Goal: Task Accomplishment & Management: Manage account settings

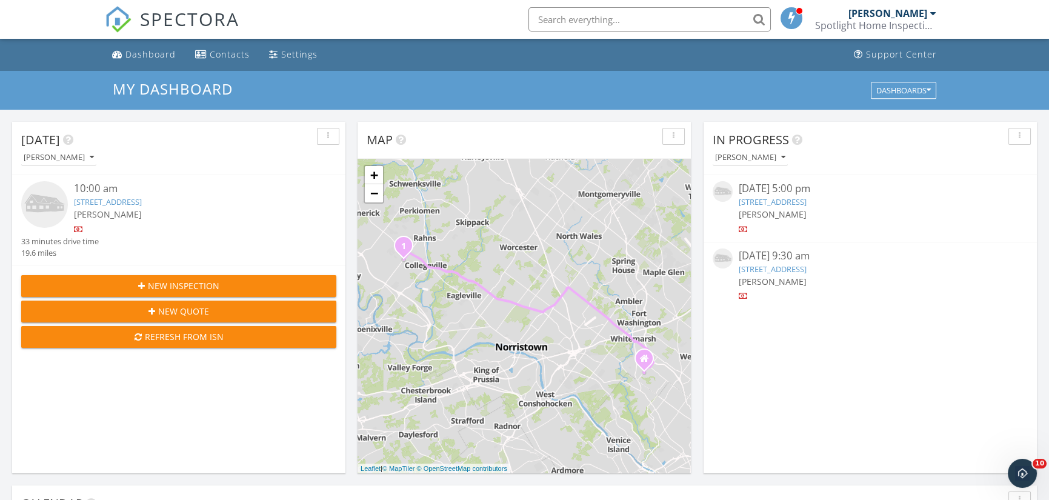
click at [773, 270] on link "257 Manatawny St, Pottstown, PA 19464" at bounding box center [773, 269] width 68 height 11
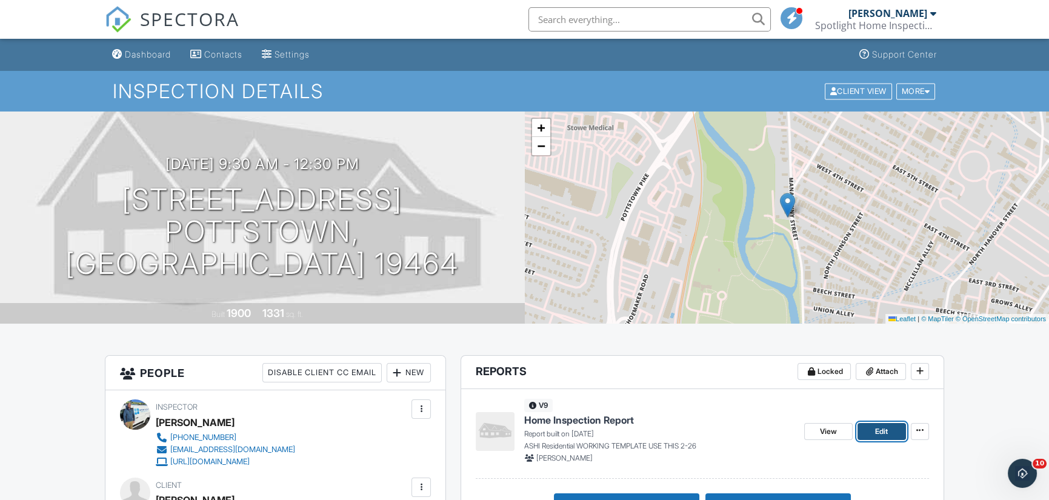
click at [879, 429] on span "Edit" at bounding box center [881, 431] width 13 height 12
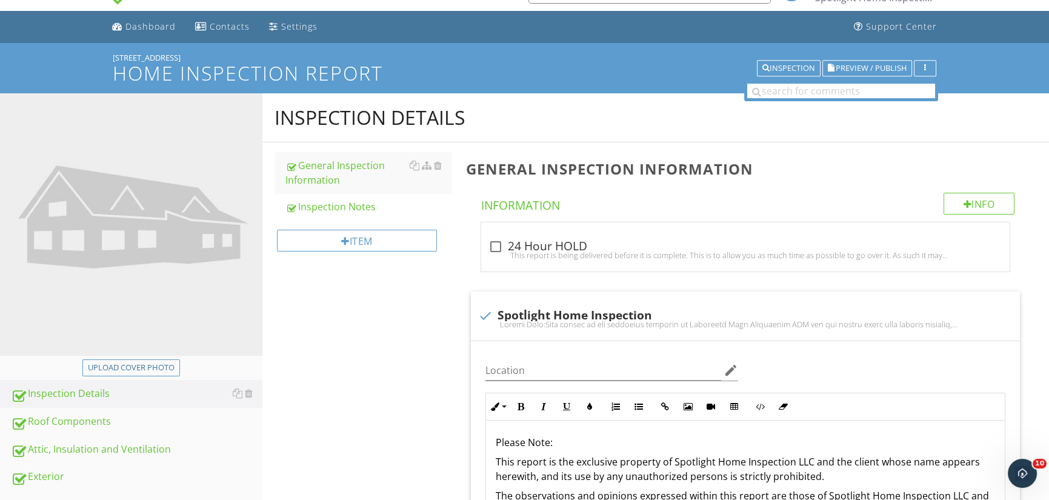
scroll to position [242, 0]
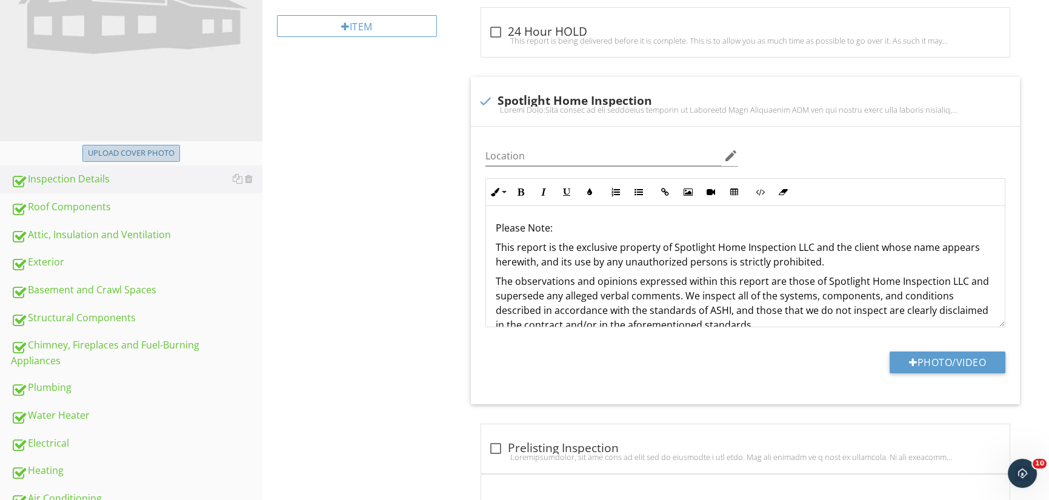
click at [142, 155] on div "Upload cover photo" at bounding box center [131, 153] width 87 height 12
type input "C:\fakepath\20250927_090639.jpg"
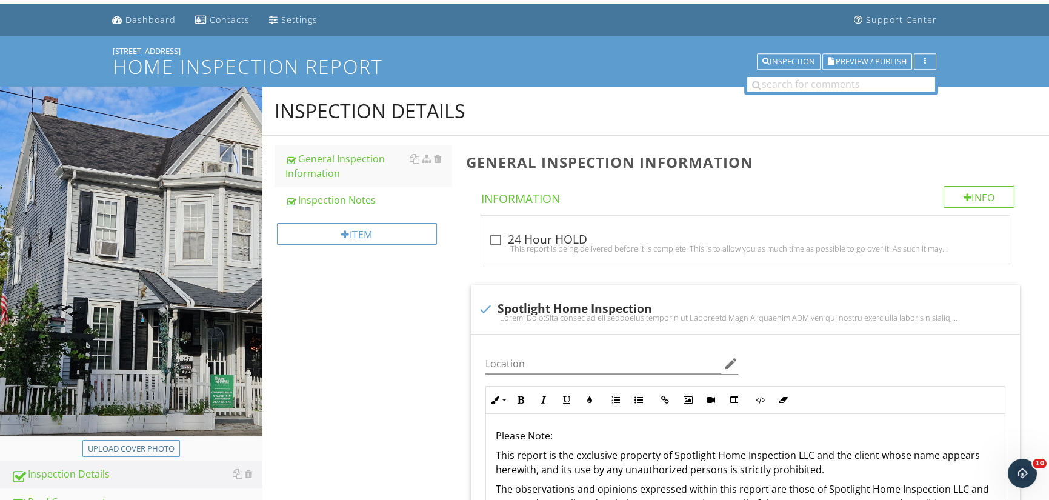
scroll to position [0, 0]
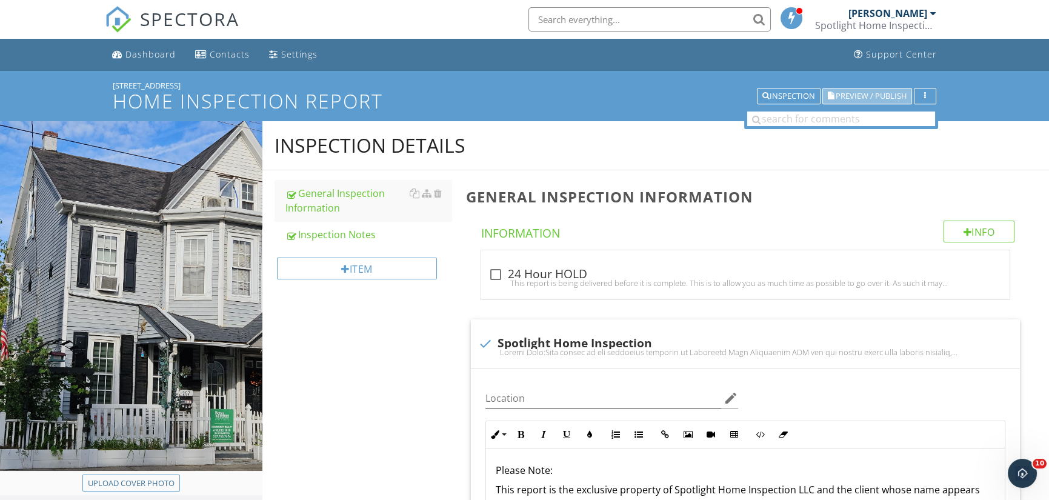
click at [876, 92] on span "Preview / Publish" at bounding box center [871, 96] width 71 height 8
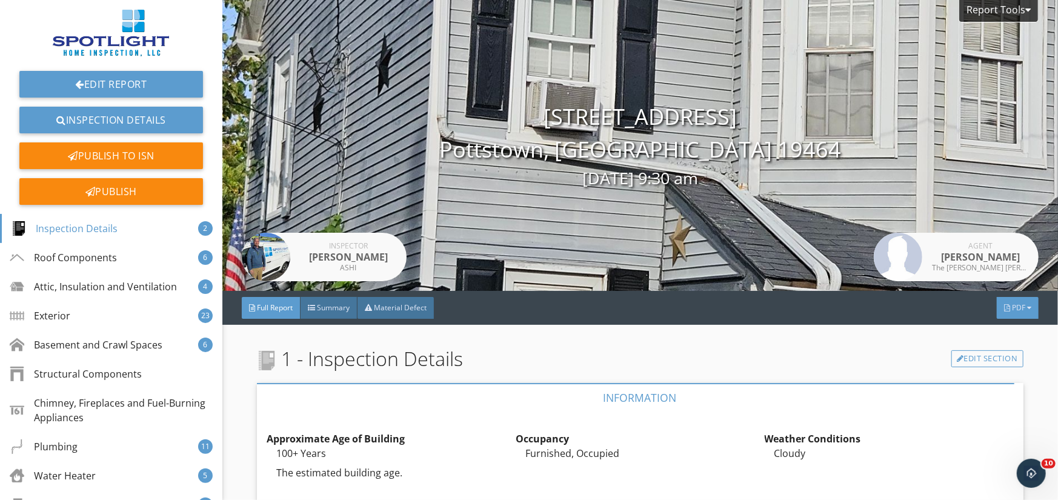
click at [1018, 308] on div "PDF" at bounding box center [1018, 308] width 42 height 22
click at [990, 355] on div "Full Report" at bounding box center [1003, 357] width 78 height 15
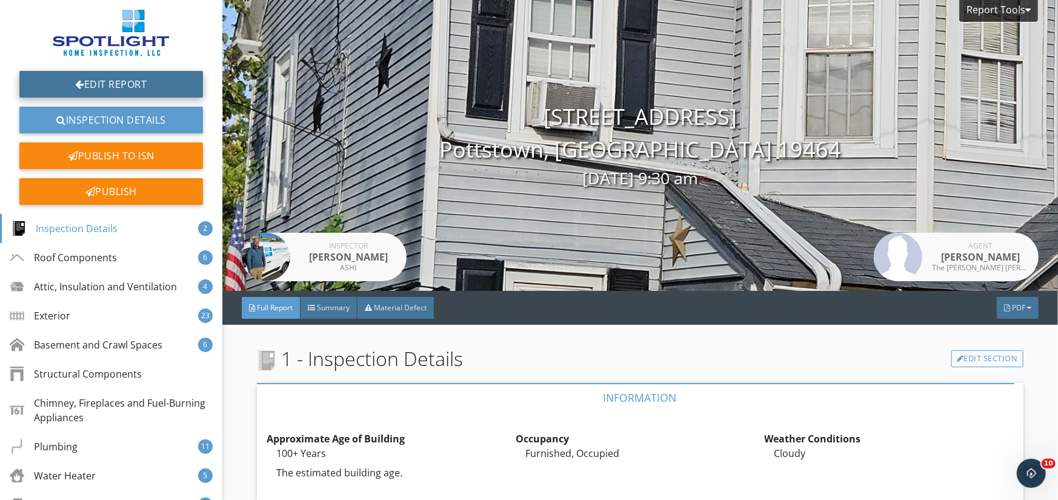
click at [129, 82] on link "Edit Report" at bounding box center [111, 84] width 184 height 27
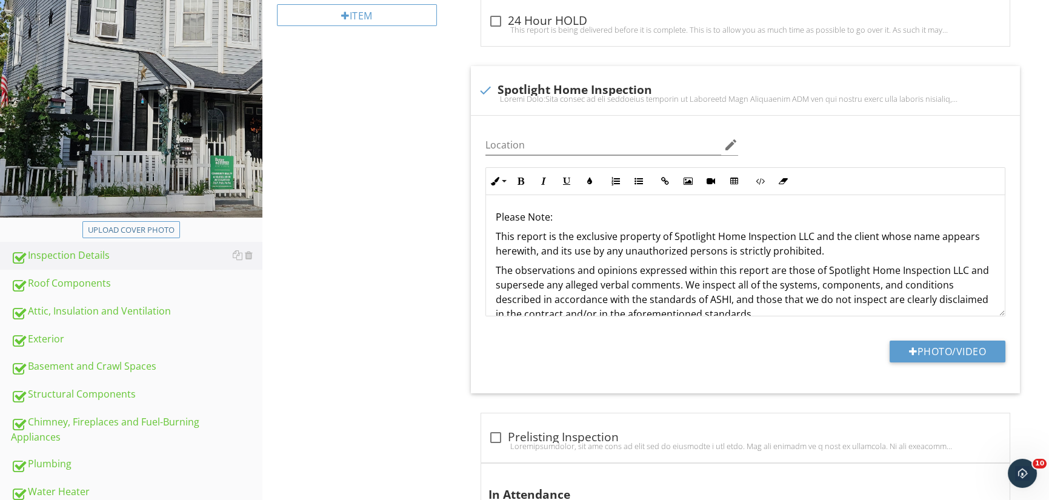
scroll to position [303, 0]
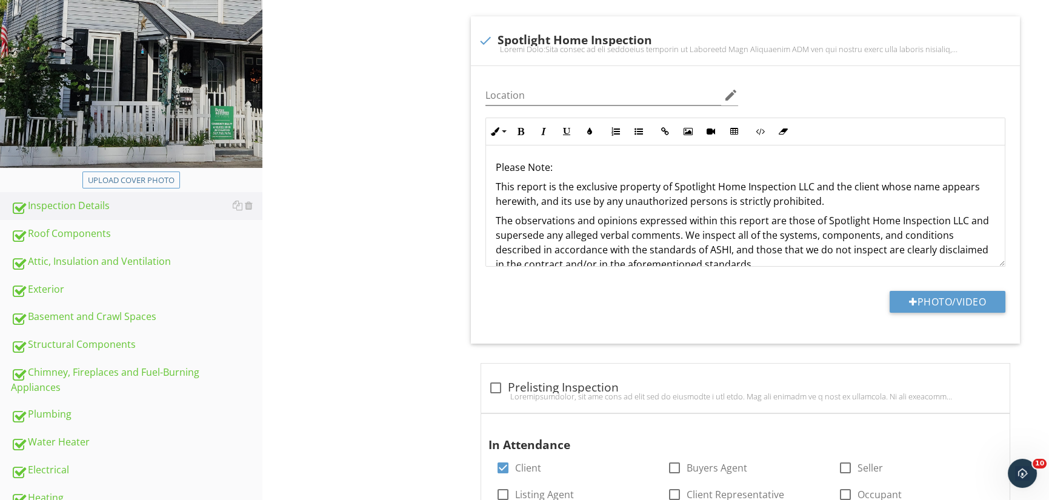
click at [84, 229] on div "Roof Components" at bounding box center [137, 234] width 252 height 16
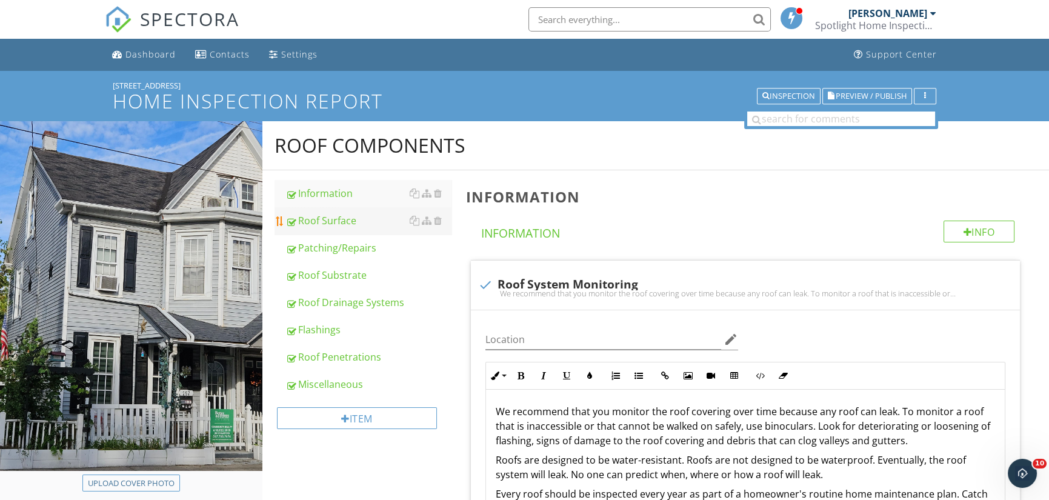
click at [325, 223] on div "Roof Surface" at bounding box center [368, 220] width 167 height 15
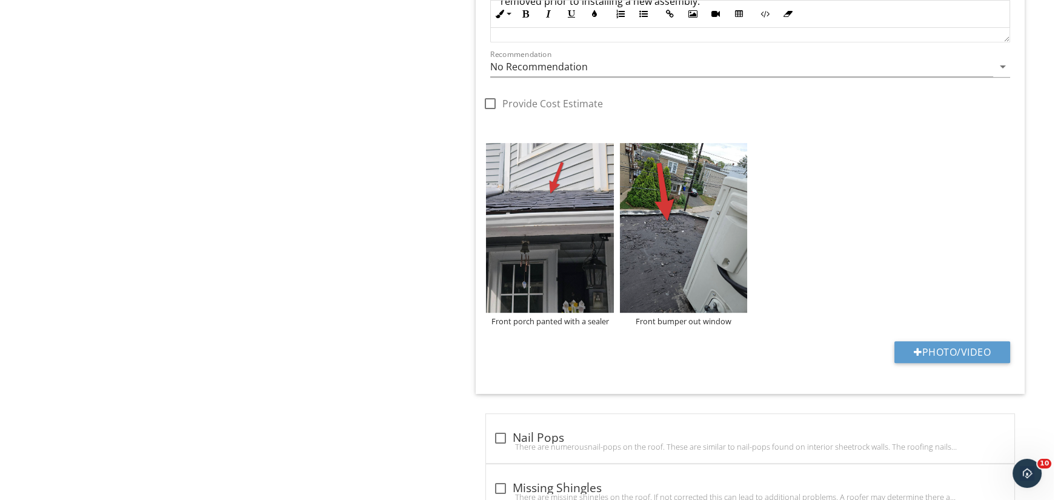
scroll to position [1879, 0]
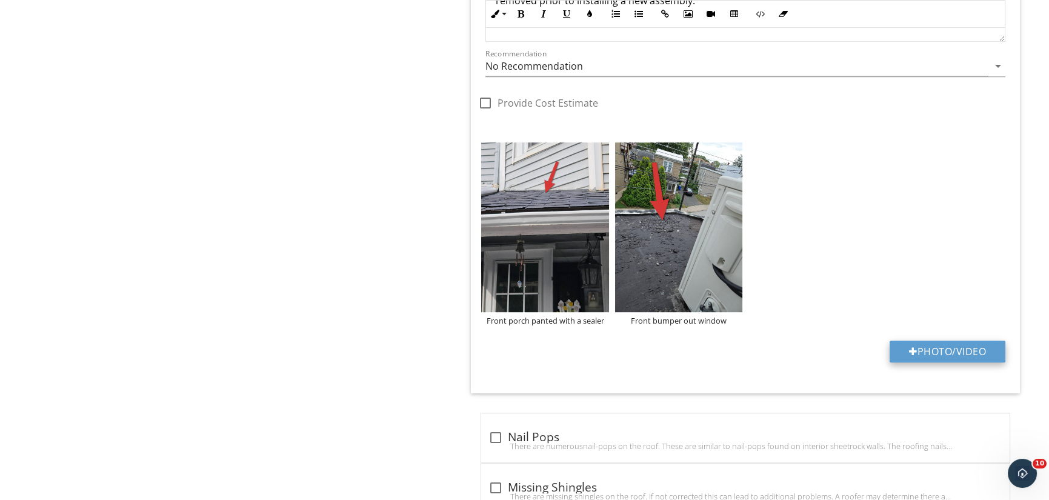
click at [957, 347] on button "Photo/Video" at bounding box center [948, 352] width 116 height 22
type input "C:\fakepath\DJI_0255.JPG"
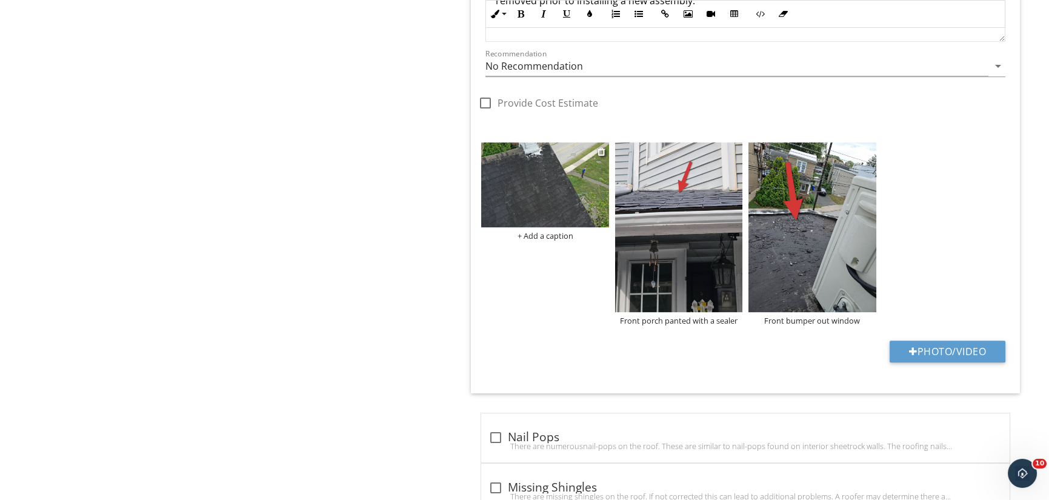
click at [545, 234] on div "+ Add a caption" at bounding box center [544, 236] width 127 height 10
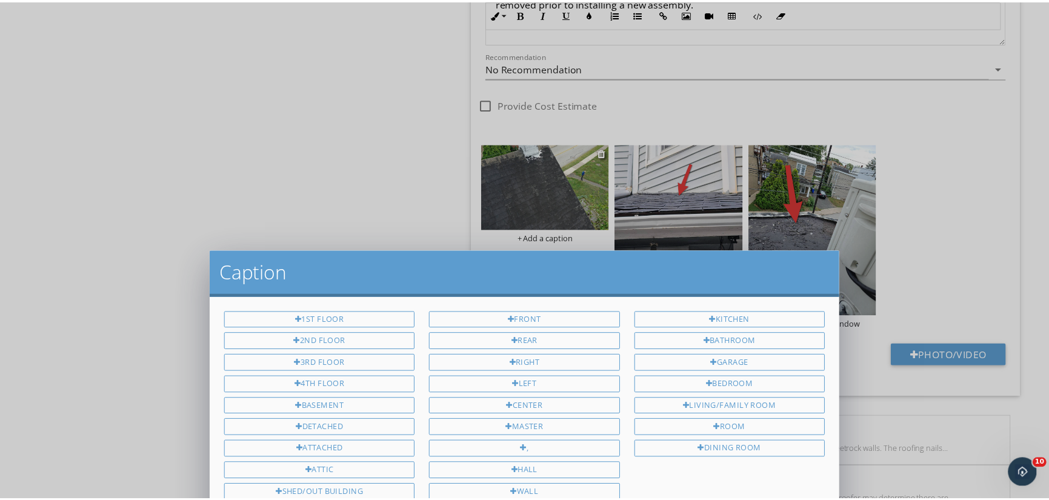
scroll to position [0, 0]
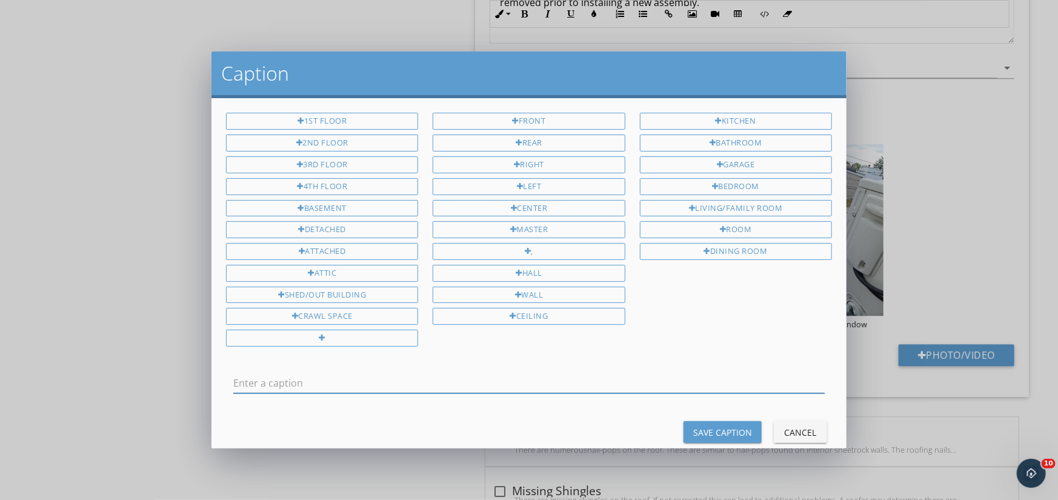
click at [256, 373] on input "text" at bounding box center [529, 383] width 592 height 20
type input "Main House roof"
click at [731, 426] on div "Save Caption" at bounding box center [722, 432] width 59 height 13
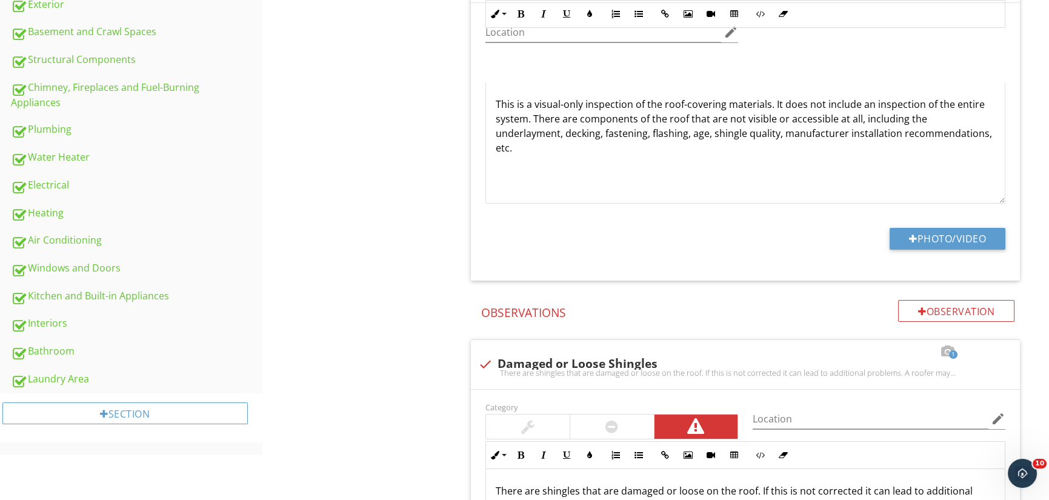
scroll to position [570, 0]
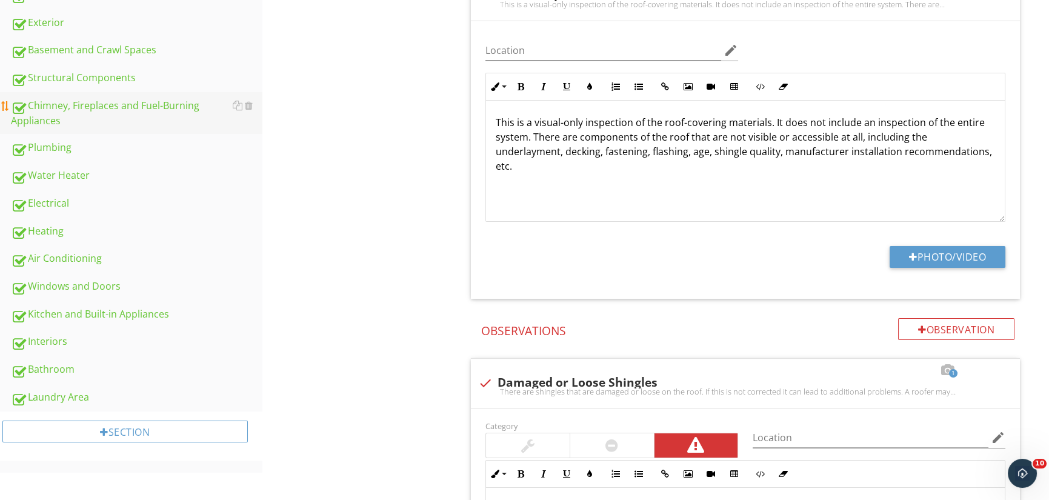
click at [113, 104] on div "Chimney, Fireplaces and Fuel-Burning Appliances" at bounding box center [137, 113] width 252 height 30
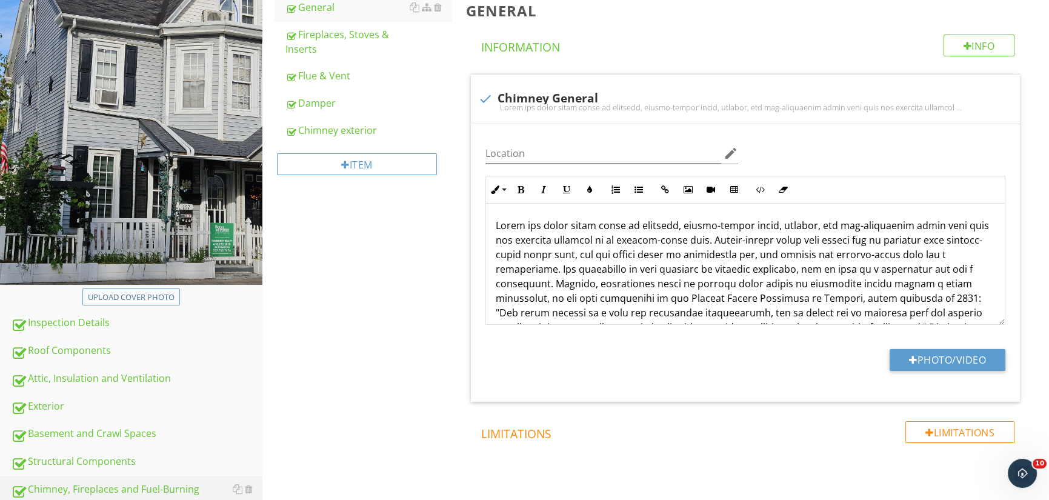
scroll to position [179, 0]
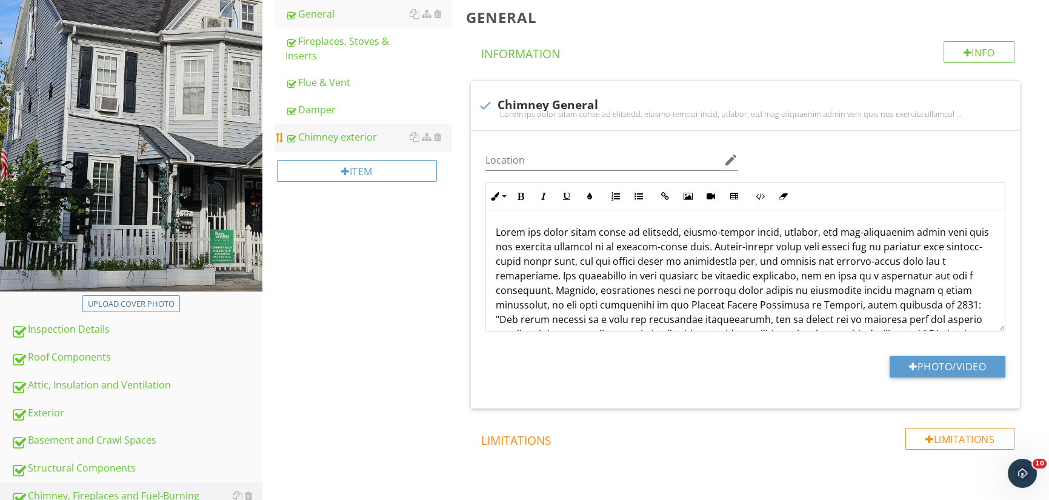
click at [342, 135] on div "Chimney exterior" at bounding box center [368, 137] width 167 height 15
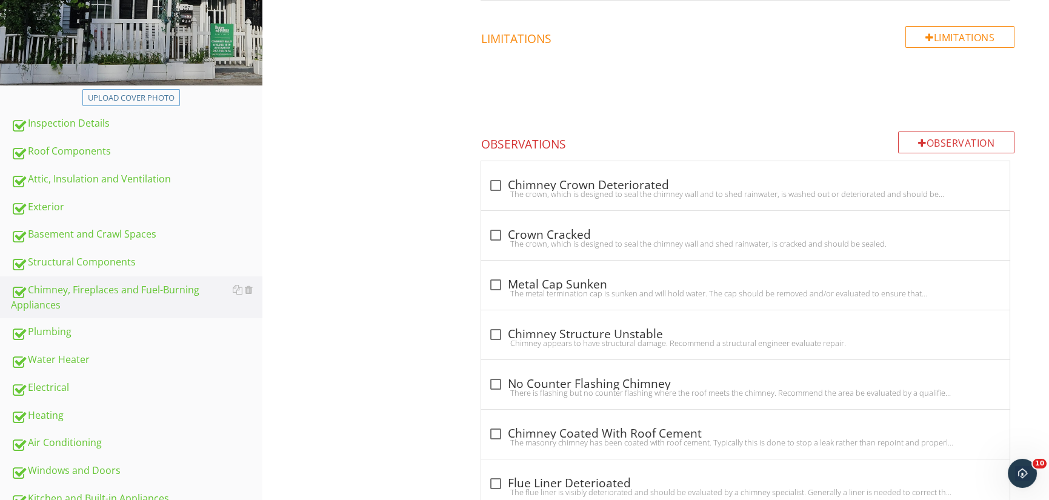
scroll to position [396, 0]
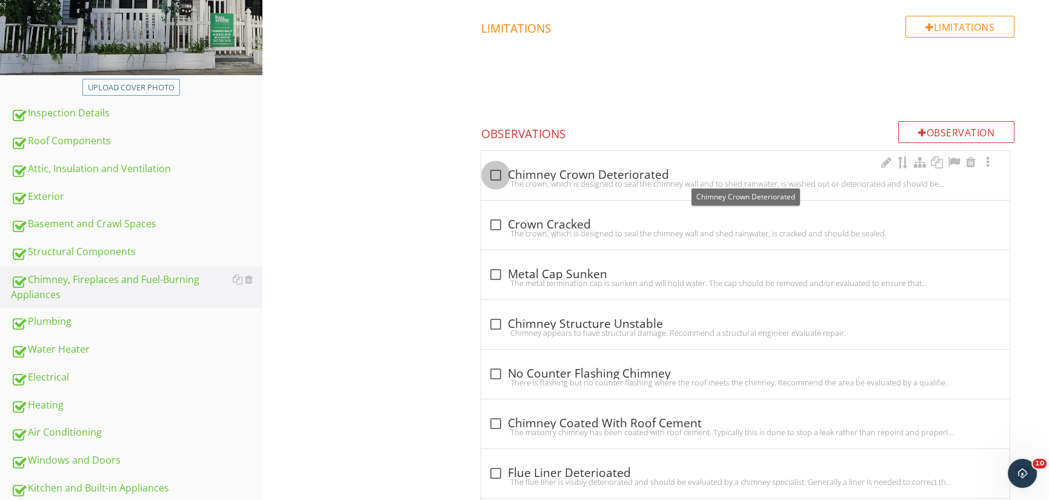
click at [495, 168] on div at bounding box center [495, 175] width 21 height 21
checkbox input "true"
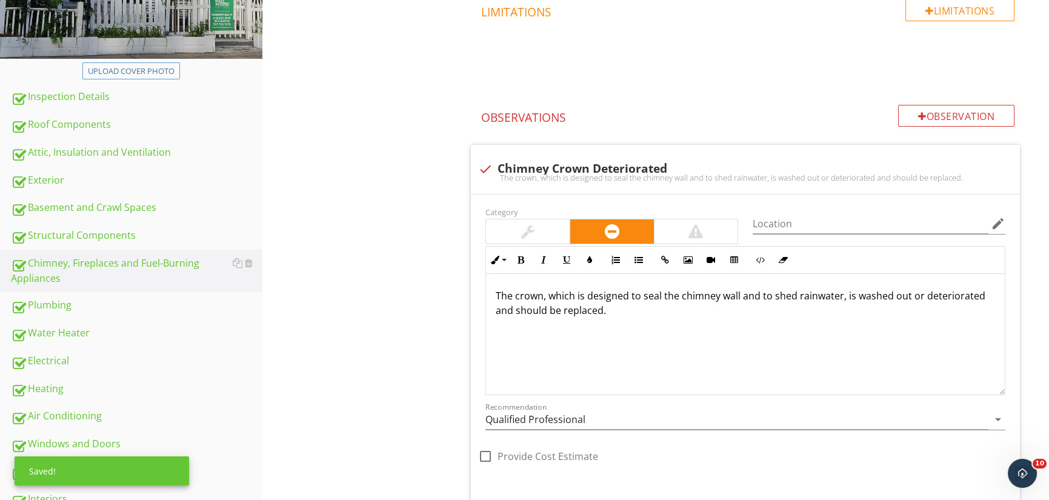
scroll to position [578, 0]
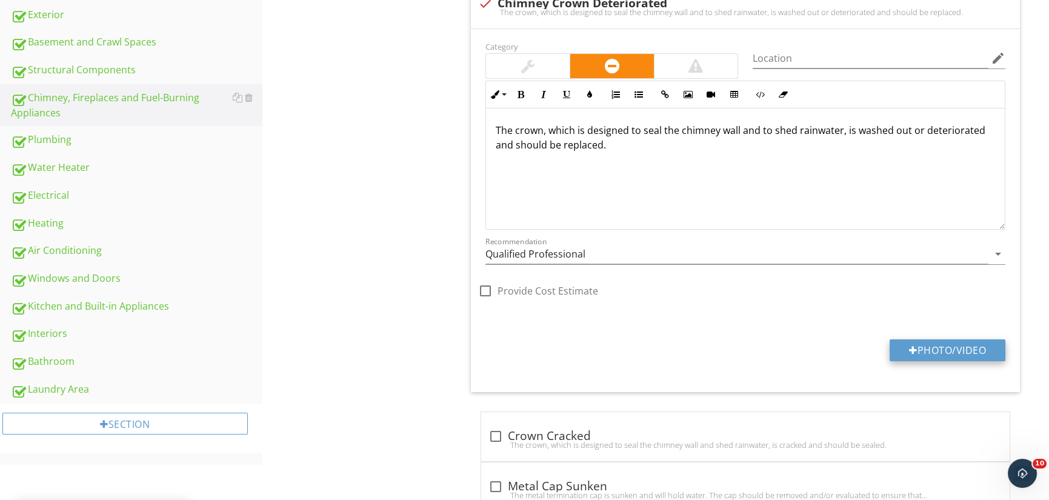
click at [944, 347] on button "Photo/Video" at bounding box center [948, 350] width 116 height 22
type input "C:\fakepath\DJI_0254.JPG"
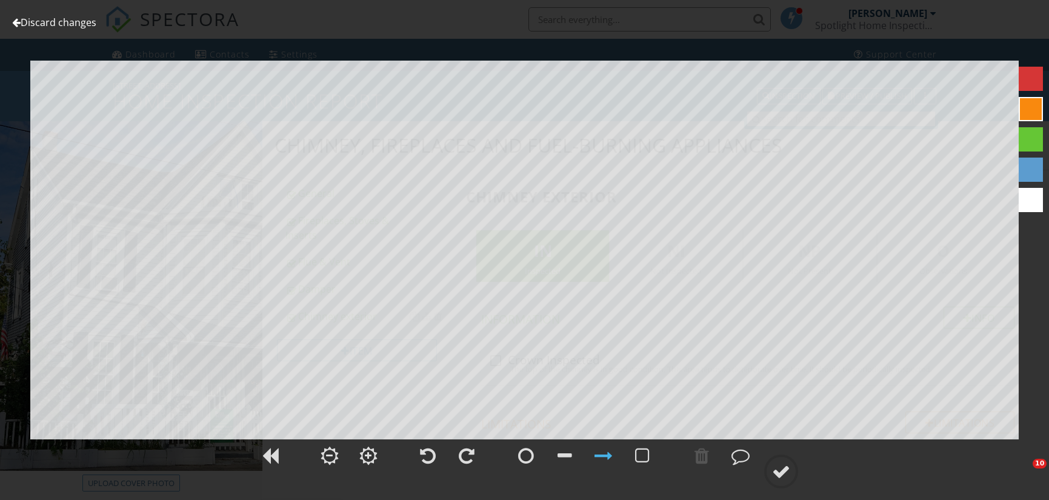
scroll to position [578, 0]
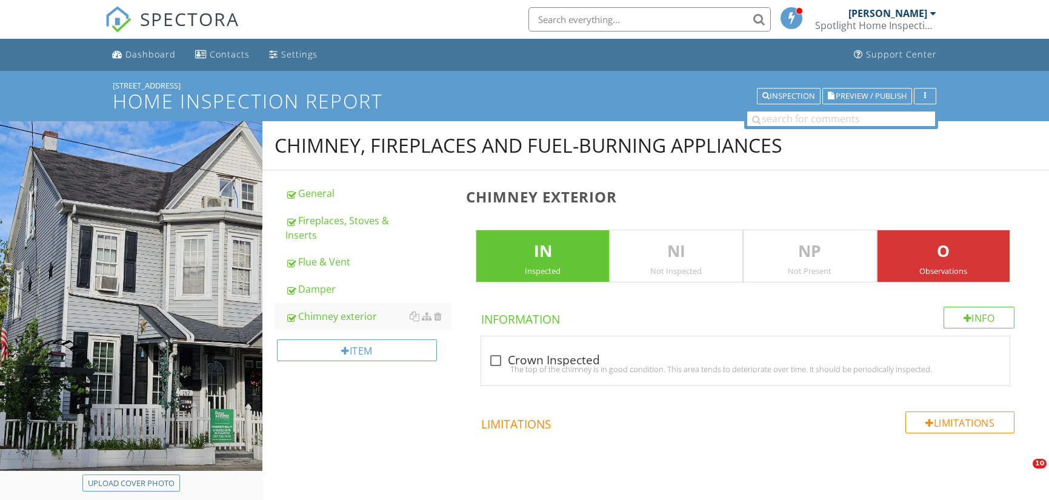
scroll to position [591, 0]
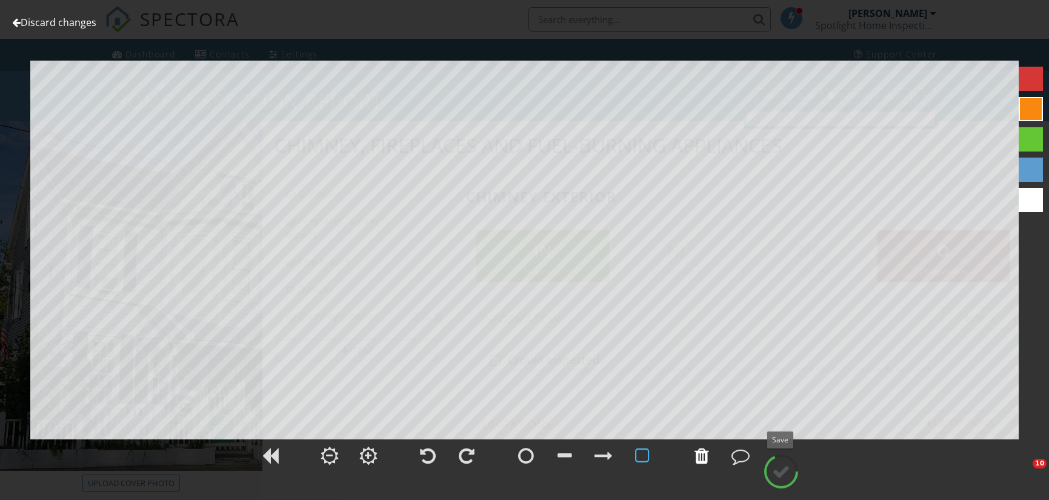
scroll to position [1318, 0]
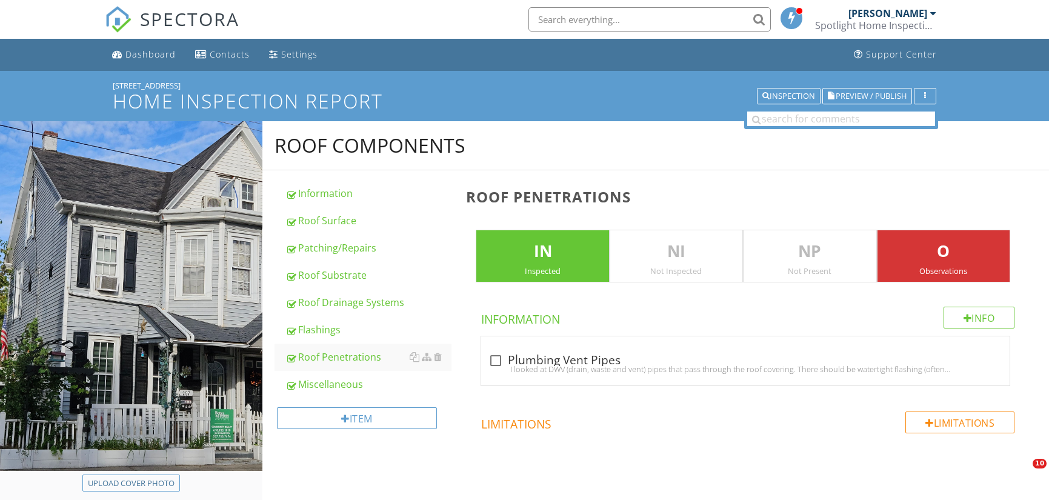
scroll to position [712, 0]
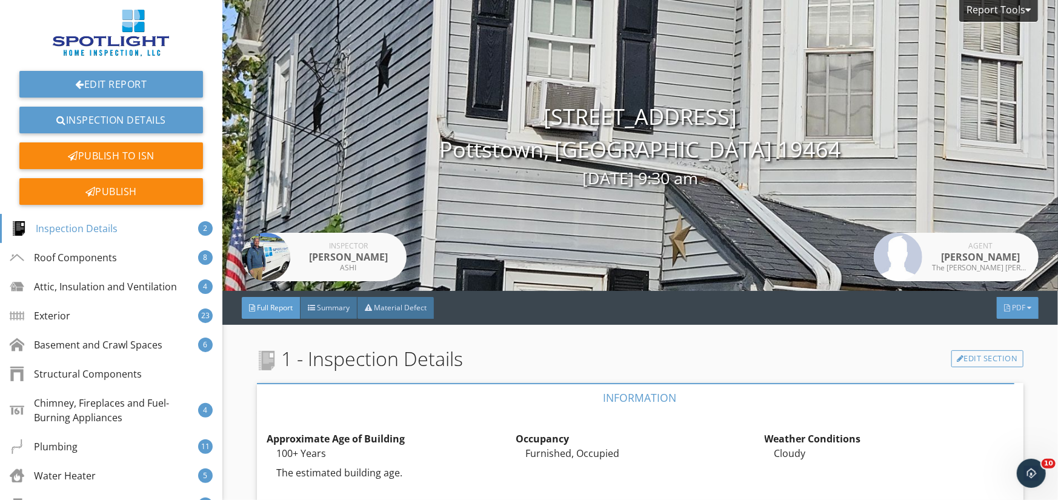
click at [1012, 310] on span "PDF" at bounding box center [1018, 307] width 13 height 10
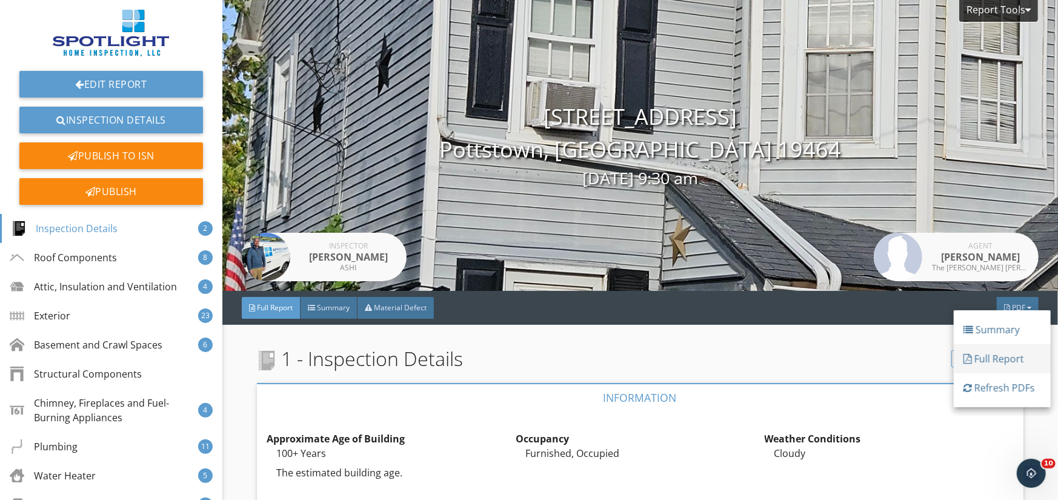
click at [994, 359] on div "Full Report" at bounding box center [1003, 359] width 78 height 15
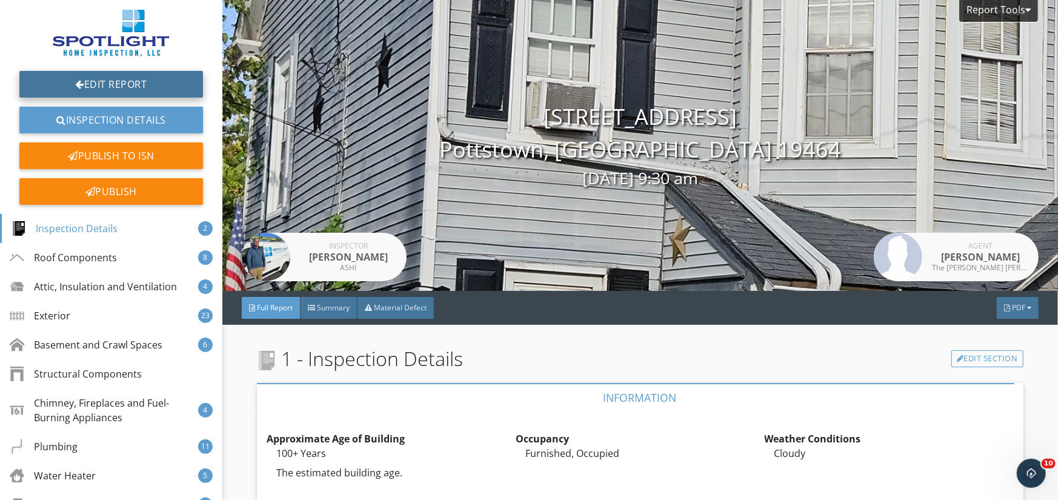
click at [105, 81] on link "Edit Report" at bounding box center [111, 84] width 184 height 27
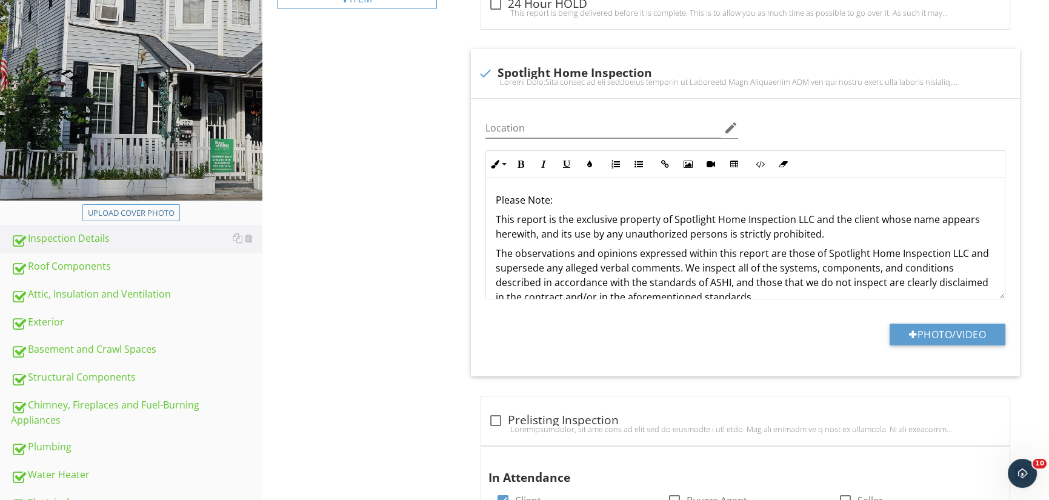
scroll to position [303, 0]
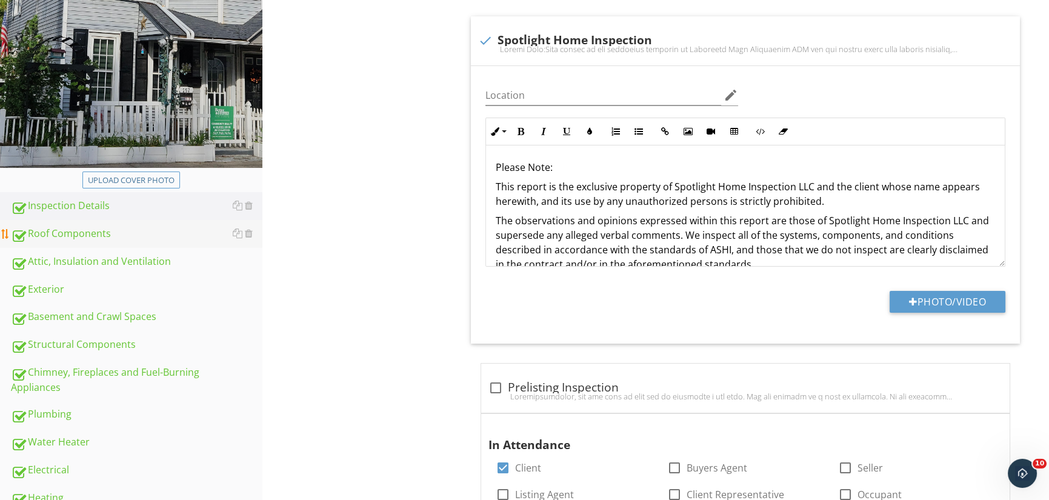
click at [85, 229] on div "Roof Components" at bounding box center [137, 234] width 252 height 16
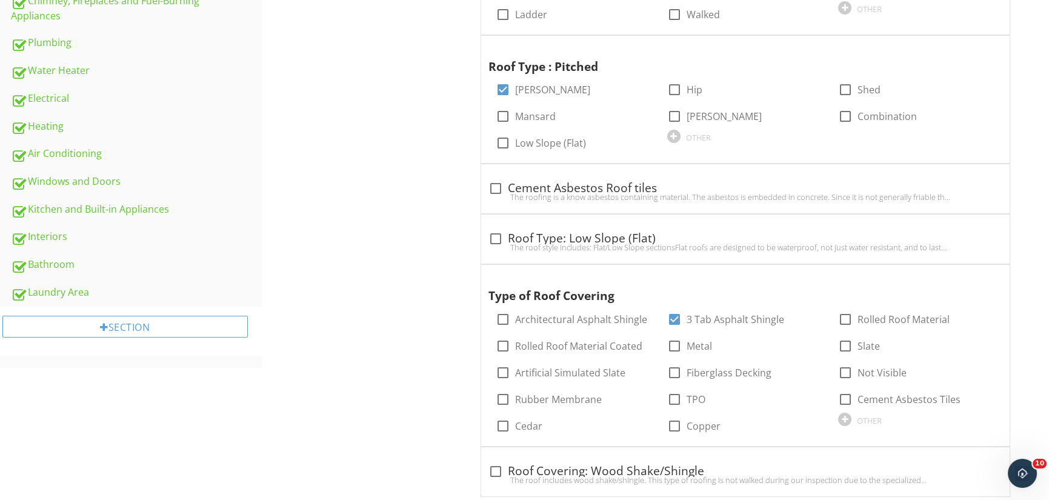
scroll to position [849, 0]
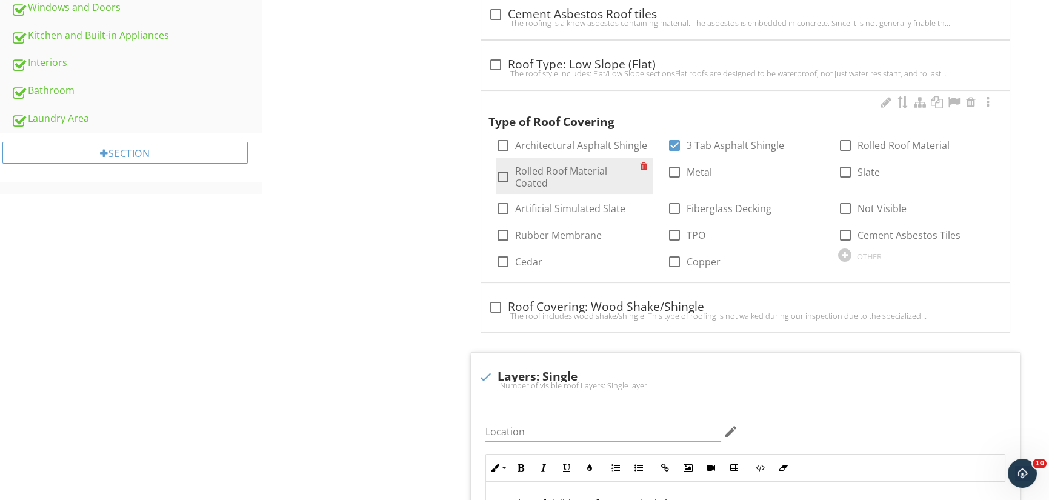
click at [502, 173] on div at bounding box center [503, 177] width 21 height 21
checkbox input "true"
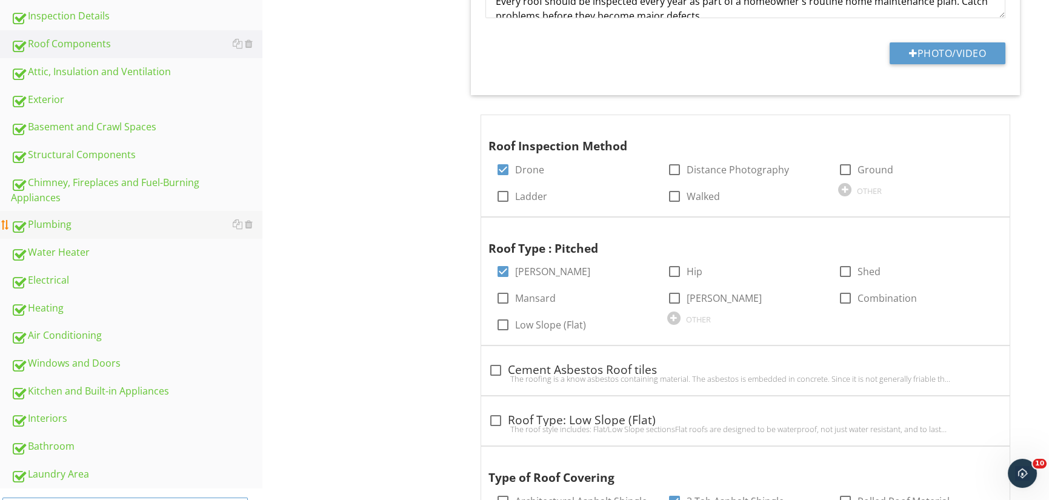
scroll to position [485, 0]
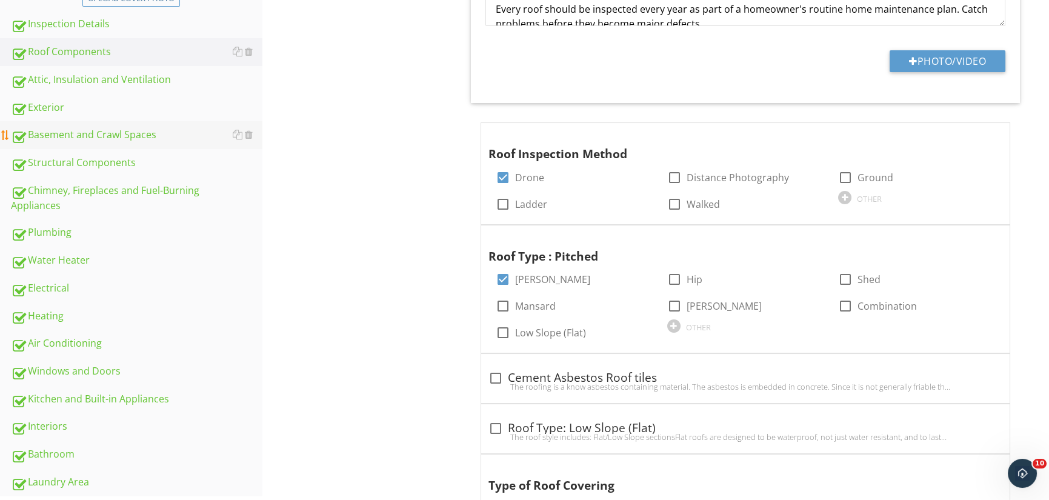
drag, startPoint x: 85, startPoint y: 109, endPoint x: 187, endPoint y: 139, distance: 106.2
click at [85, 108] on div "Exterior" at bounding box center [137, 108] width 252 height 16
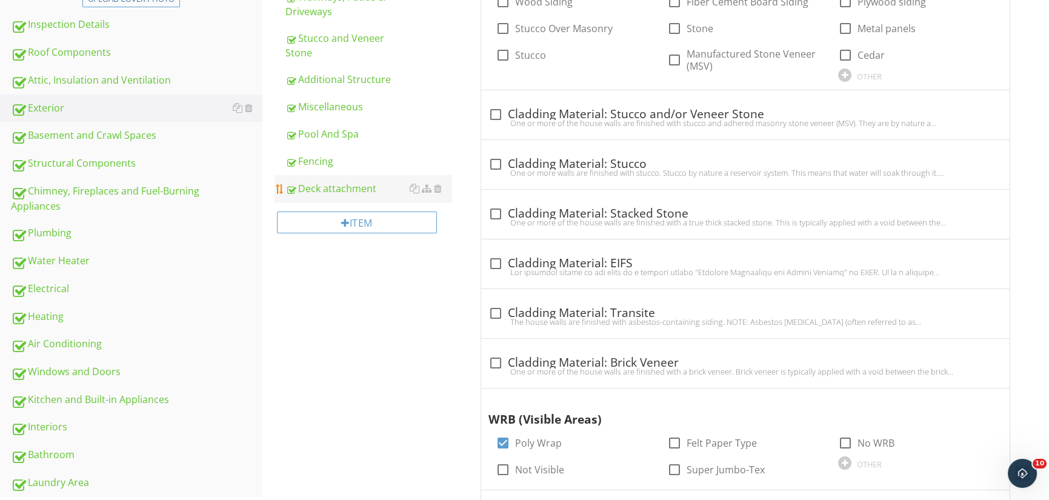
scroll to position [485, 0]
click at [362, 99] on div "Miscellaneous" at bounding box center [368, 106] width 167 height 15
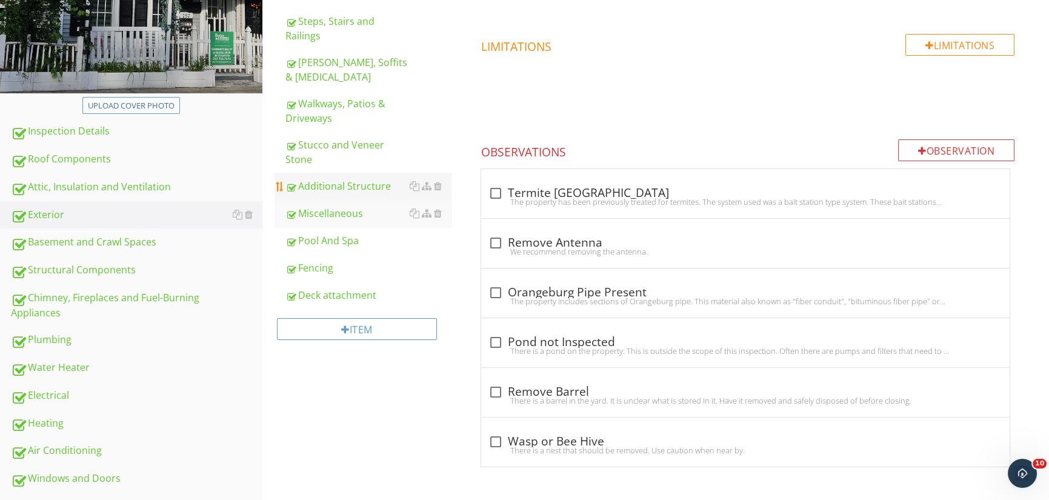
scroll to position [364, 0]
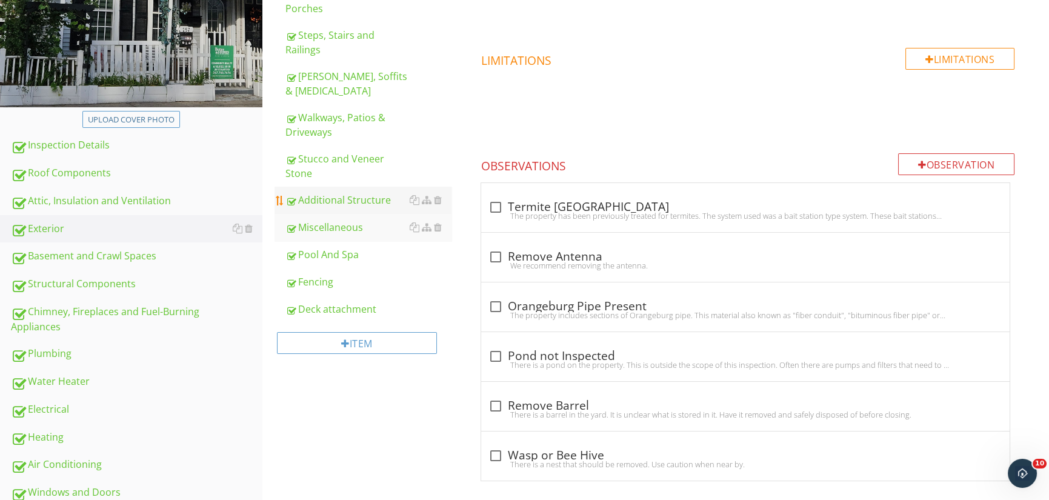
click at [360, 193] on div "Additional Structure" at bounding box center [368, 200] width 167 height 15
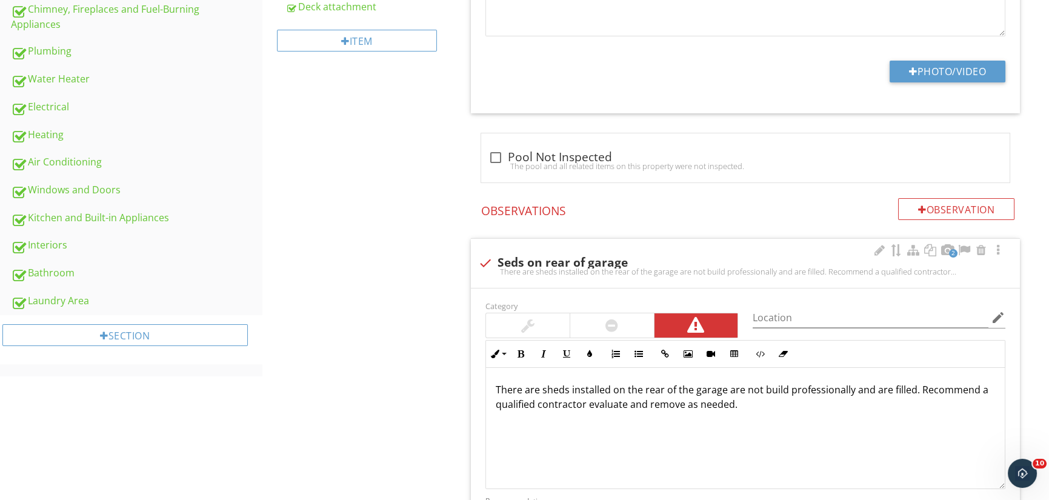
scroll to position [727, 0]
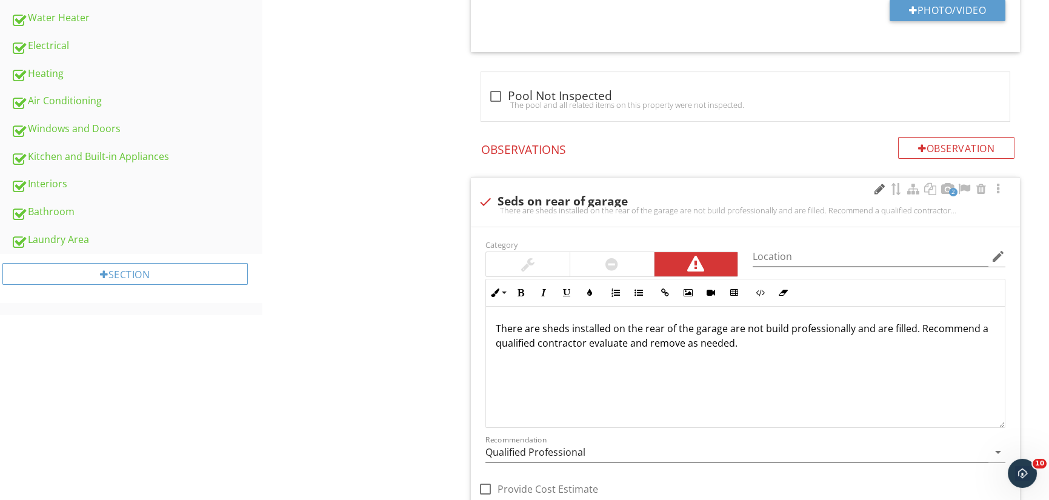
click at [874, 187] on div at bounding box center [879, 189] width 15 height 12
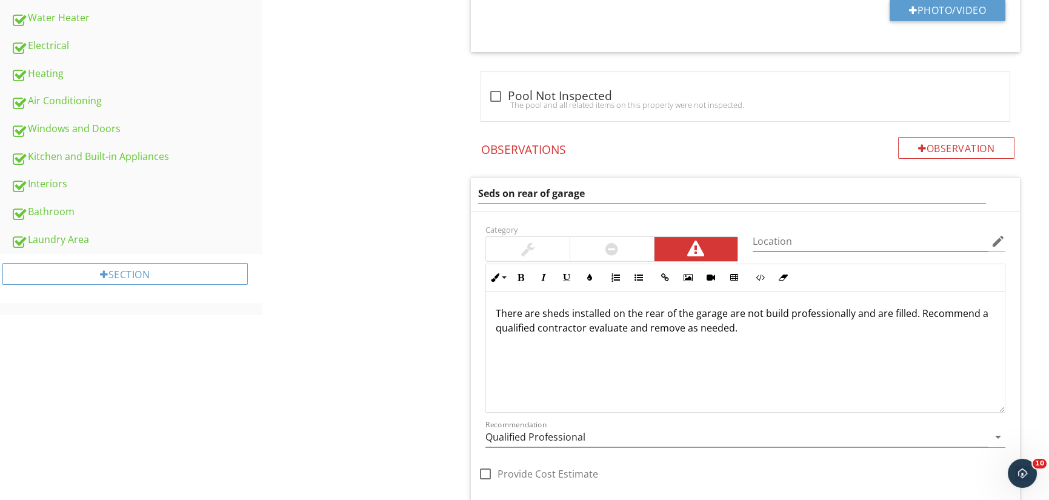
click at [485, 190] on input "Seds on rear of garage" at bounding box center [732, 194] width 508 height 20
click at [530, 190] on input "Sheds on rear of garage" at bounding box center [732, 194] width 508 height 20
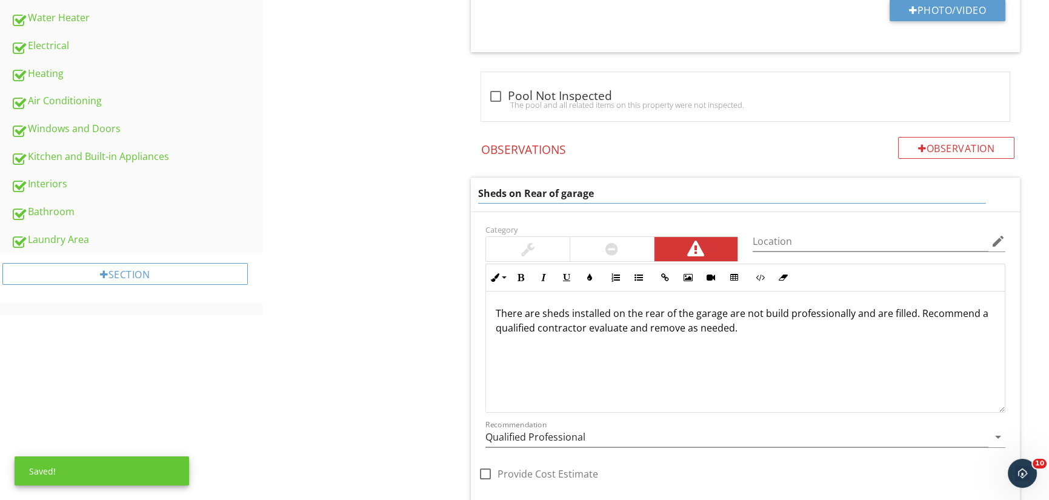
click at [564, 192] on input "Sheds on Rear of garage" at bounding box center [732, 194] width 508 height 20
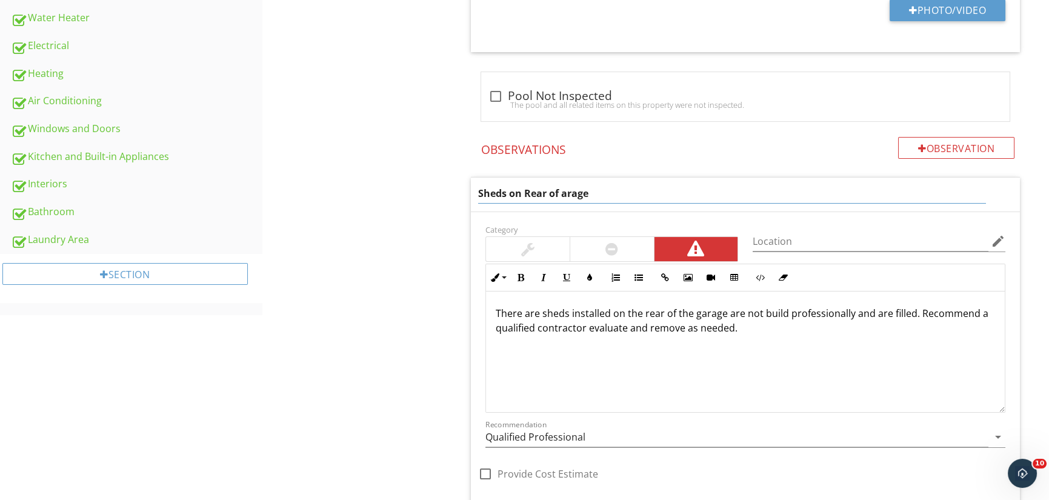
type input "Sheds on Rear of Garage"
click at [727, 313] on div "There are sheds installed on the rear of the garage are not build professionall…" at bounding box center [745, 352] width 519 height 121
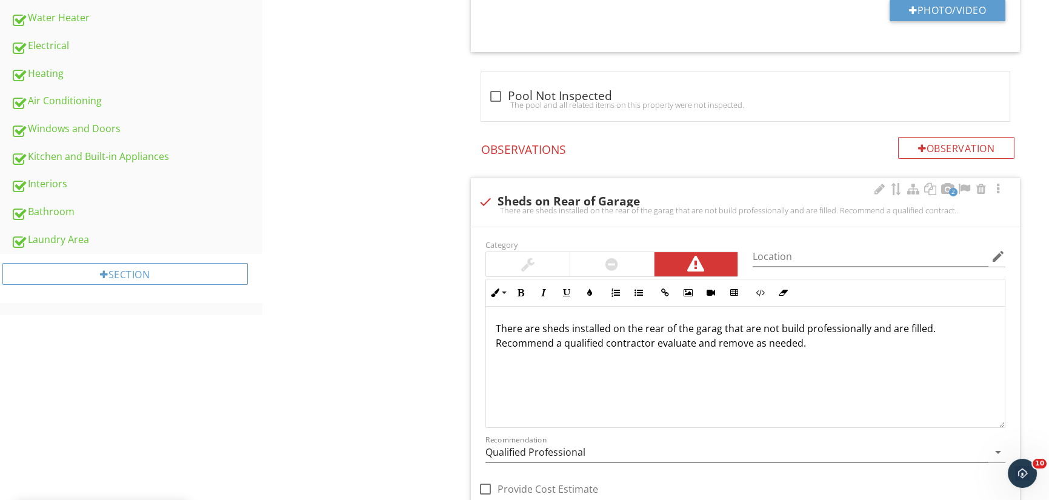
click at [719, 328] on p "There are sheds installed on the rear of the garag that are not build professio…" at bounding box center [745, 335] width 499 height 29
click at [933, 329] on p "There are sheds installed on the rear of the garage that are not build professi…" at bounding box center [745, 335] width 499 height 29
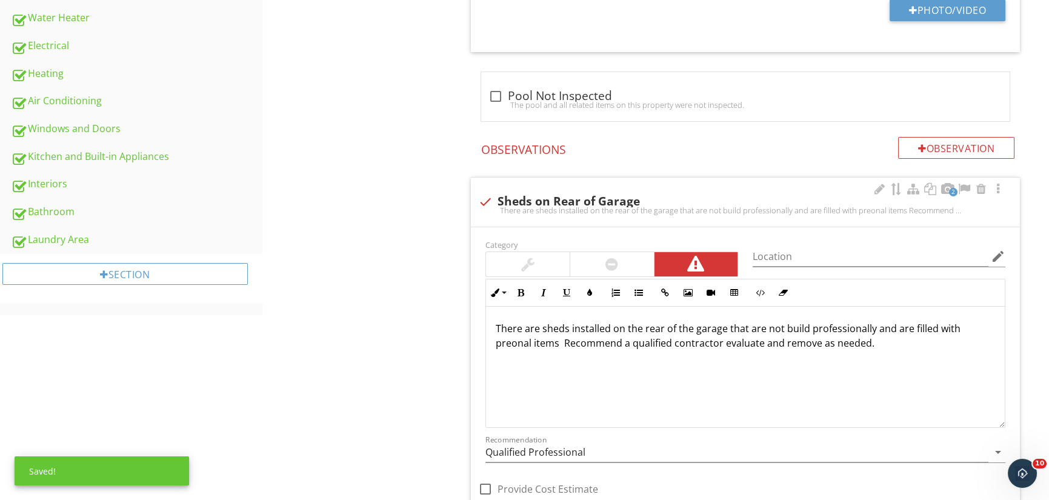
click at [509, 342] on p "There are sheds installed on the rear of the garage that are not build professi…" at bounding box center [745, 335] width 499 height 29
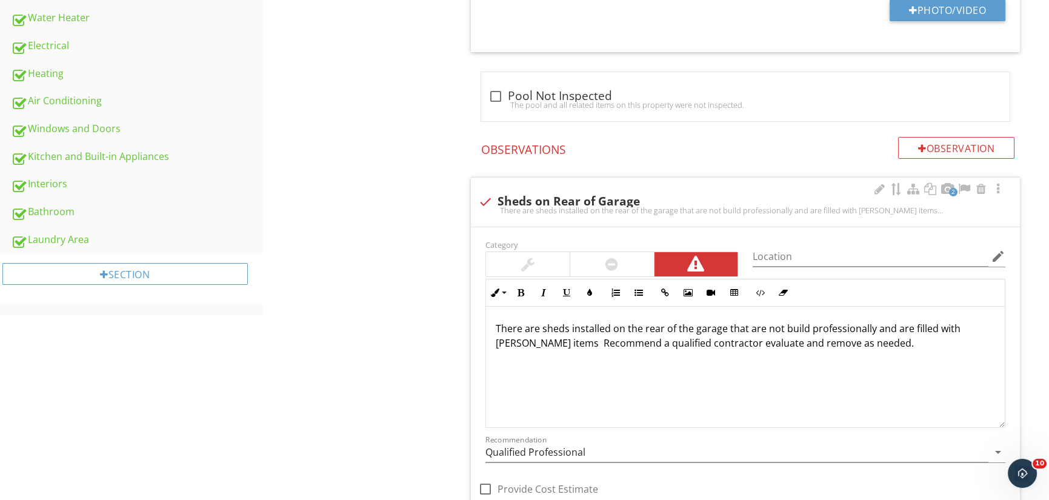
click at [962, 321] on p "There are sheds installed on the rear of the garage that are not build professi…" at bounding box center [745, 335] width 499 height 29
click at [635, 375] on div "There are sheds installed on the rear of the garage that are not build professi…" at bounding box center [745, 367] width 519 height 121
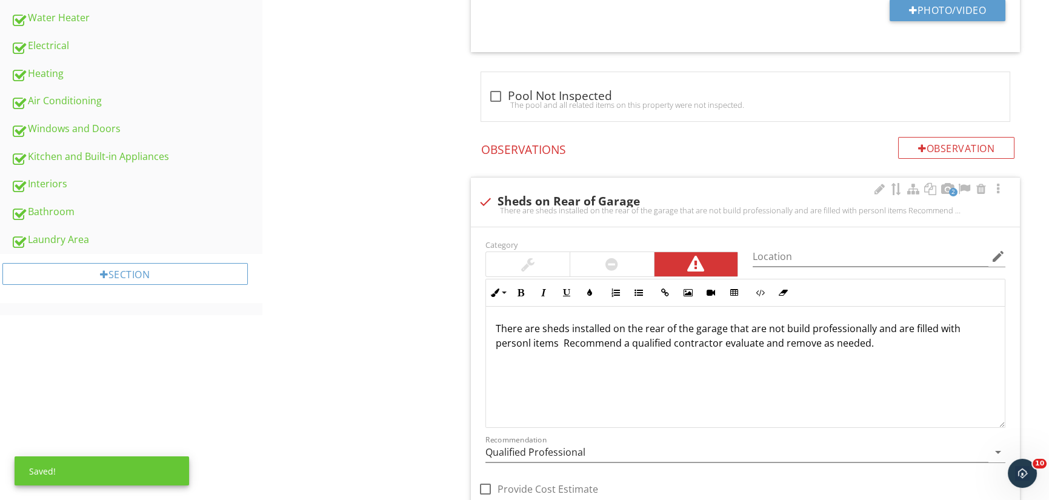
click at [503, 336] on p "There are sheds installed on the rear of the garage that are not build professi…" at bounding box center [745, 335] width 499 height 29
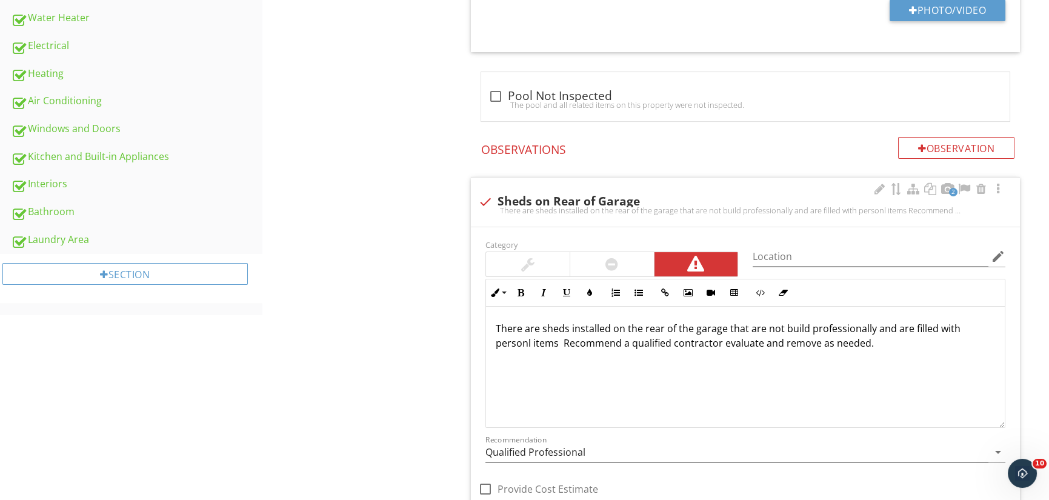
drag, startPoint x: 502, startPoint y: 339, endPoint x: 526, endPoint y: 363, distance: 33.9
click at [527, 365] on p at bounding box center [745, 362] width 499 height 15
click at [527, 341] on p "There are sheds installed on the rear of the garage that are not build professi…" at bounding box center [745, 335] width 499 height 29
click at [550, 368] on div "There are sheds installed on the rear of the garage that are not build professi…" at bounding box center [745, 367] width 519 height 121
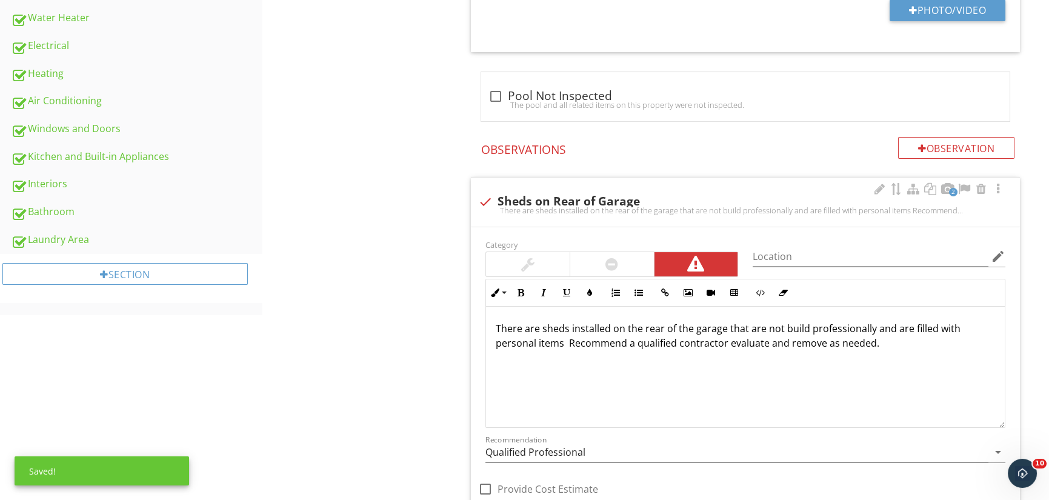
click at [511, 342] on p "There are sheds installed on the rear of the garage that are not build professi…" at bounding box center [745, 335] width 499 height 29
click at [565, 338] on p "There are sheds installed on the rear of the garage that are not build professi…" at bounding box center [745, 335] width 499 height 29
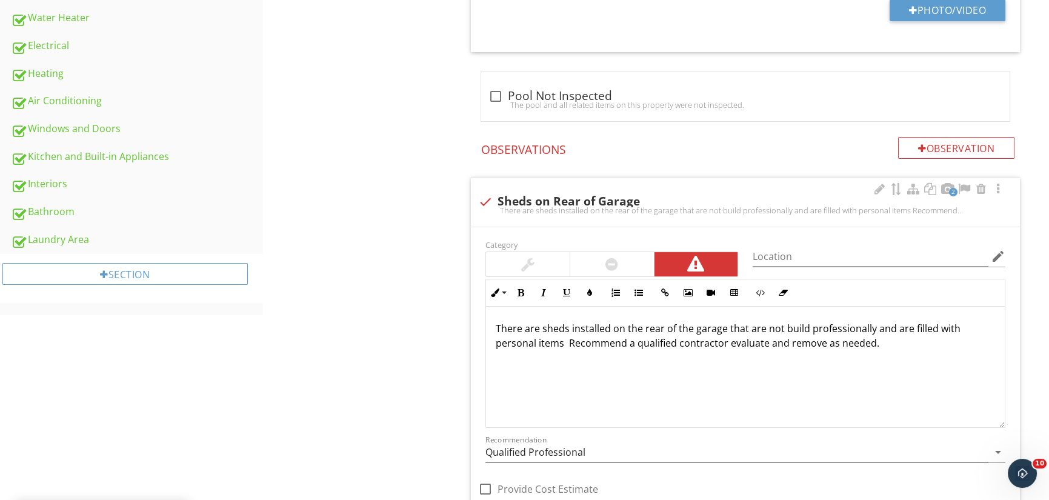
click at [515, 342] on p "There are sheds installed on the rear of the garage that are not build professi…" at bounding box center [745, 335] width 499 height 29
drag, startPoint x: 515, startPoint y: 342, endPoint x: 584, endPoint y: 335, distance: 68.8
click at [584, 335] on p "There are sheds installed on the rear of the garage that are not build professi…" at bounding box center [745, 335] width 499 height 29
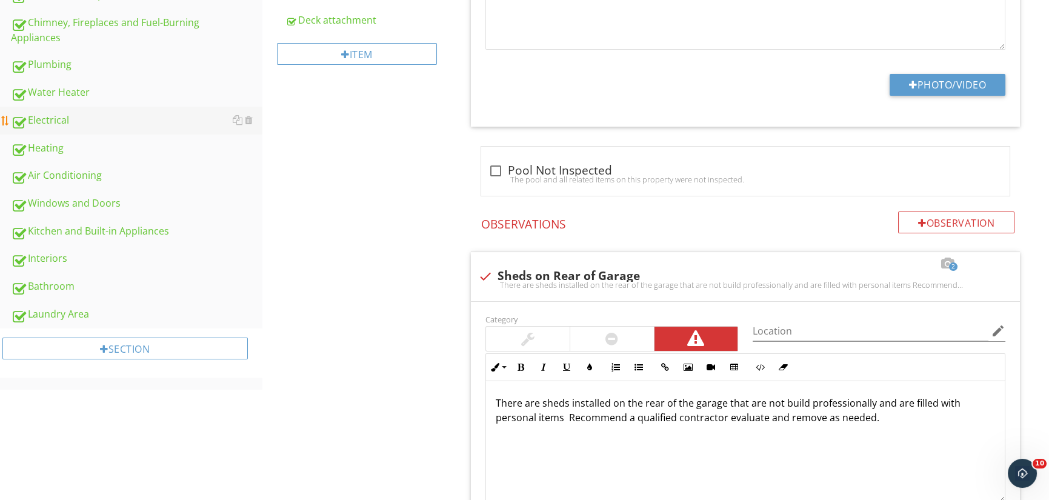
scroll to position [630, 0]
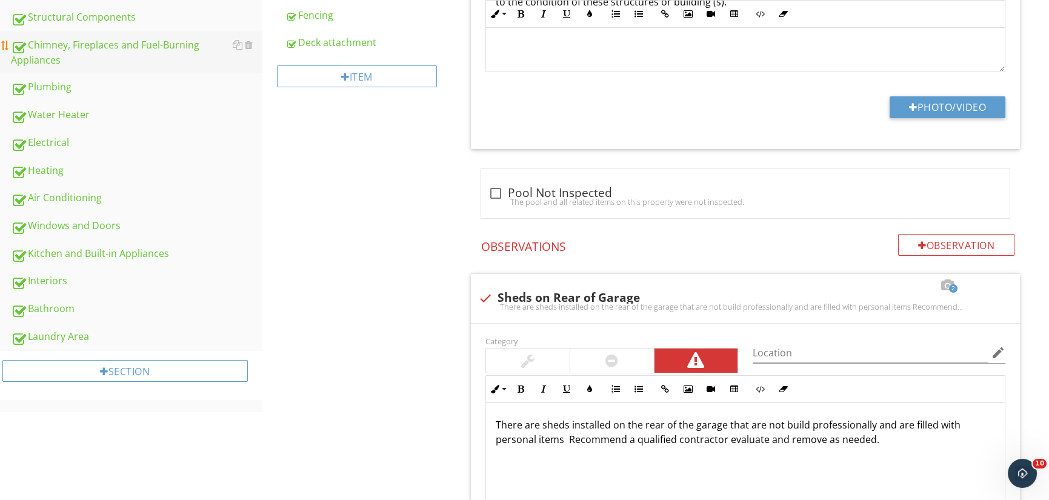
click at [110, 42] on div "Chimney, Fireplaces and Fuel-Burning Appliances" at bounding box center [137, 53] width 252 height 30
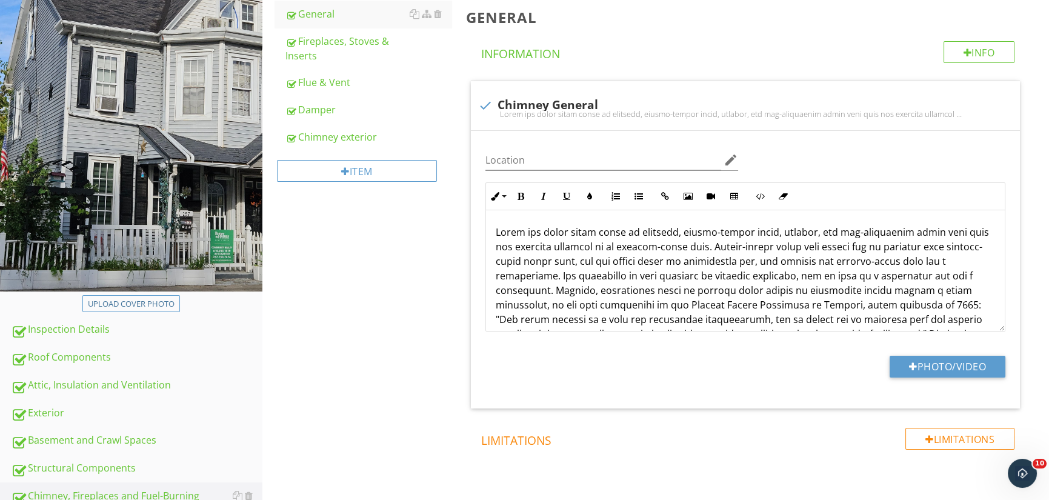
scroll to position [119, 0]
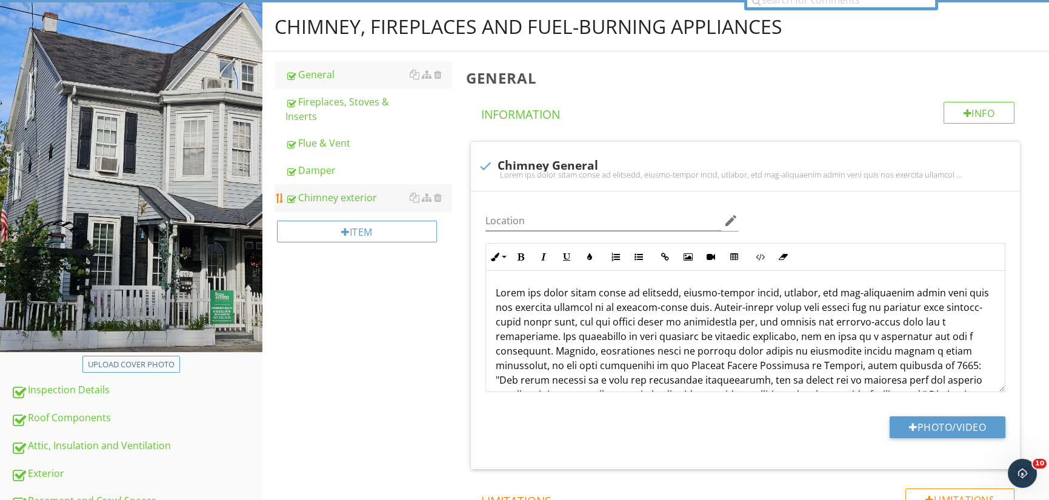
click at [343, 193] on div "Chimney exterior" at bounding box center [368, 197] width 167 height 15
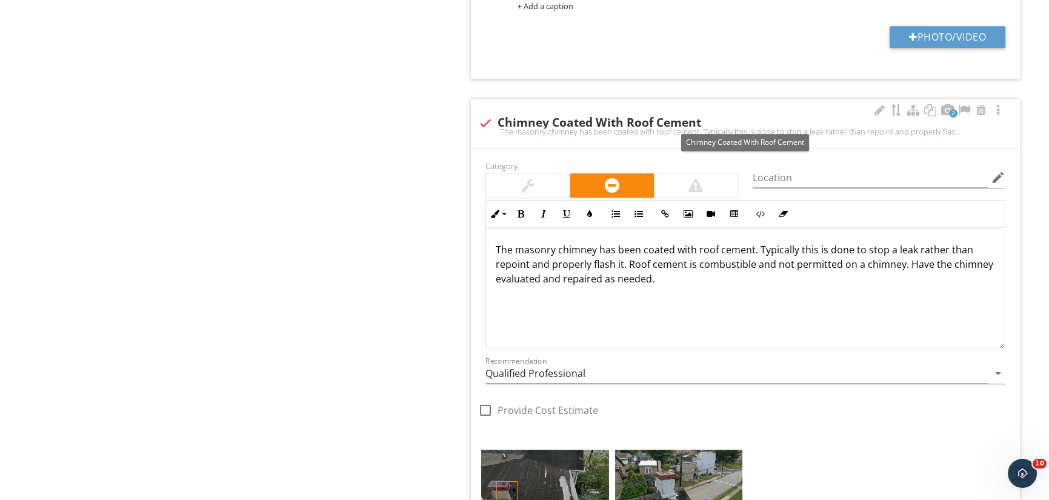
scroll to position [1755, 0]
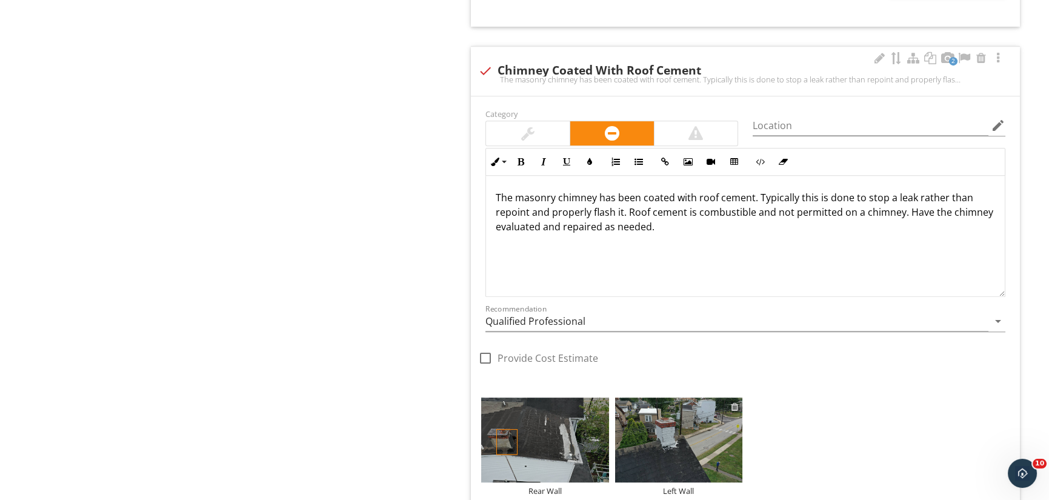
click at [735, 404] on div at bounding box center [735, 407] width 8 height 10
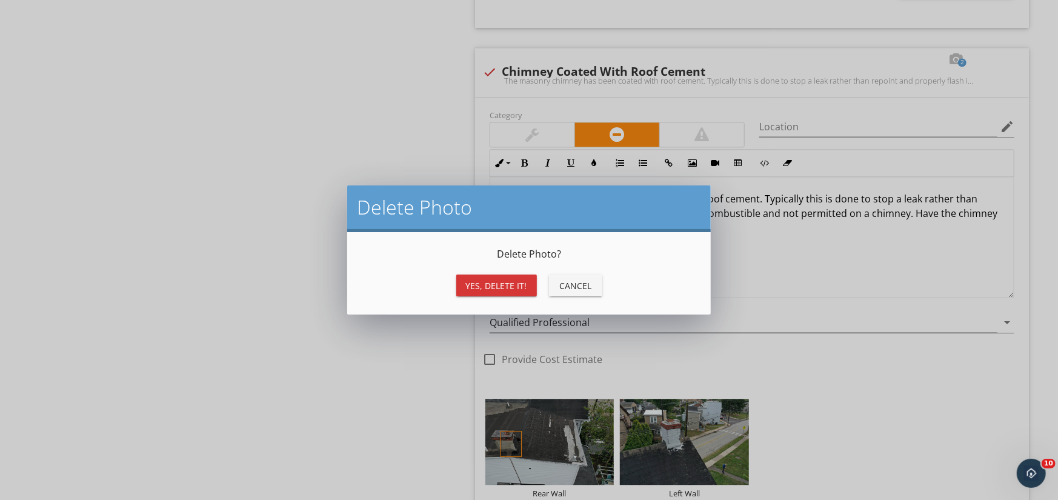
click at [521, 285] on div "Yes, Delete it!" at bounding box center [496, 285] width 61 height 13
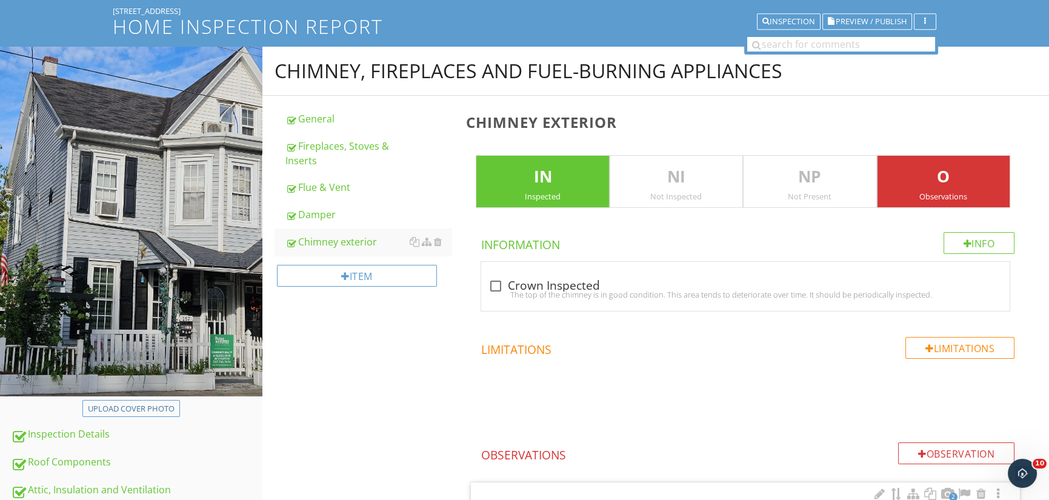
scroll to position [0, 0]
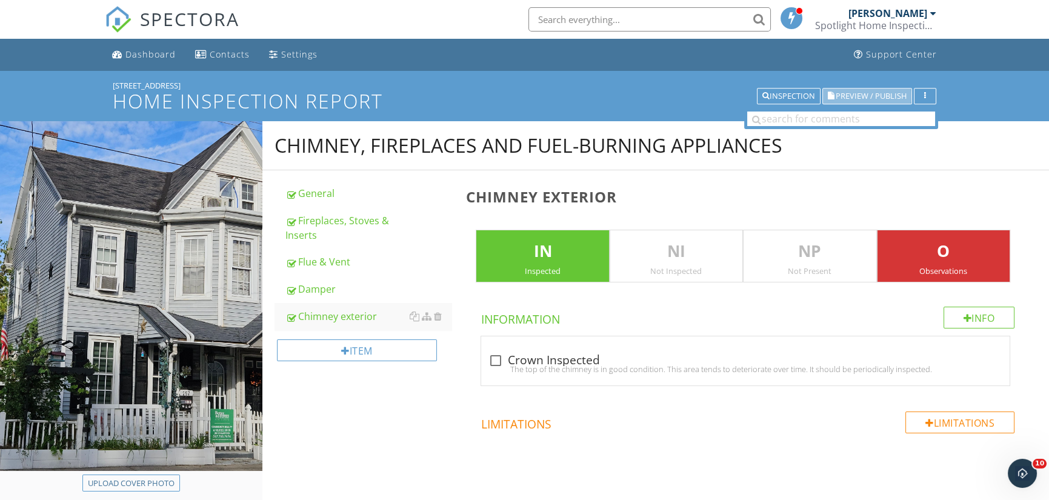
click at [891, 93] on span "Preview / Publish" at bounding box center [871, 96] width 71 height 8
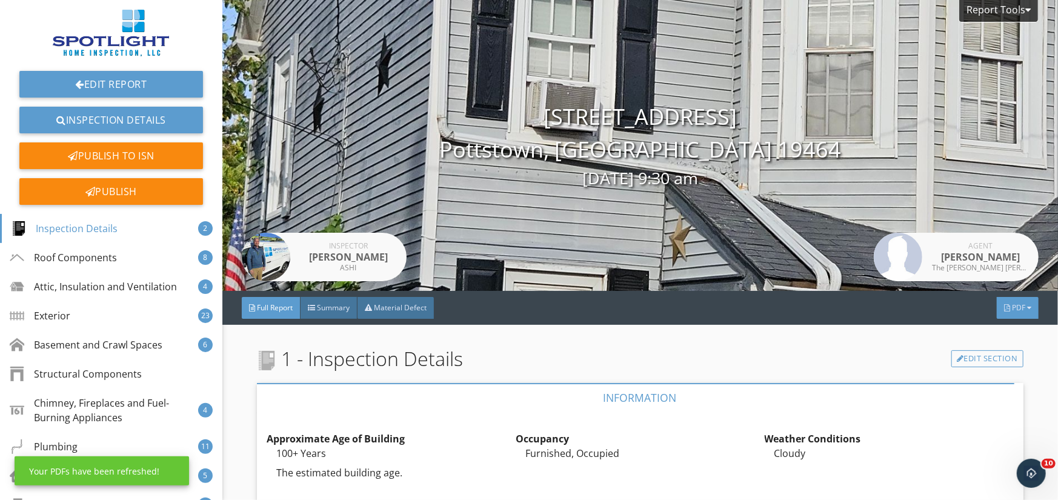
click at [1012, 308] on span "PDF" at bounding box center [1018, 307] width 13 height 10
click at [999, 351] on div "Full Report" at bounding box center [1003, 357] width 78 height 15
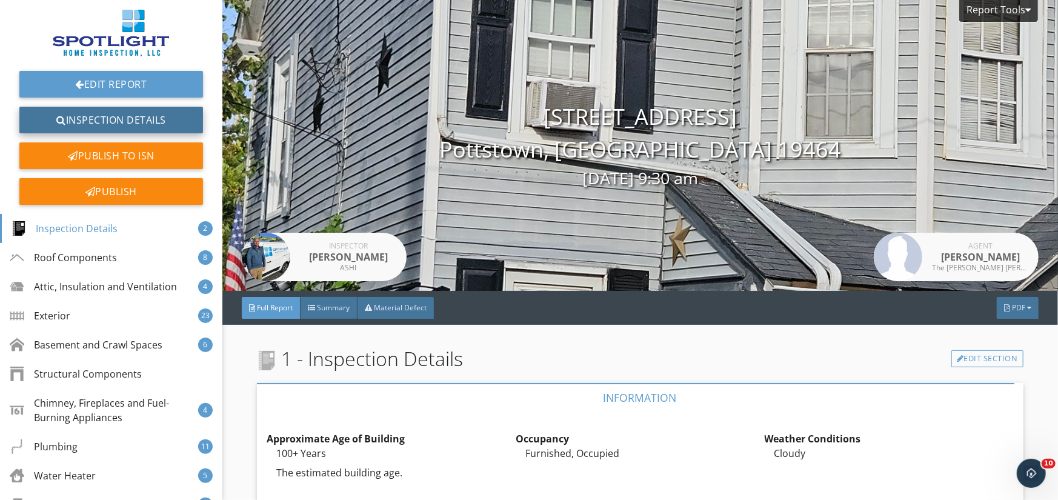
click at [116, 120] on link "Inspection Details" at bounding box center [111, 120] width 184 height 27
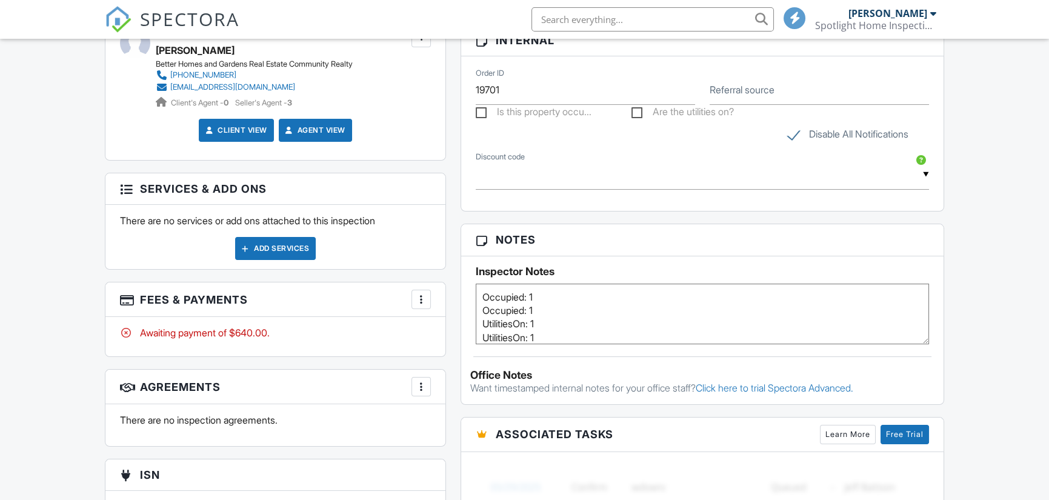
click at [284, 245] on div "Add Services" at bounding box center [275, 248] width 81 height 23
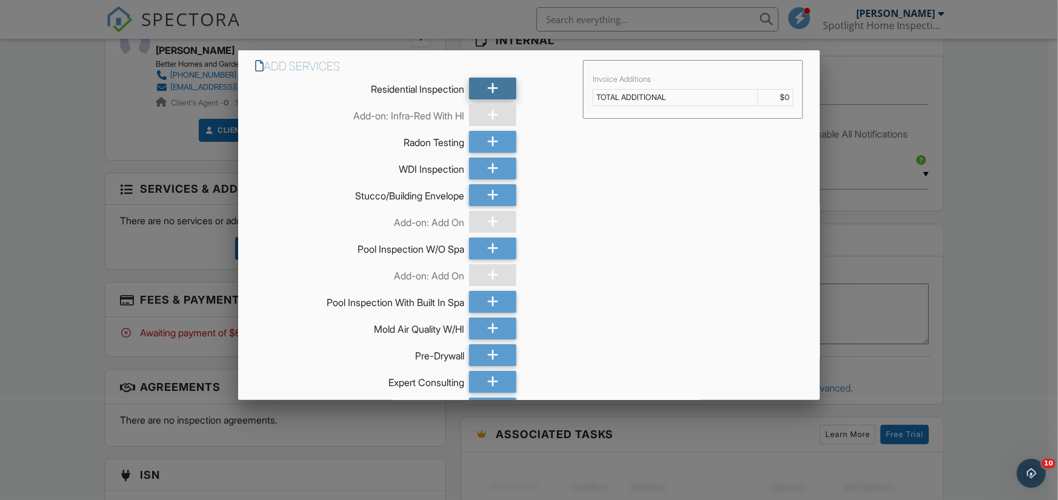
drag, startPoint x: 498, startPoint y: 82, endPoint x: 497, endPoint y: 91, distance: 8.6
click at [498, 83] on div at bounding box center [492, 89] width 47 height 22
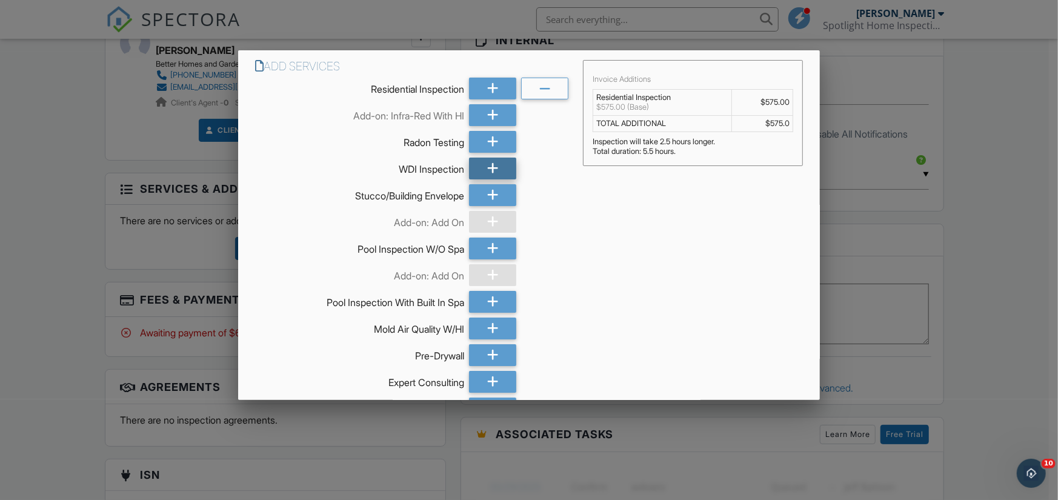
click at [492, 166] on icon at bounding box center [493, 169] width 12 height 22
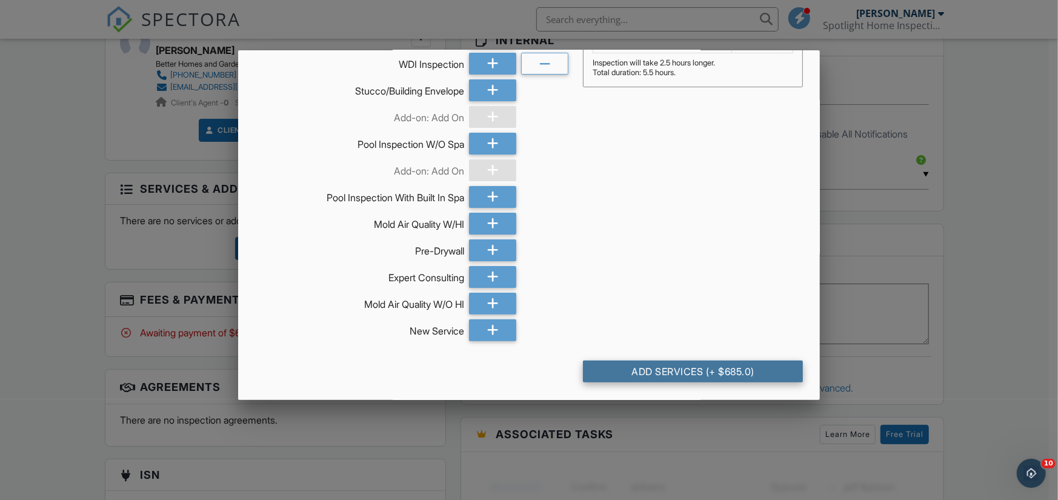
click at [727, 370] on div "Add Services (+ $685.0)" at bounding box center [693, 372] width 220 height 22
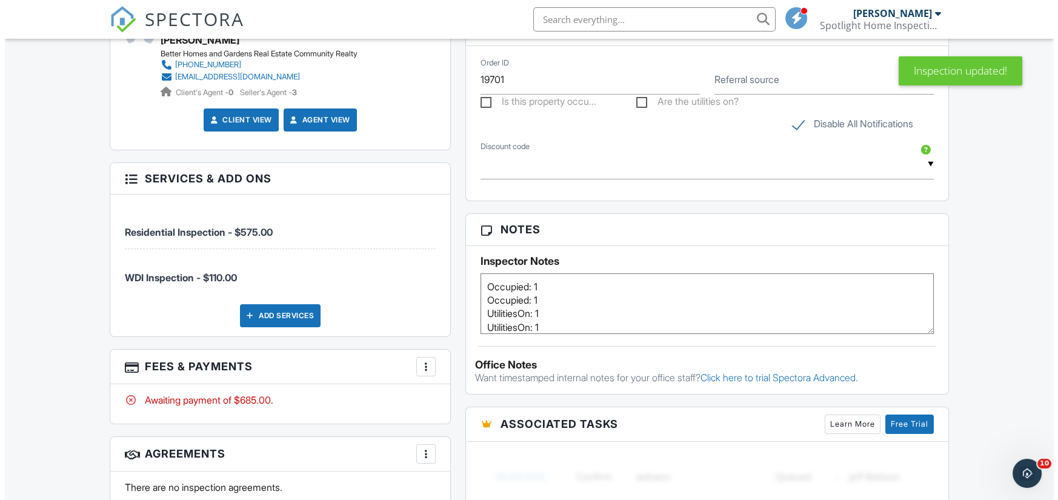
scroll to position [727, 0]
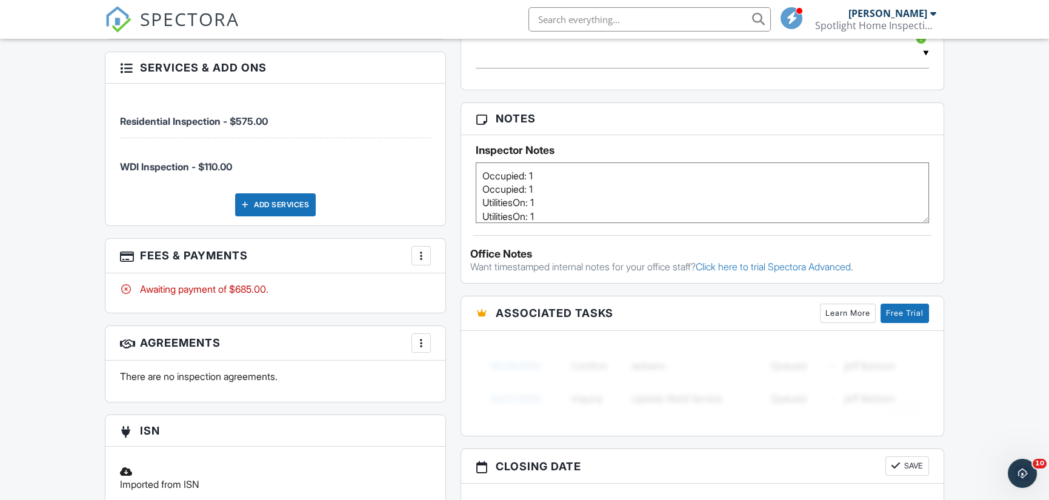
click at [421, 255] on div at bounding box center [421, 256] width 12 height 12
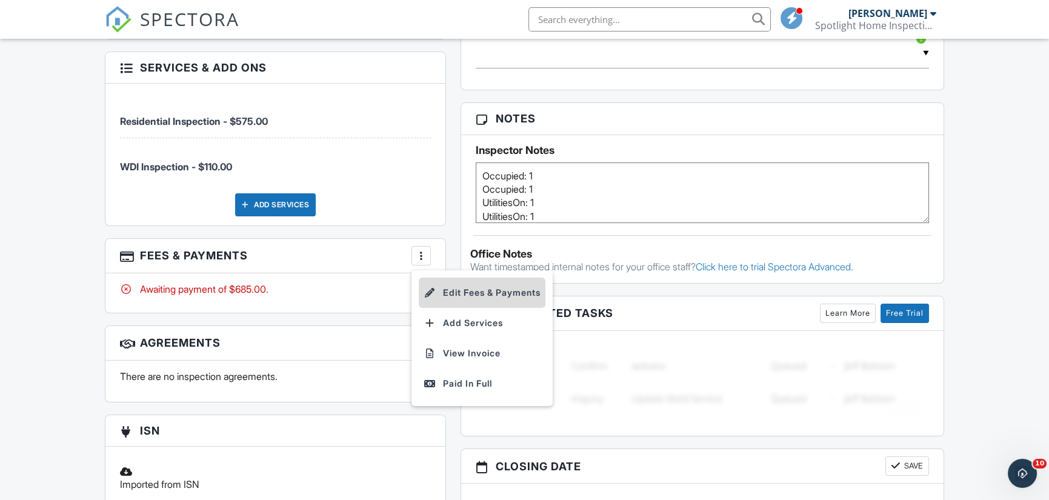
click at [503, 286] on li "Edit Fees & Payments" at bounding box center [482, 293] width 127 height 30
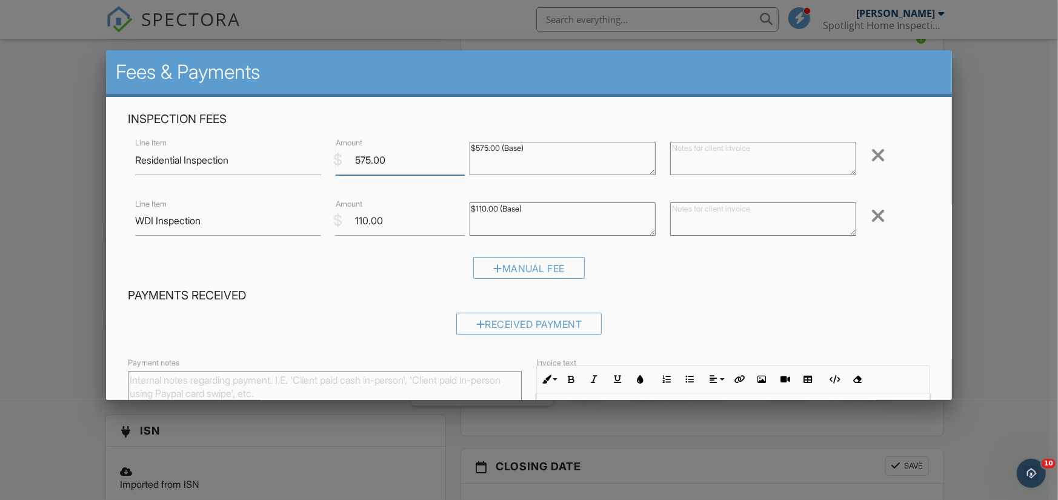
click at [368, 162] on input "575.00" at bounding box center [400, 160] width 129 height 30
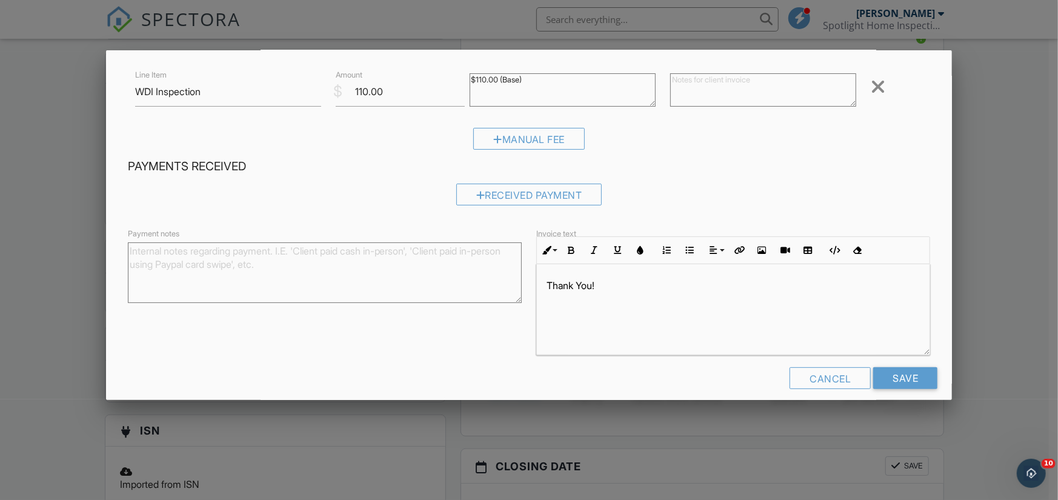
scroll to position [141, 0]
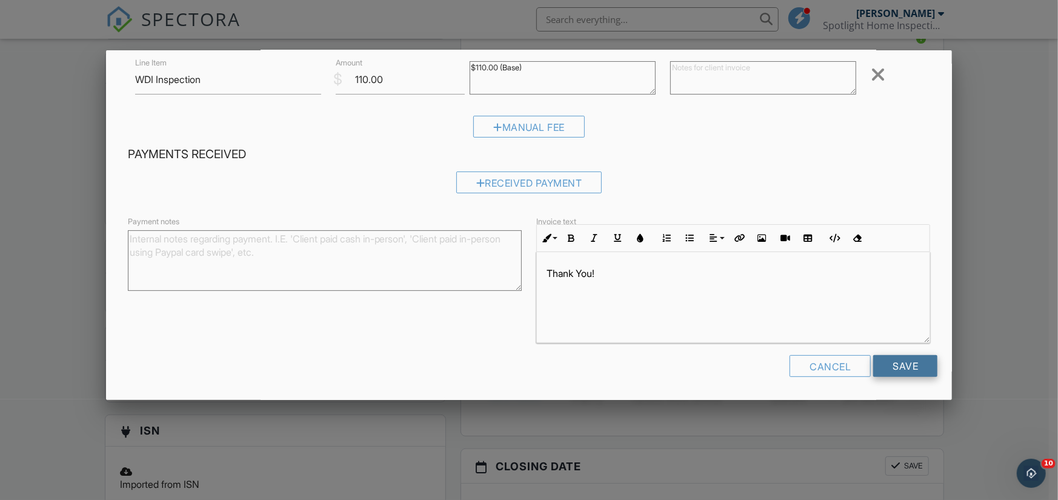
type input "530.00"
click at [893, 361] on input "Save" at bounding box center [905, 366] width 64 height 22
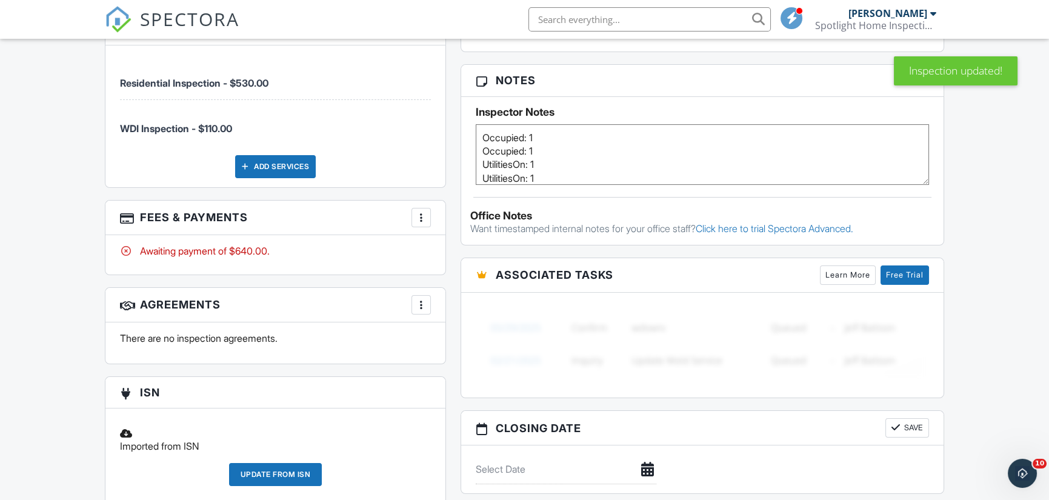
click at [419, 299] on div at bounding box center [421, 305] width 12 height 12
click at [495, 342] on li "Add Agreement" at bounding box center [493, 342] width 149 height 30
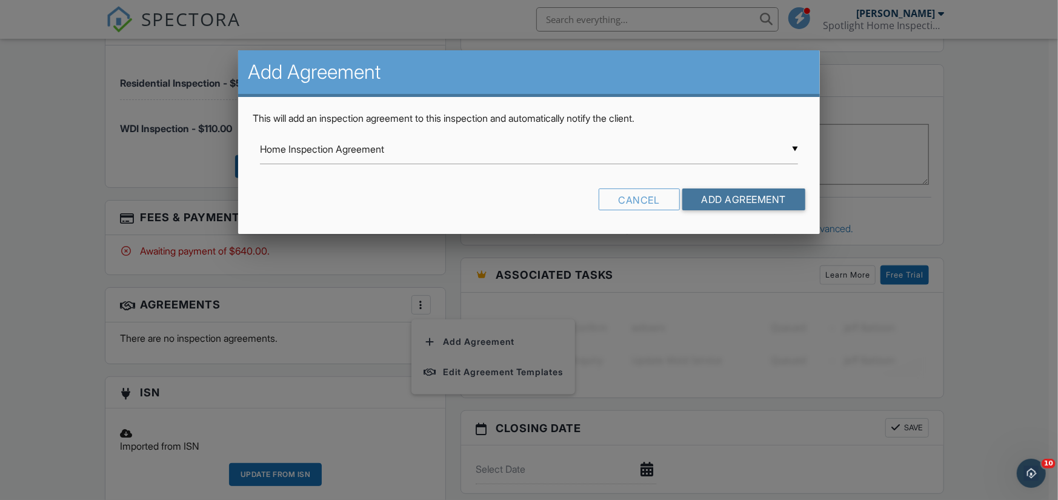
click at [752, 201] on input "Add Agreement" at bounding box center [744, 199] width 124 height 22
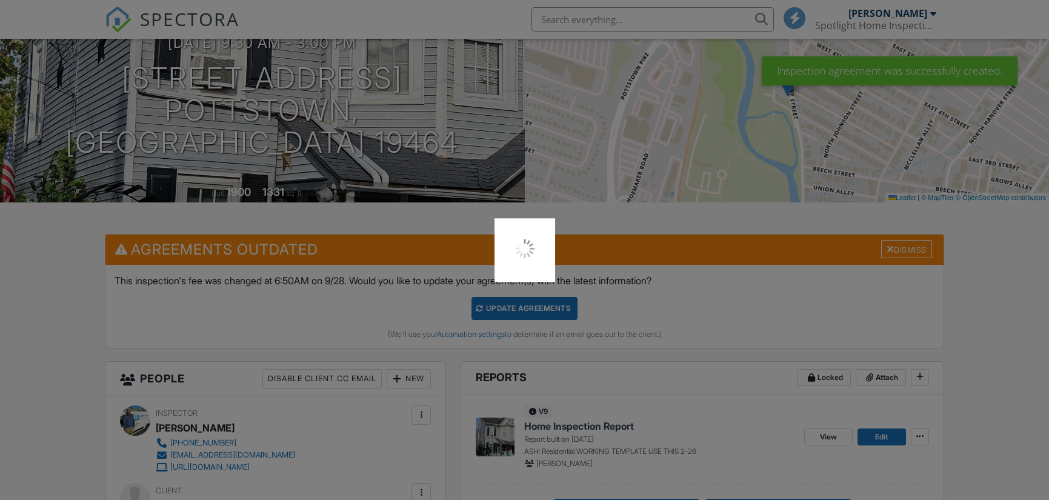
scroll to position [121, 0]
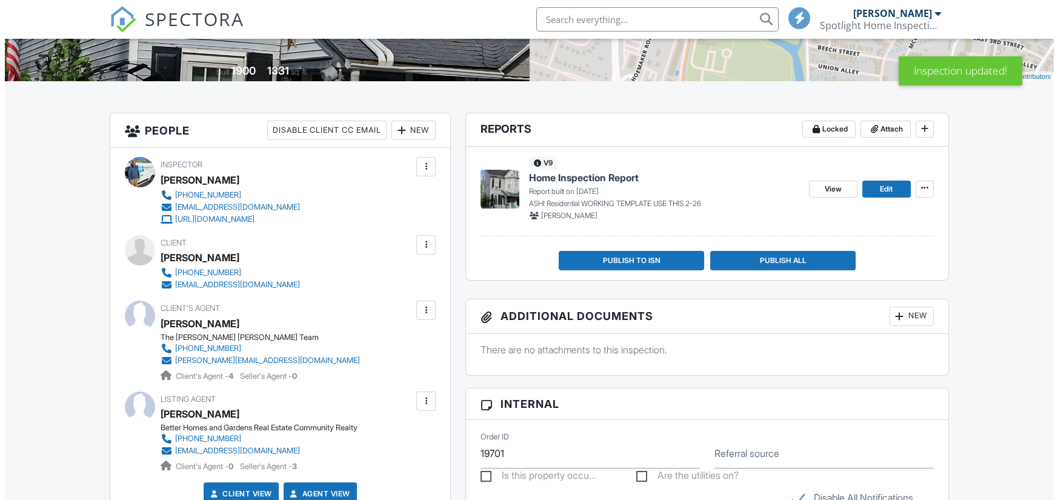
scroll to position [242, 0]
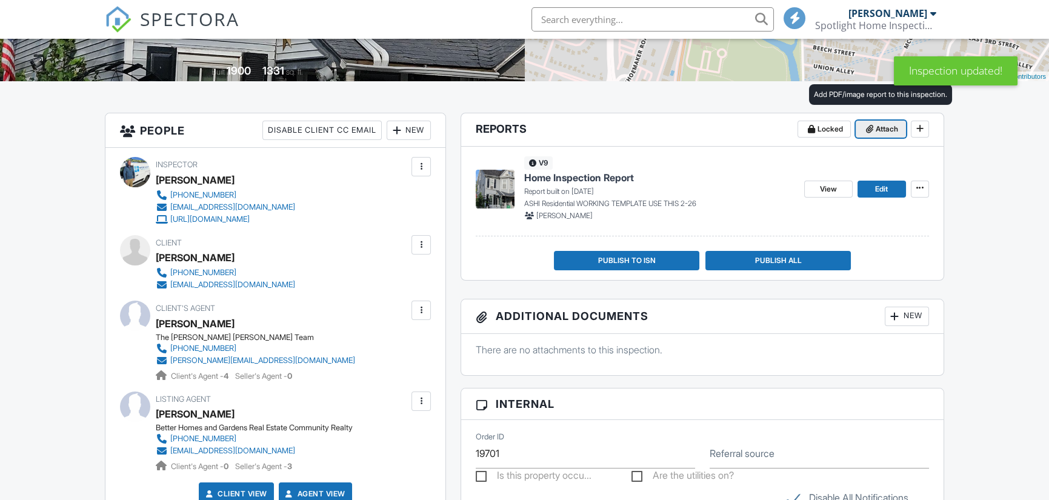
click at [891, 124] on span "Attach" at bounding box center [887, 129] width 22 height 12
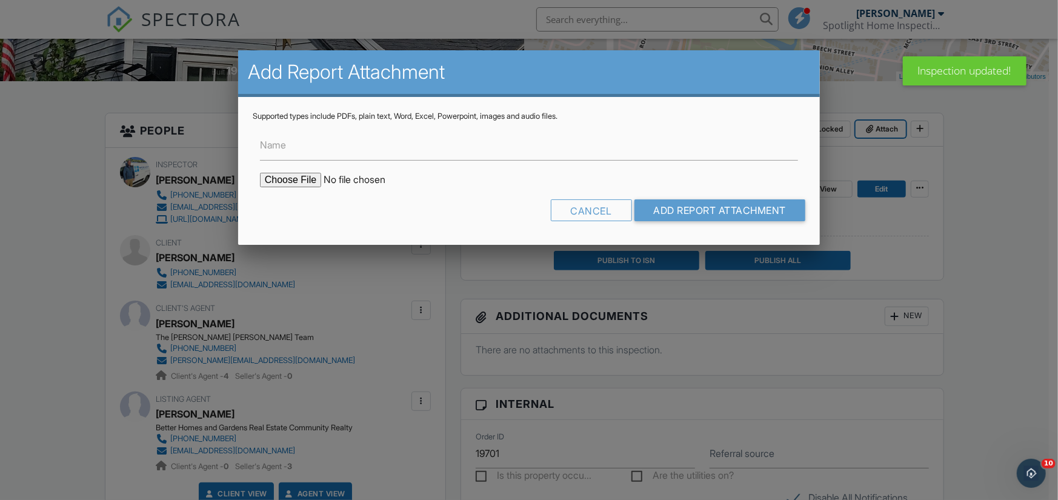
scroll to position [0, 0]
click at [290, 153] on input "Name" at bounding box center [529, 146] width 538 height 30
type input "Termite Report"
click at [305, 176] on input "file" at bounding box center [363, 180] width 206 height 15
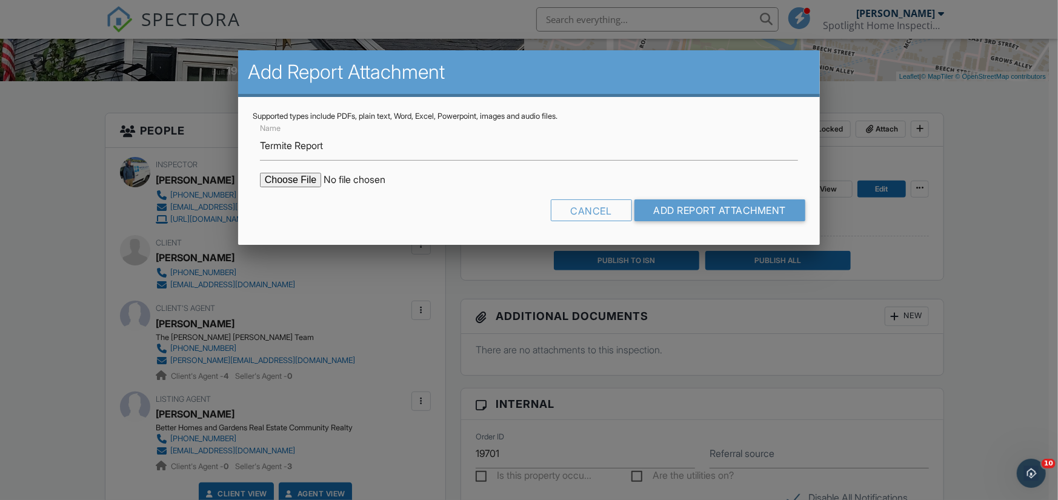
type input "C:\fakepath\WDI Inspection Report no evidence.docx - Google Docs.pdf"
click at [739, 210] on input "Add Report Attachment" at bounding box center [721, 210] width 172 height 22
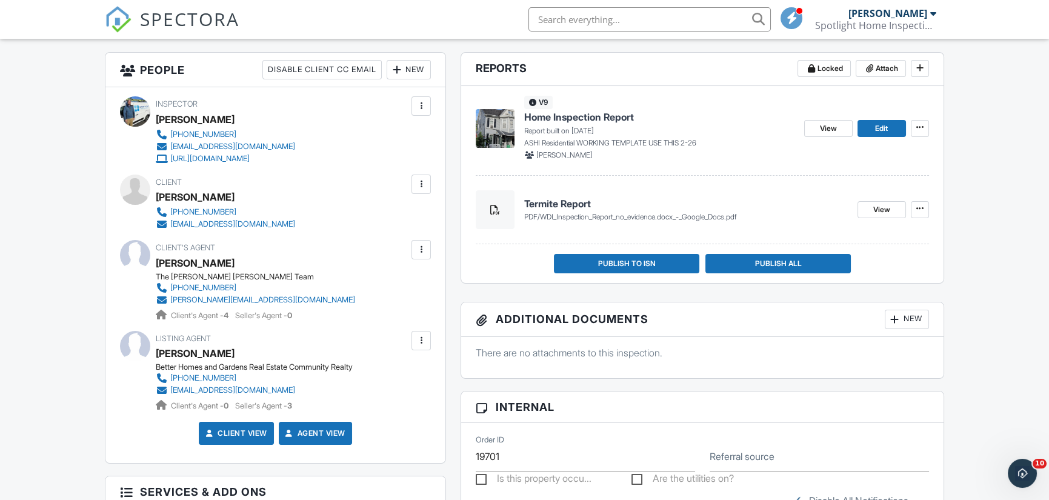
scroll to position [424, 0]
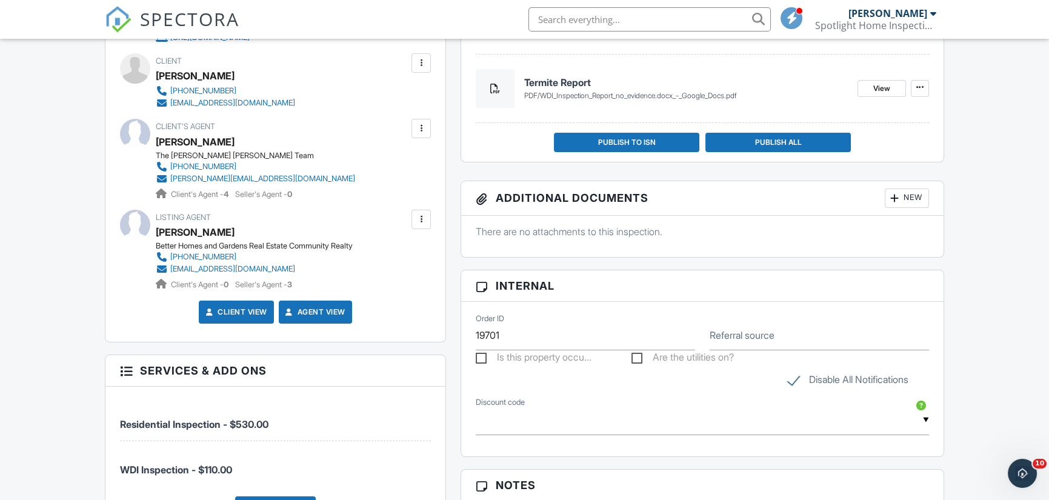
click at [787, 375] on div "Disable All Notifications" at bounding box center [859, 372] width 156 height 45
click at [795, 380] on label "Disable All Notifications" at bounding box center [848, 381] width 121 height 15
checkbox input "false"
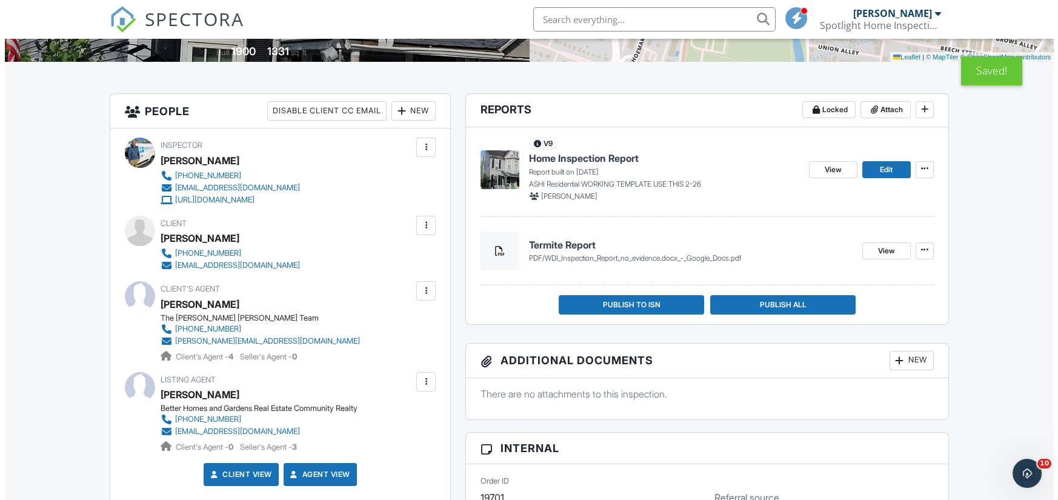
scroll to position [242, 0]
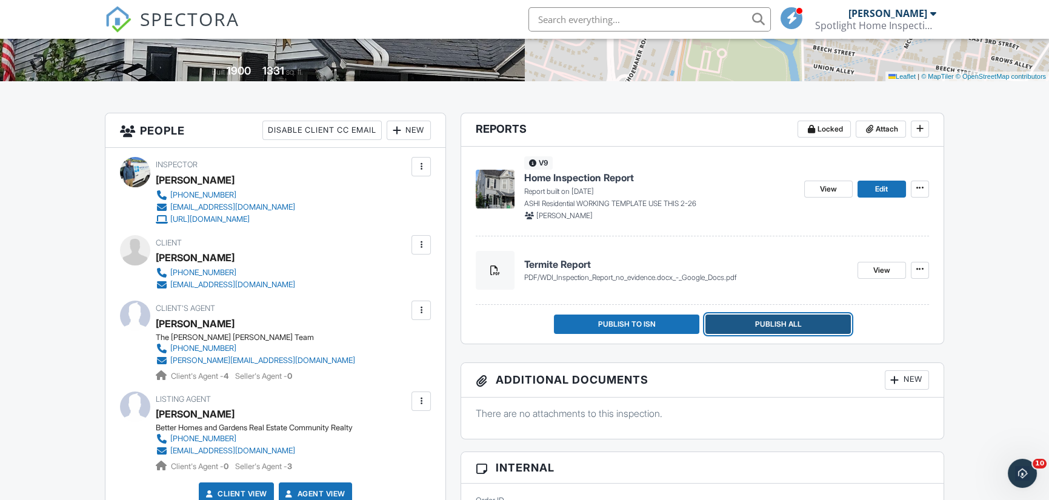
click at [783, 321] on span "Publish All" at bounding box center [778, 324] width 47 height 12
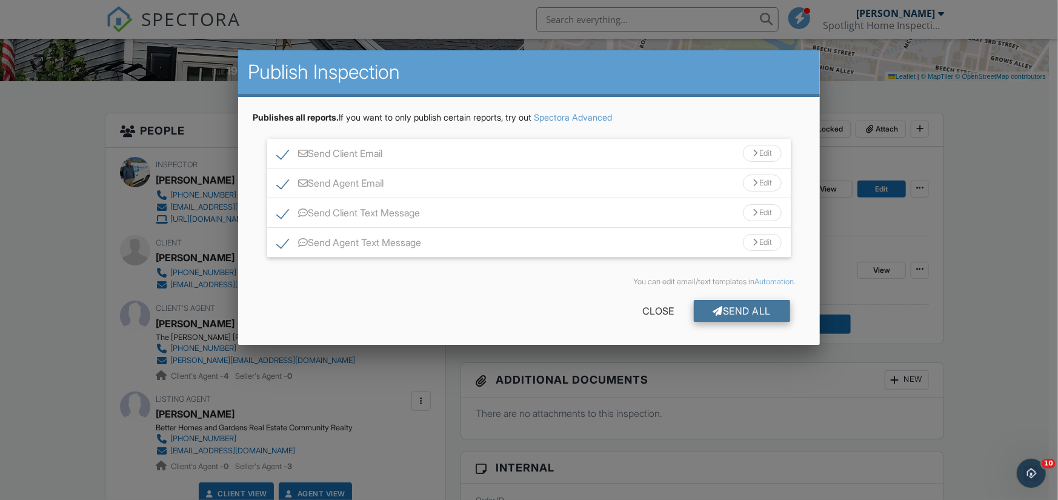
click at [752, 309] on div "Send All" at bounding box center [742, 311] width 97 height 22
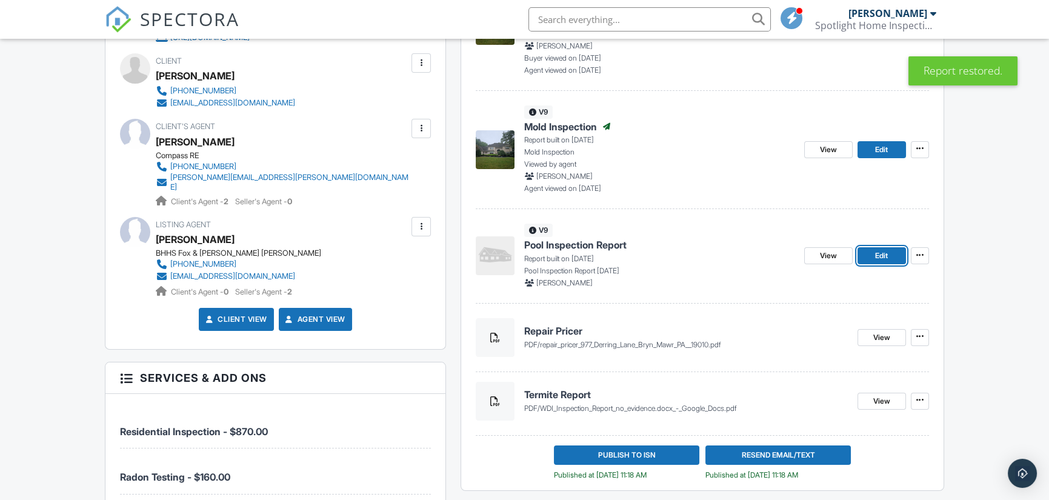
drag, startPoint x: 885, startPoint y: 258, endPoint x: 879, endPoint y: 258, distance: 6.7
click at [885, 257] on span "Edit" at bounding box center [881, 256] width 13 height 12
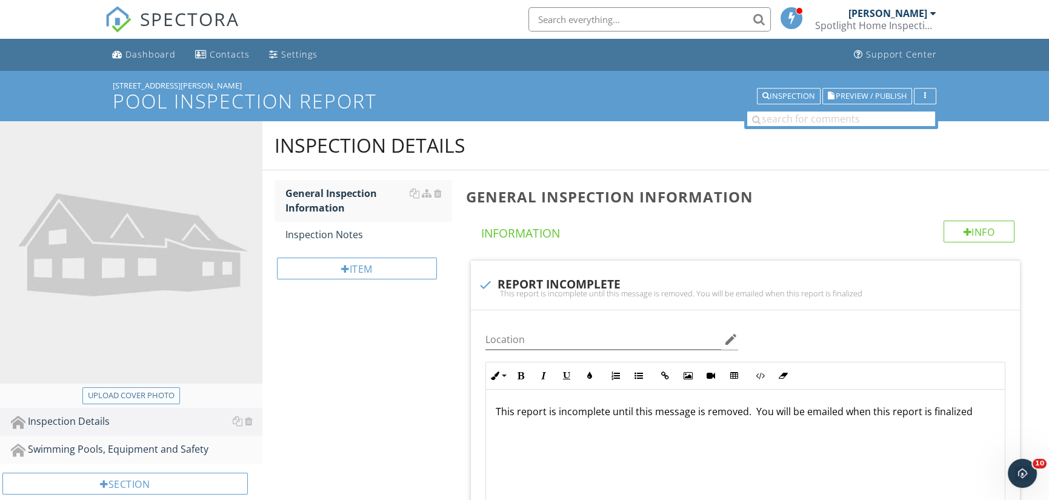
click at [140, 397] on div "Upload cover photo" at bounding box center [131, 396] width 87 height 12
type input "C:\fakepath\20250925_084139.jpg"
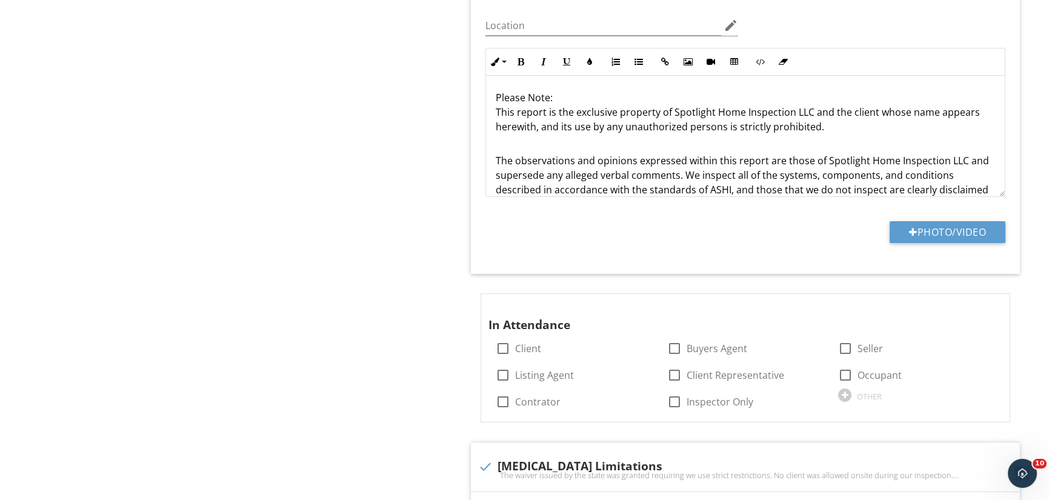
scroll to position [667, 0]
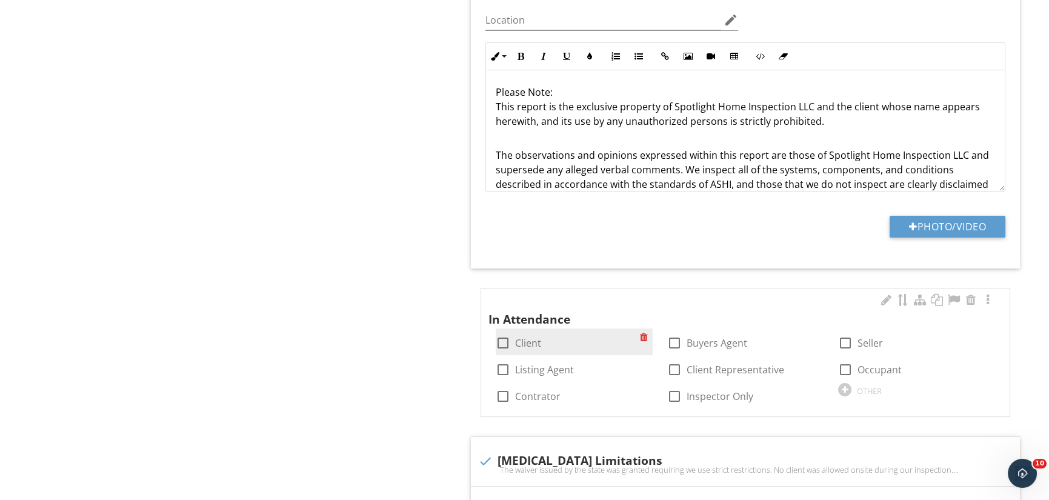
click at [500, 338] on div at bounding box center [503, 343] width 21 height 21
checkbox input "true"
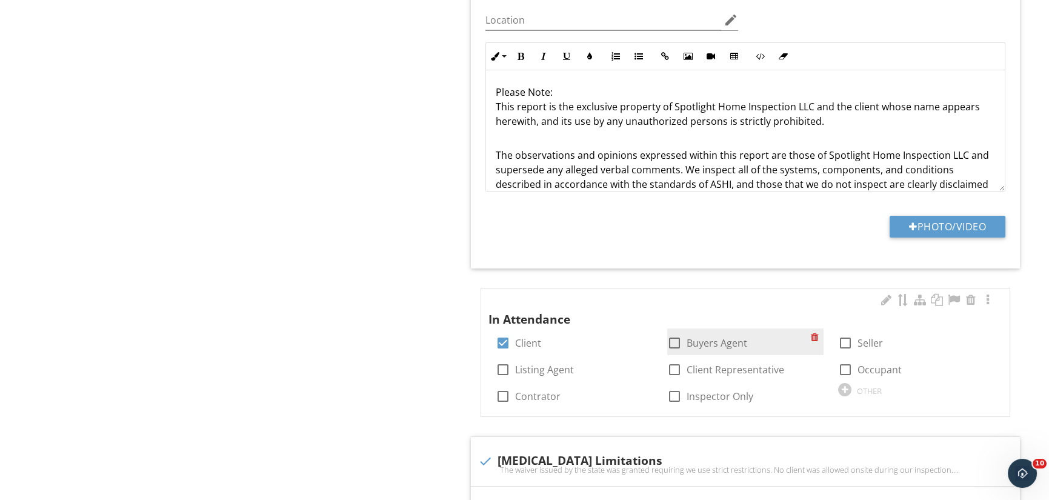
click at [677, 342] on div at bounding box center [674, 343] width 21 height 21
checkbox input "true"
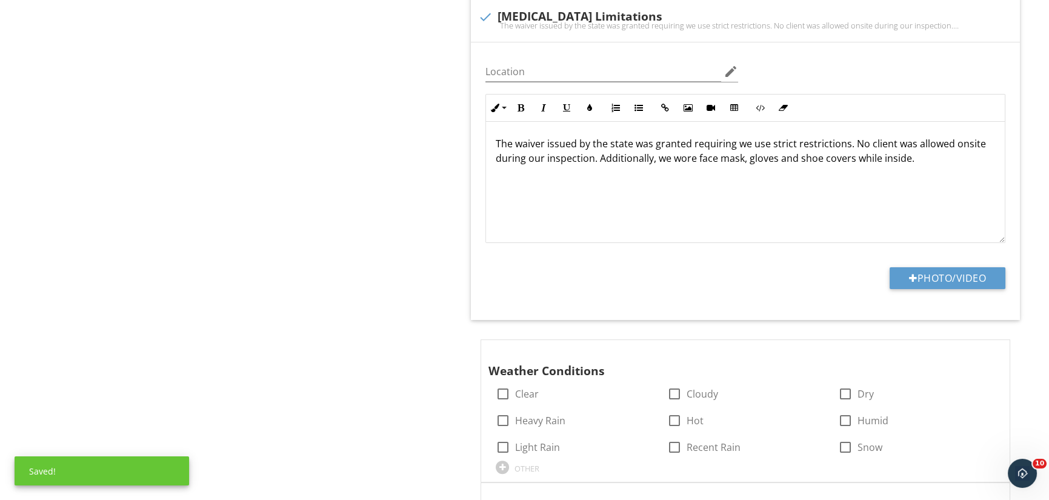
scroll to position [1273, 0]
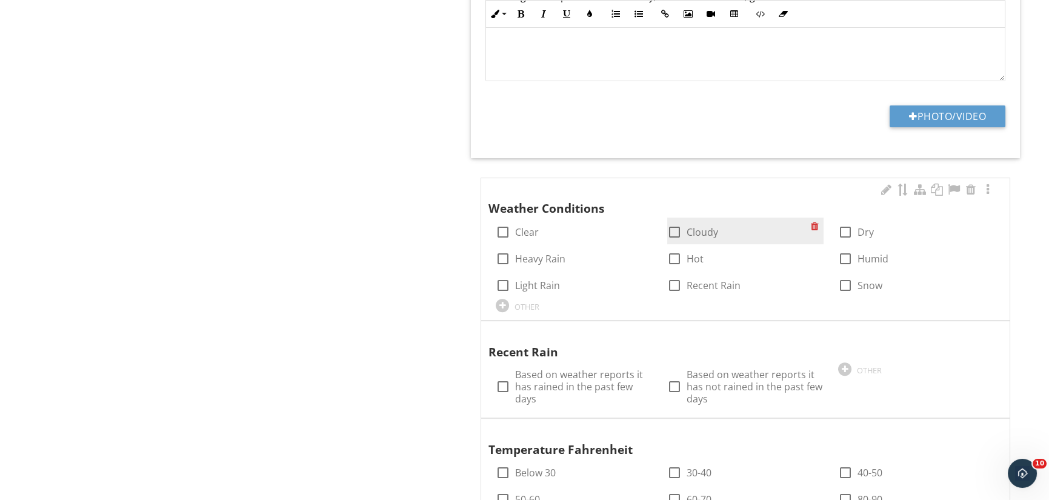
click at [681, 227] on div at bounding box center [674, 232] width 21 height 21
checkbox input "true"
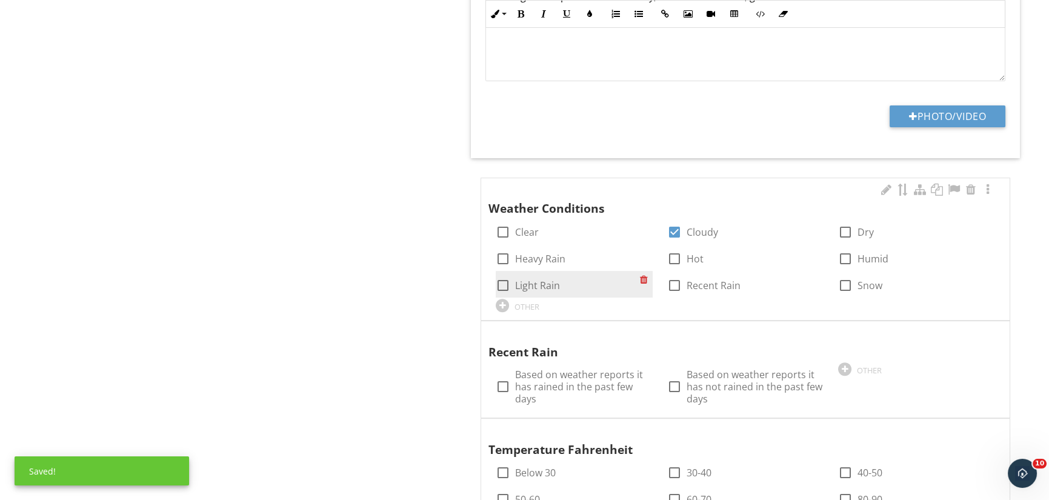
click at [504, 283] on div at bounding box center [503, 285] width 21 height 21
checkbox input "false"
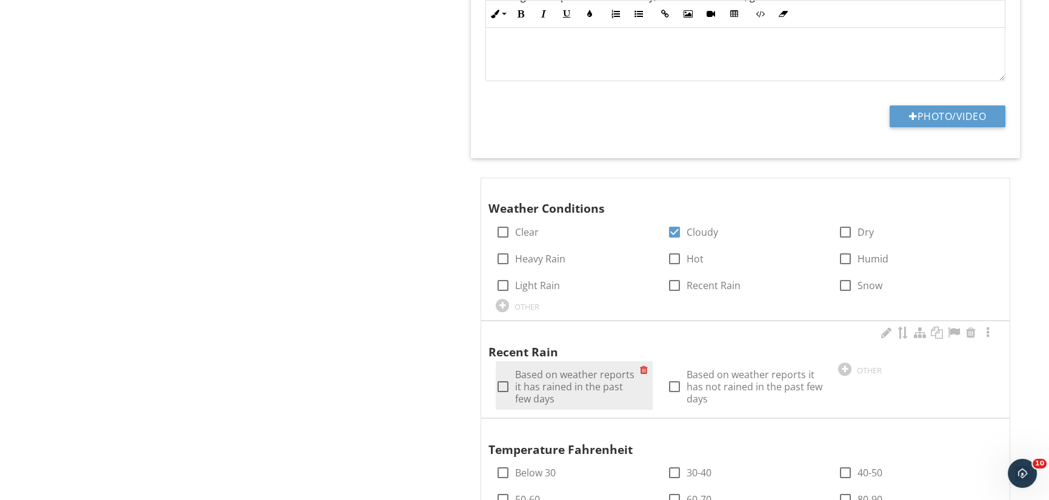
click at [503, 383] on div at bounding box center [503, 386] width 21 height 21
checkbox input "true"
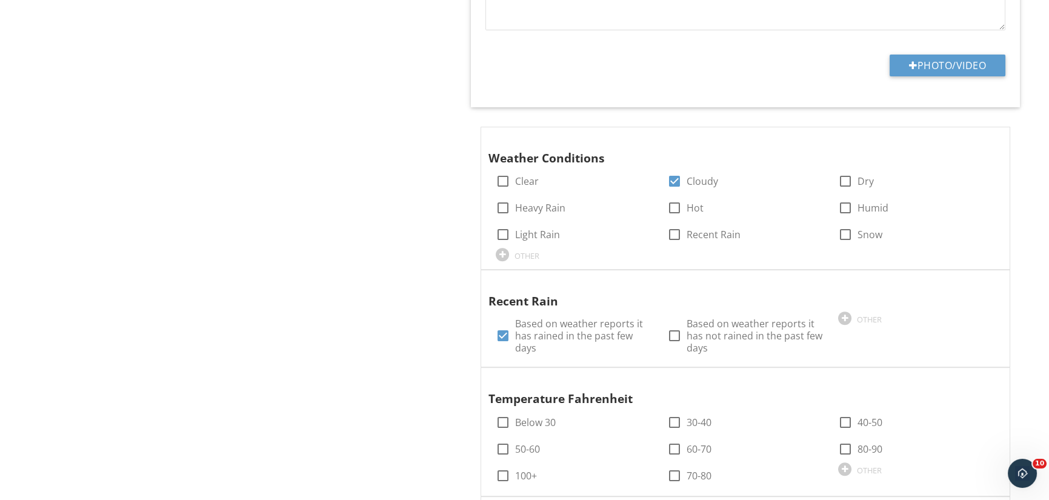
scroll to position [1455, 0]
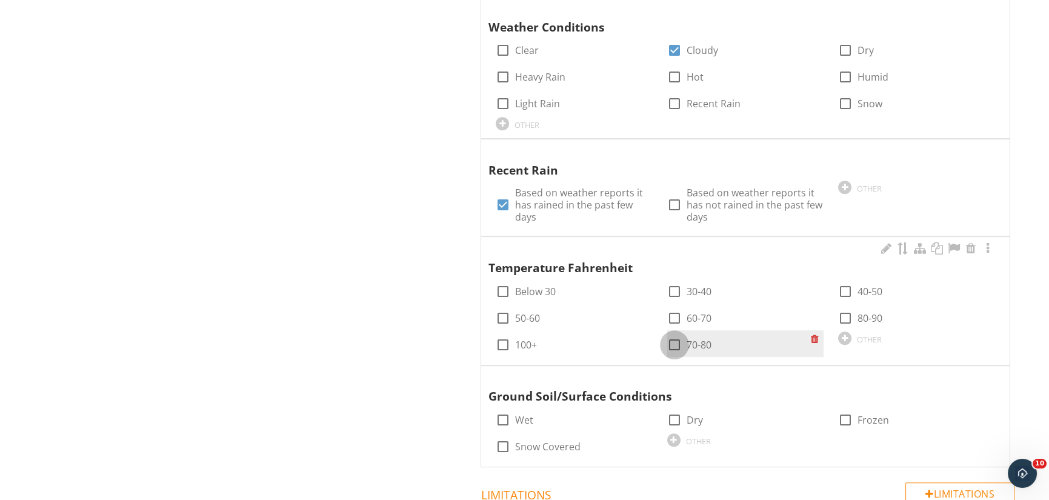
click at [672, 342] on div at bounding box center [674, 345] width 21 height 21
checkbox input "true"
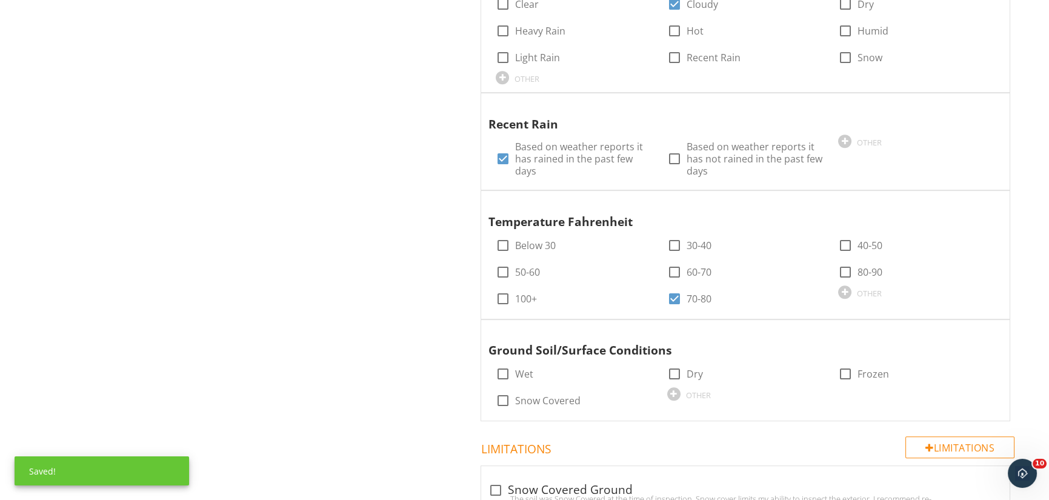
scroll to position [1555, 0]
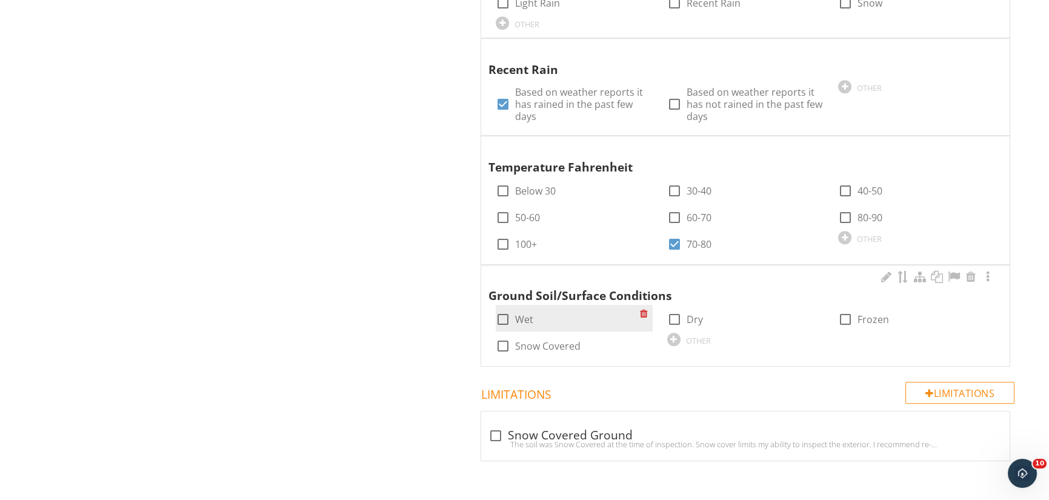
click at [506, 316] on div at bounding box center [503, 319] width 21 height 21
checkbox input "true"
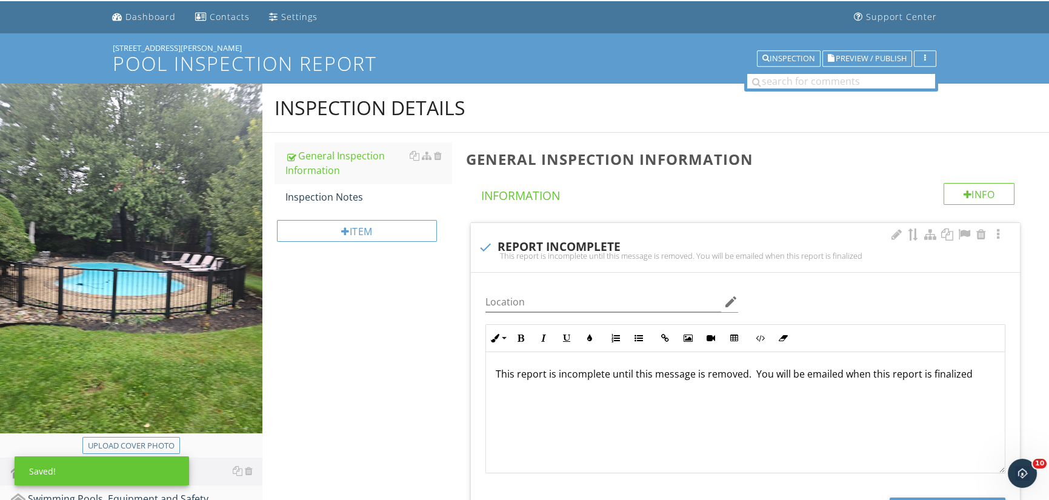
scroll to position [0, 0]
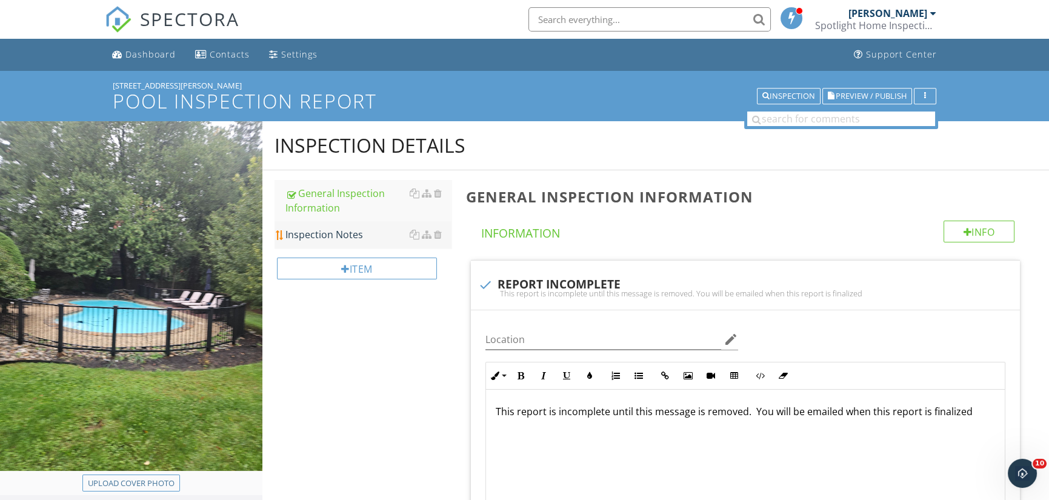
click at [360, 235] on div "Inspection Notes" at bounding box center [368, 234] width 167 height 15
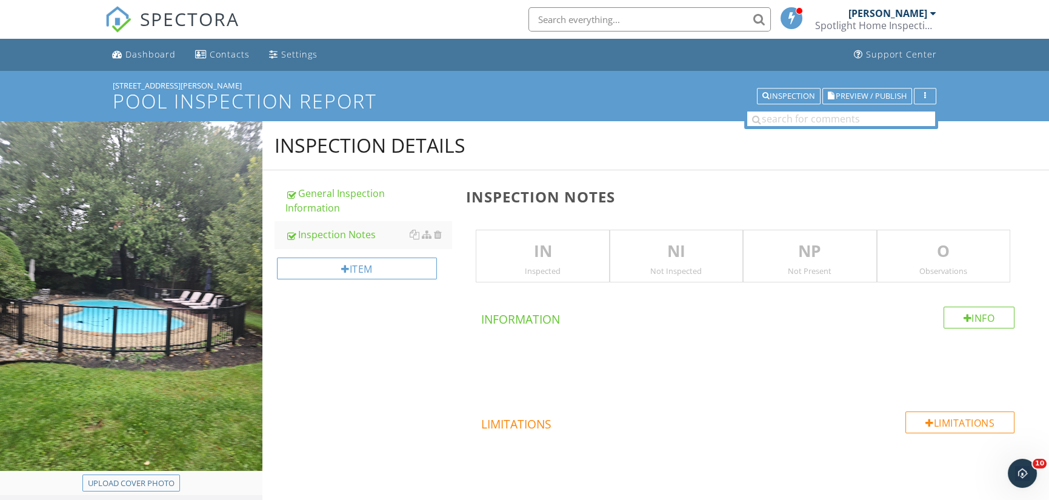
click at [521, 246] on p "IN" at bounding box center [542, 251] width 132 height 24
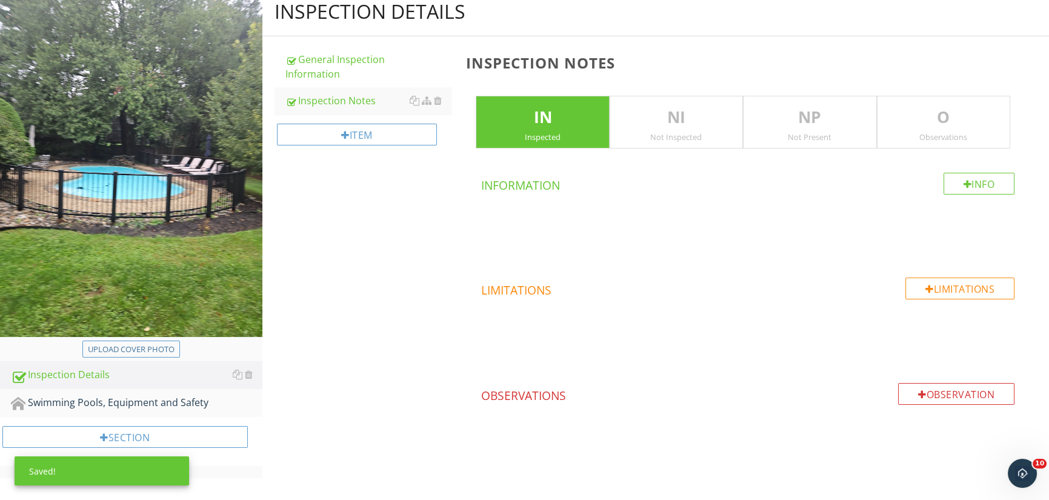
scroll to position [136, 0]
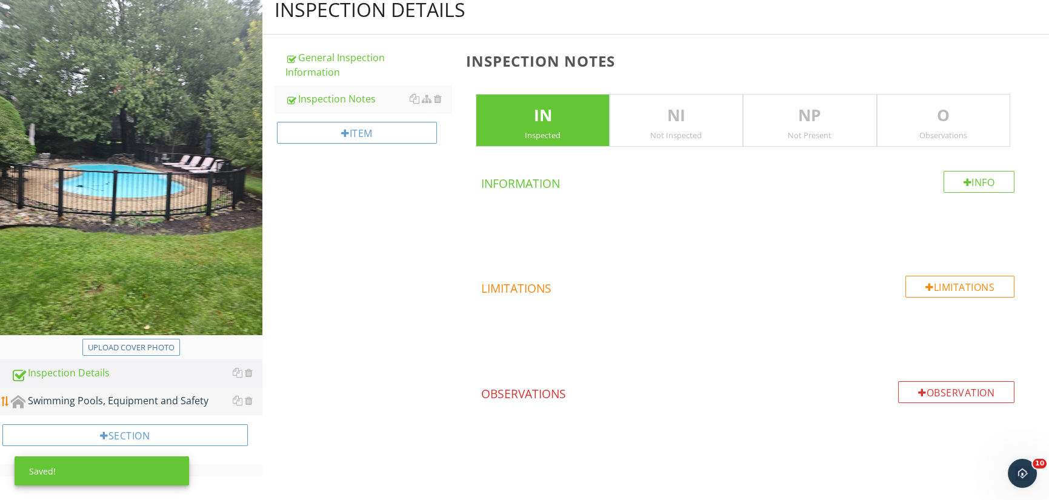
click at [145, 401] on div "Swimming Pools, Equipment and Safety" at bounding box center [137, 401] width 252 height 16
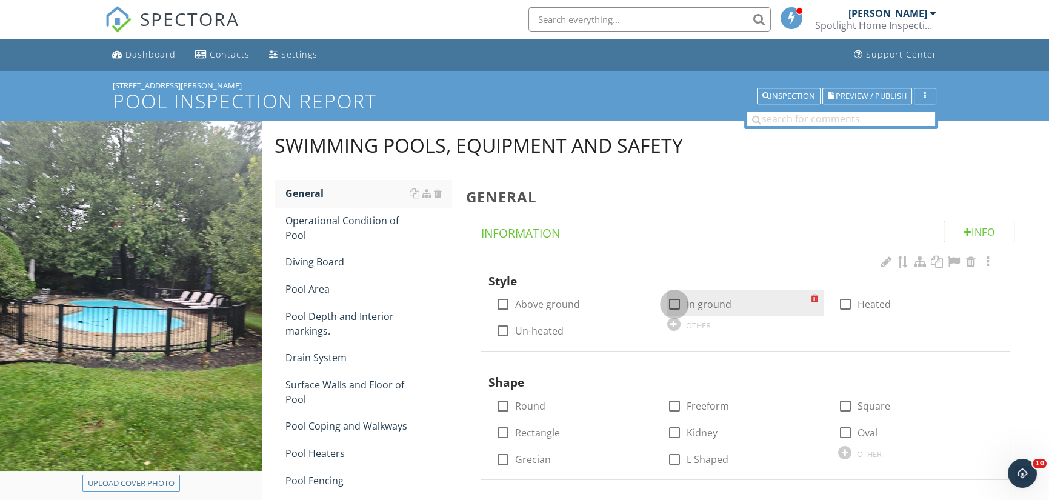
click at [670, 303] on div at bounding box center [674, 304] width 21 height 21
checkbox input "true"
click at [845, 302] on div at bounding box center [845, 304] width 21 height 21
checkbox input "true"
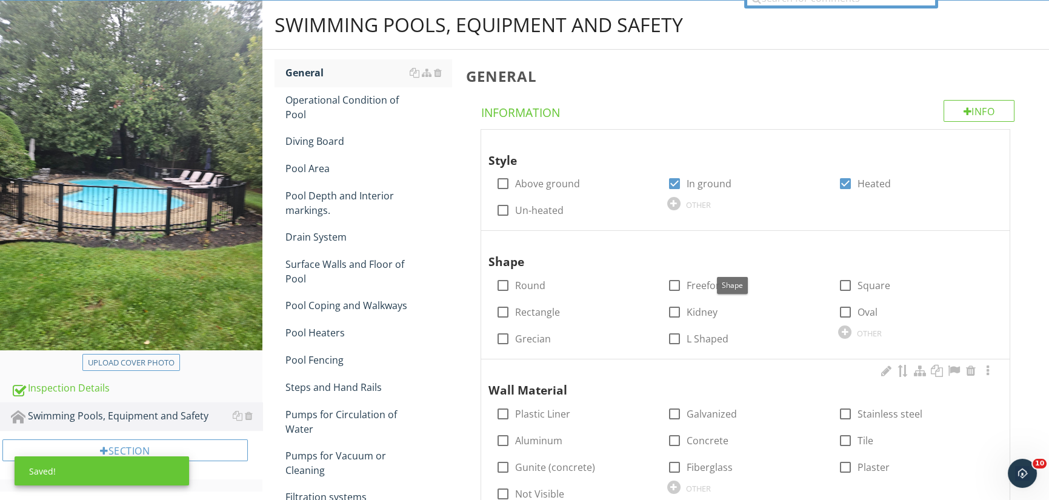
scroll to position [121, 0]
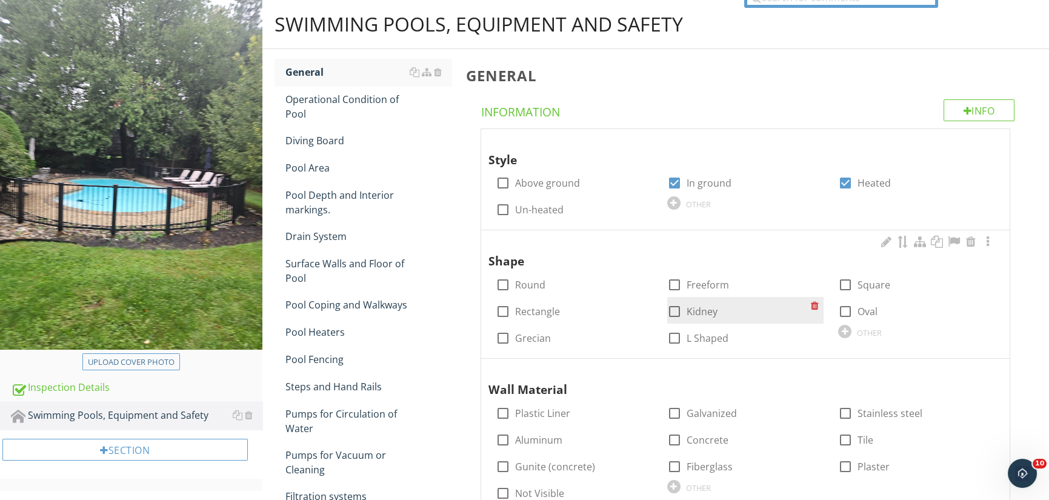
click at [673, 309] on div at bounding box center [674, 311] width 21 height 21
checkbox input "true"
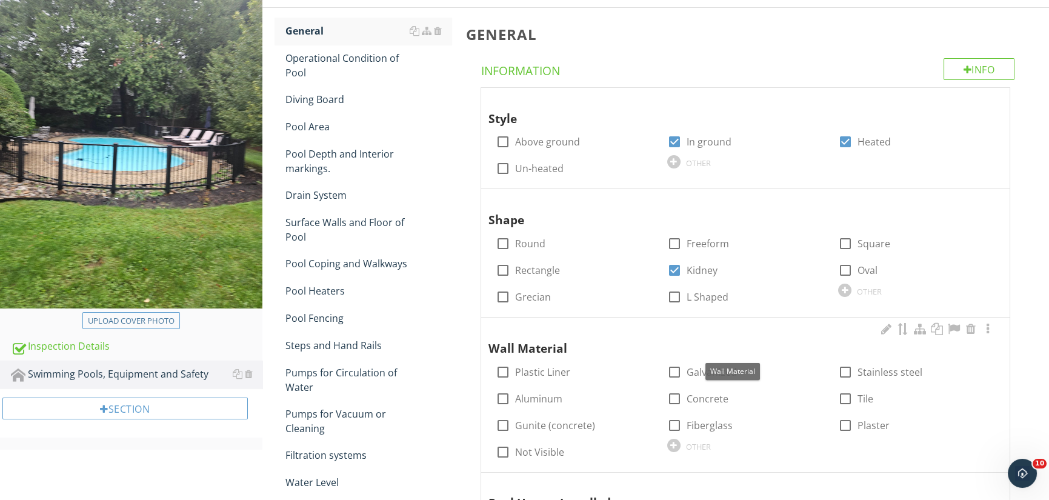
scroll to position [182, 0]
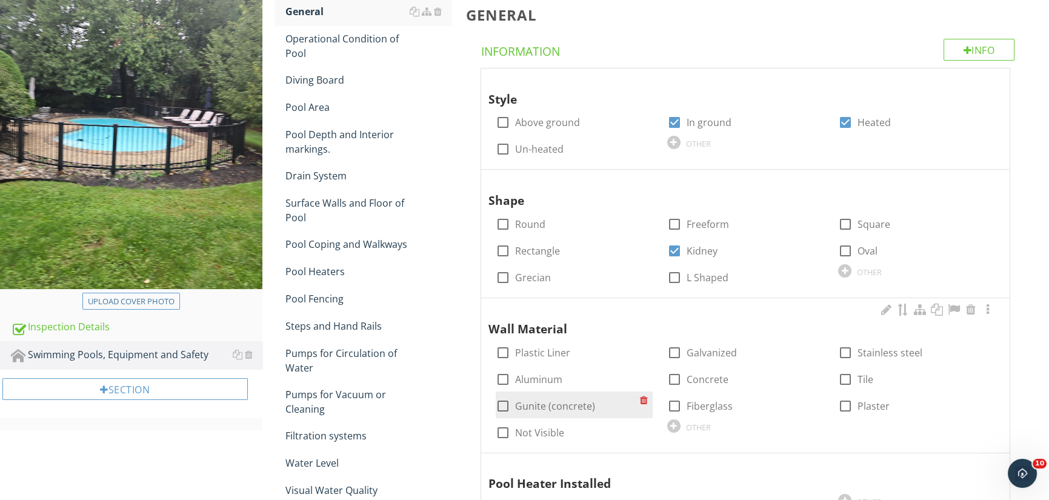
click at [503, 405] on div at bounding box center [503, 406] width 21 height 21
checkbox input "true"
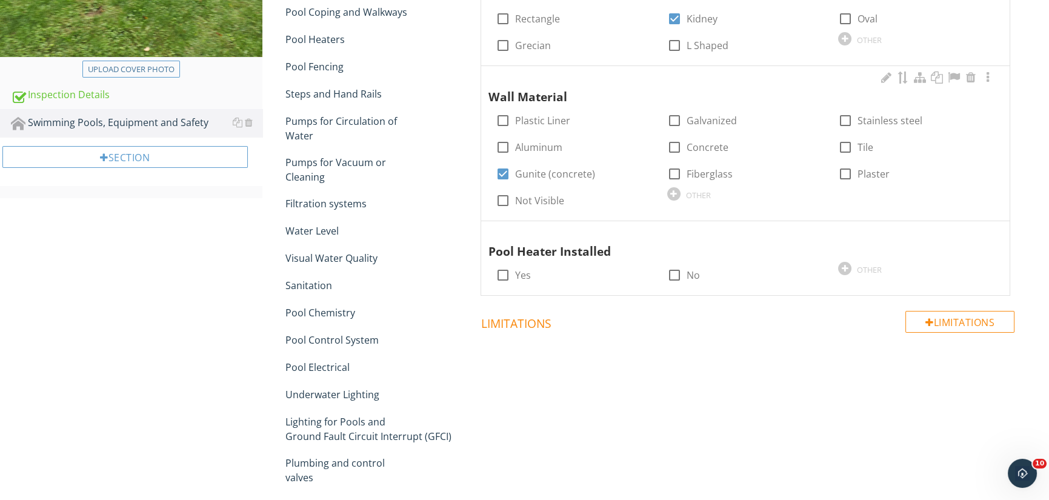
scroll to position [424, 0]
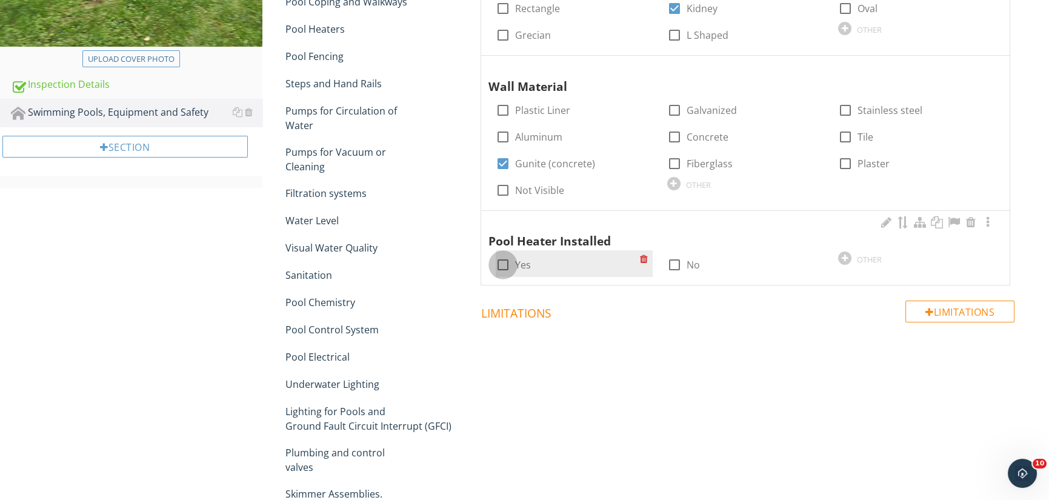
click at [504, 264] on div at bounding box center [503, 265] width 21 height 21
checkbox input "true"
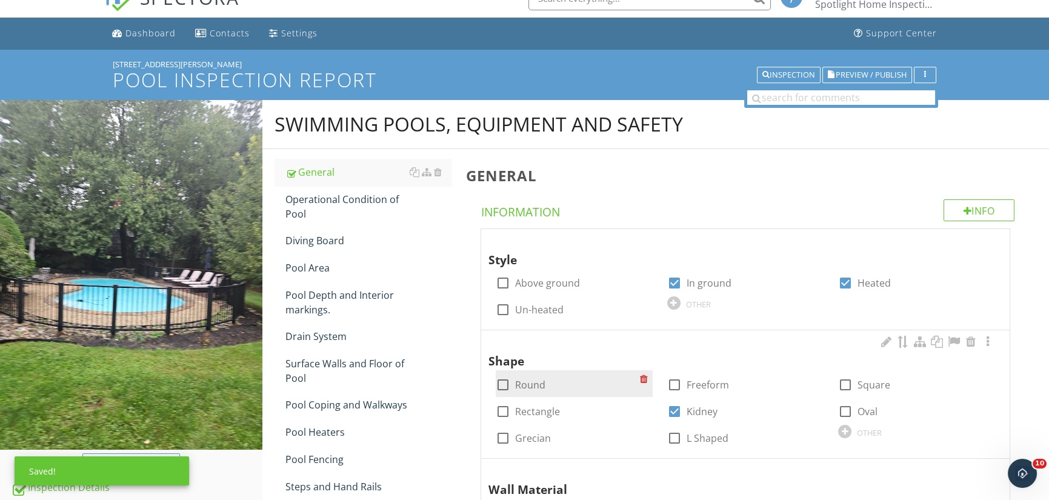
scroll to position [0, 0]
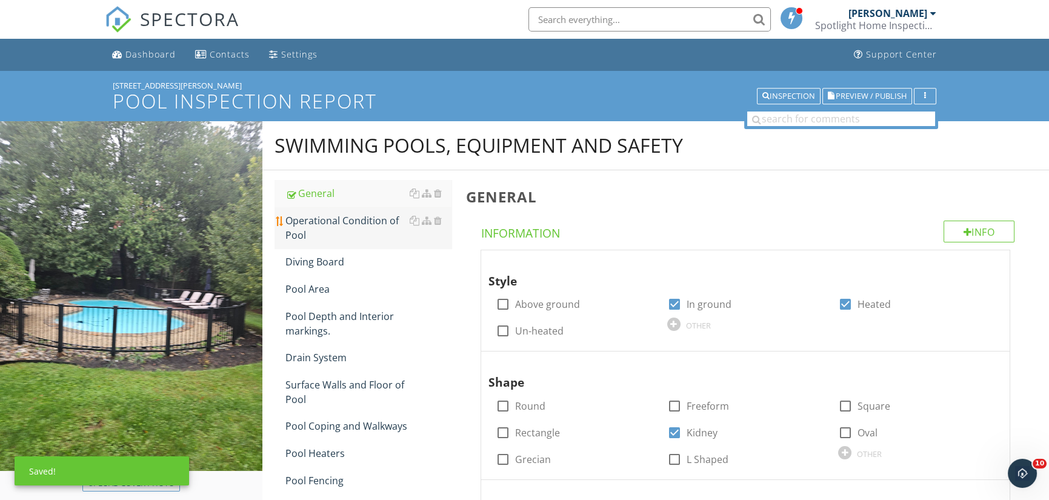
click at [321, 228] on div "Operational Condition of Pool" at bounding box center [368, 227] width 167 height 29
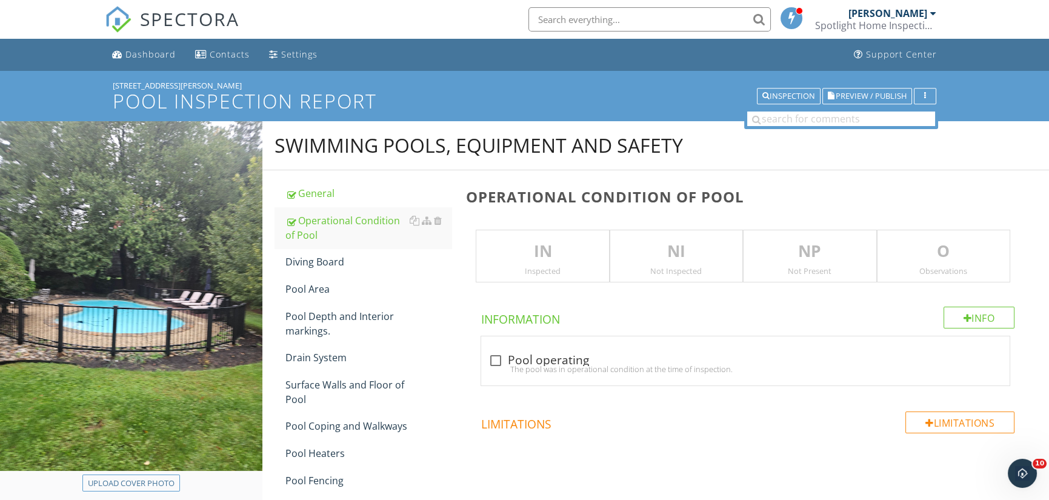
click at [538, 255] on p "IN" at bounding box center [542, 251] width 132 height 24
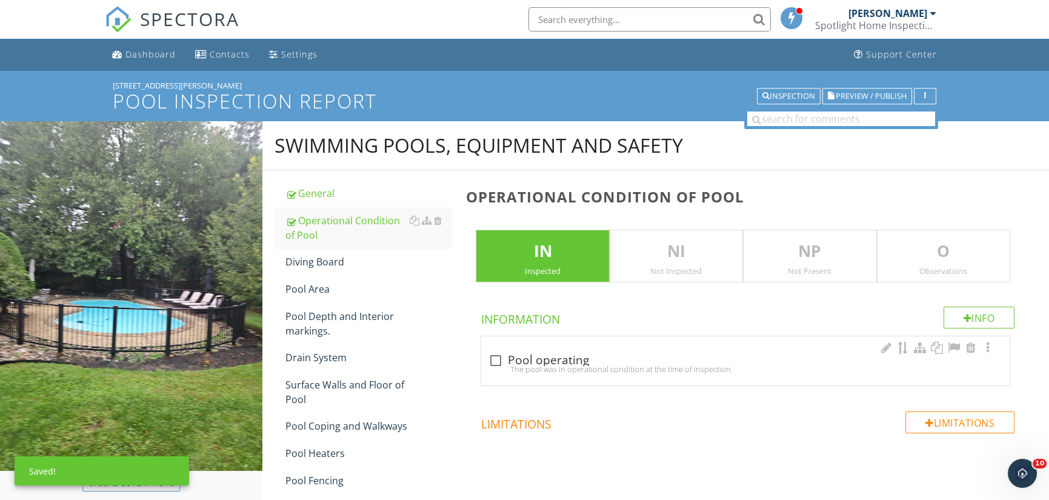
click at [490, 356] on div at bounding box center [495, 360] width 21 height 21
checkbox input "true"
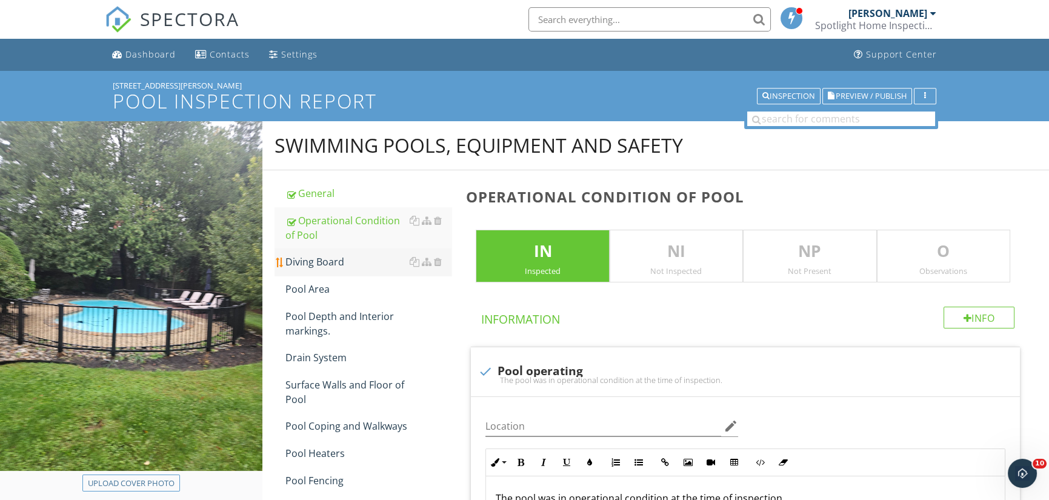
click at [330, 262] on div "Diving Board" at bounding box center [368, 262] width 167 height 15
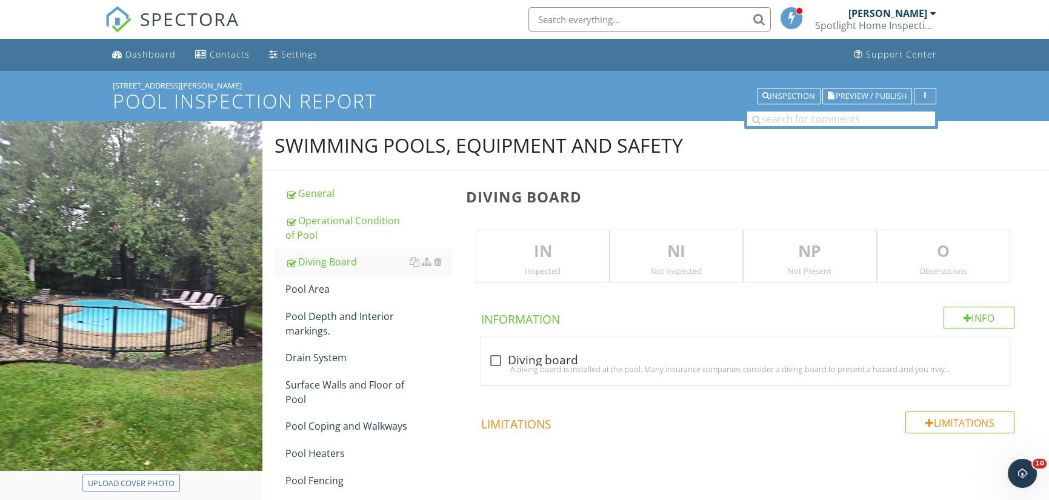
click at [546, 252] on p "IN" at bounding box center [542, 251] width 132 height 24
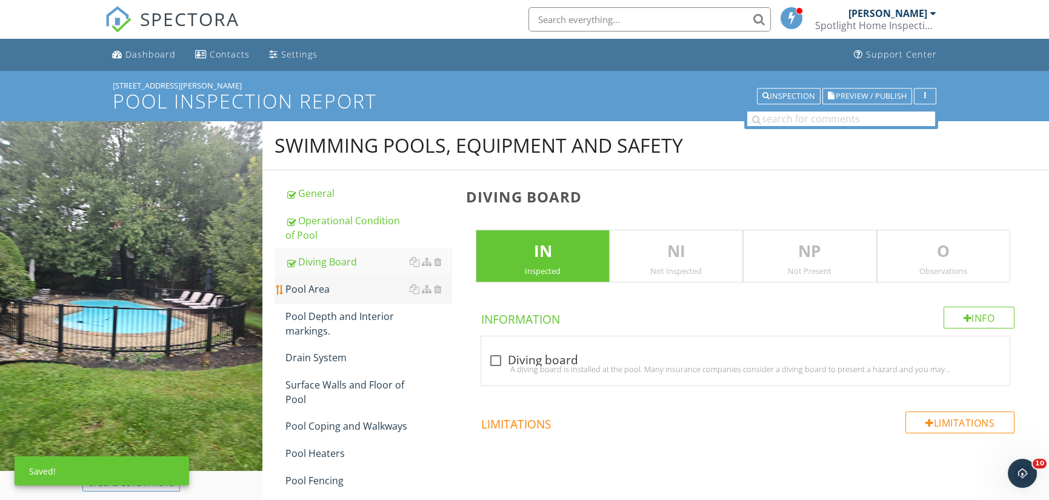
click at [323, 290] on div "Pool Area" at bounding box center [368, 289] width 167 height 15
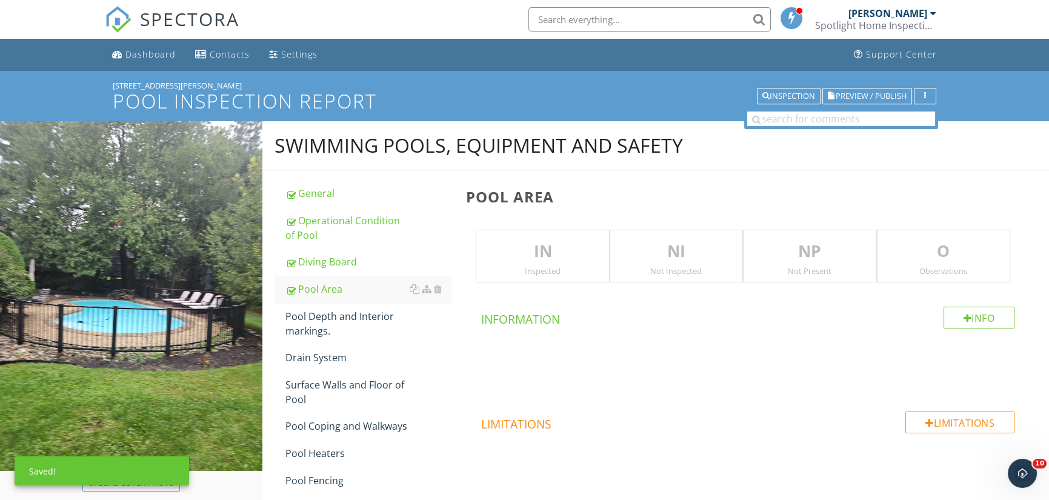
click at [552, 250] on p "IN" at bounding box center [542, 251] width 132 height 24
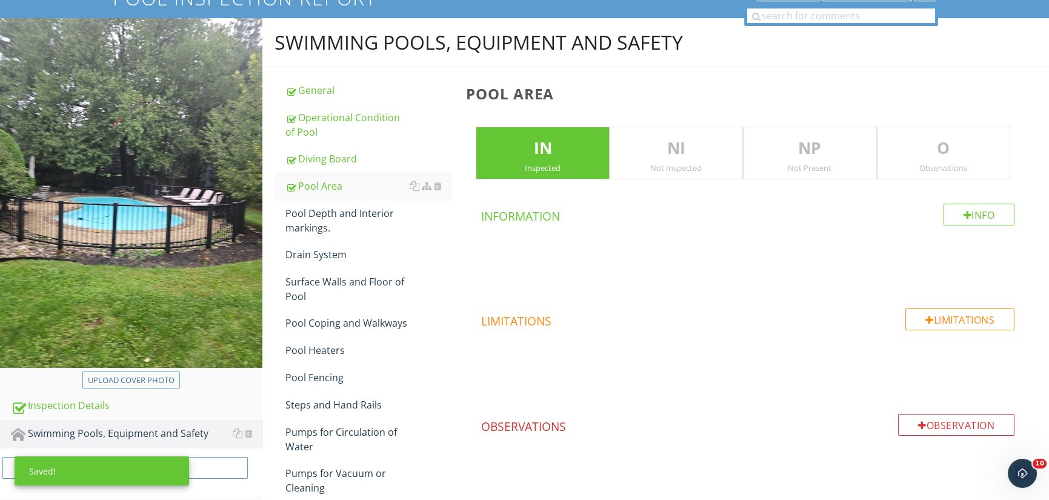
scroll to position [61, 0]
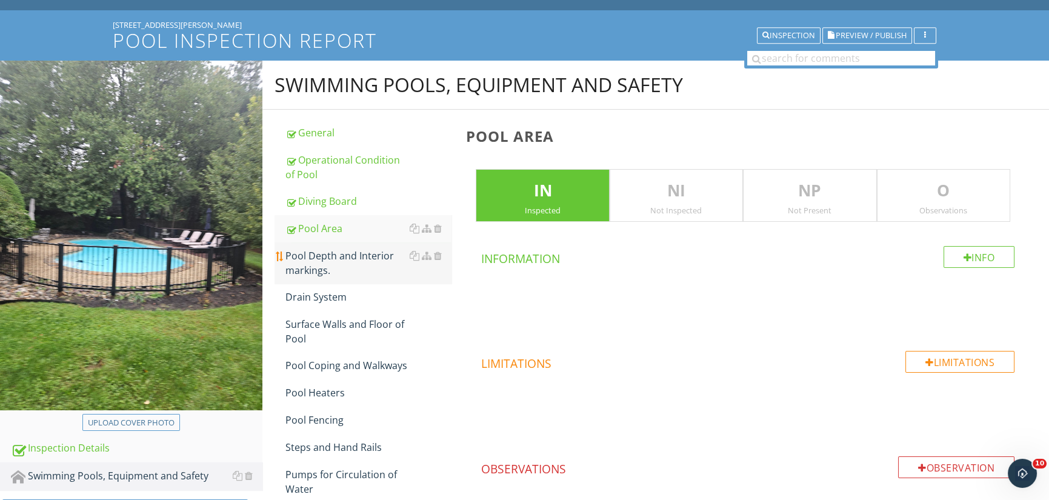
click at [328, 250] on div "Pool Depth and Interior markings." at bounding box center [368, 262] width 167 height 29
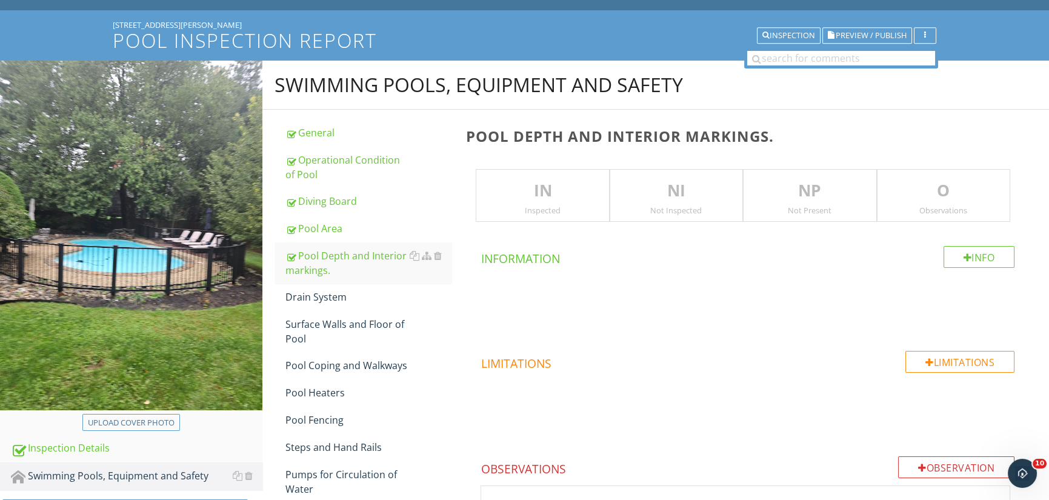
click at [541, 190] on p "IN" at bounding box center [542, 191] width 132 height 24
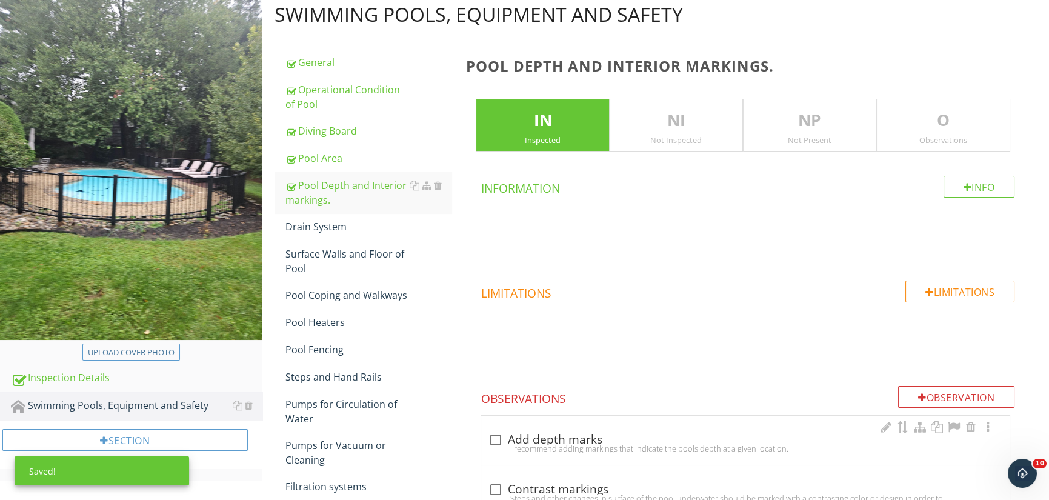
scroll to position [242, 0]
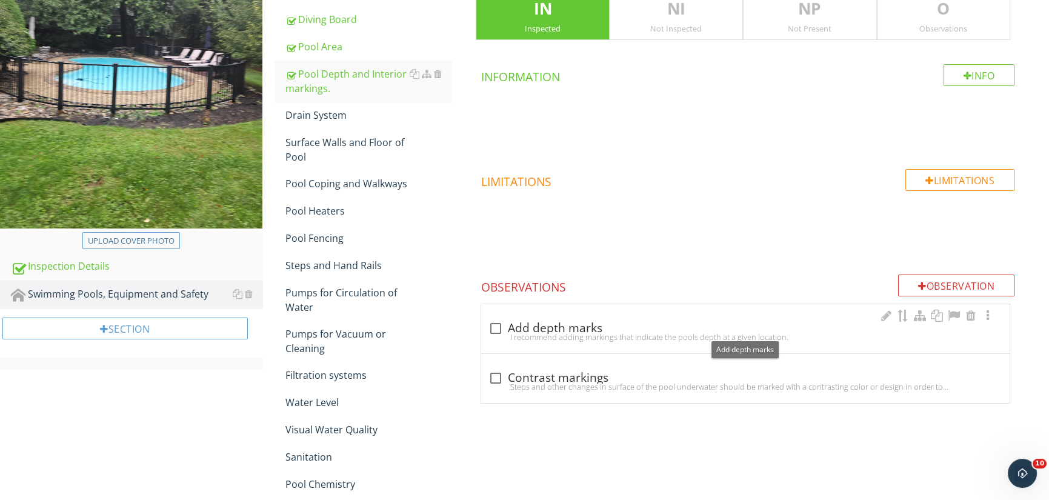
click at [498, 329] on div at bounding box center [495, 328] width 21 height 21
checkbox input "true"
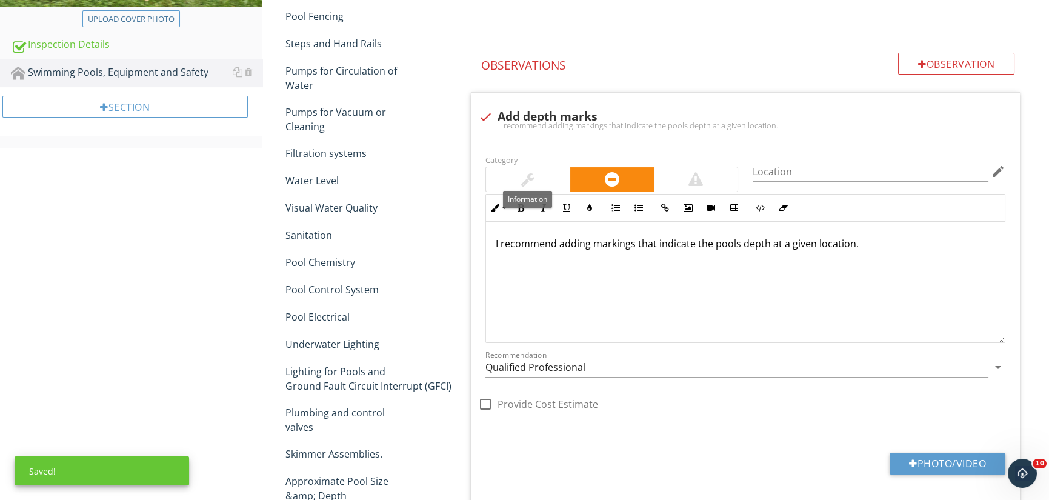
scroll to position [606, 0]
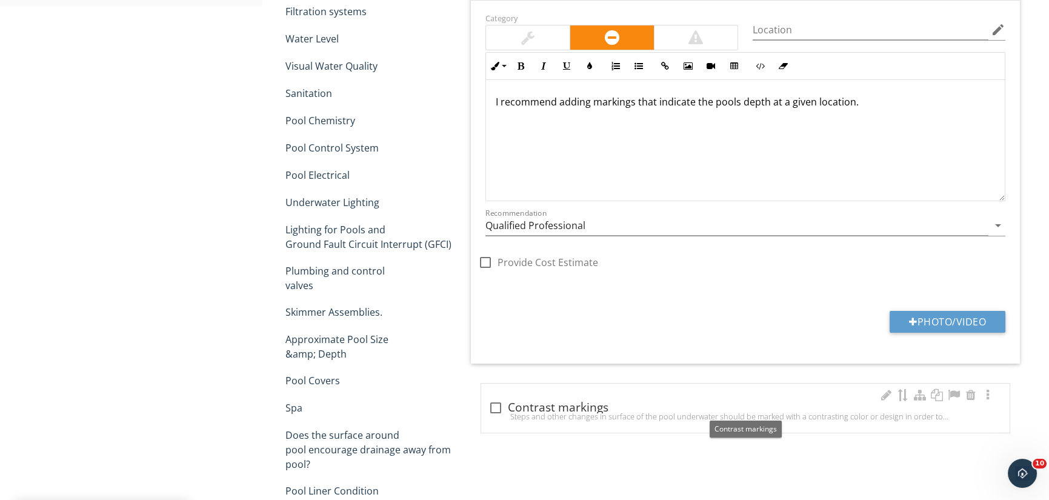
drag, startPoint x: 498, startPoint y: 404, endPoint x: 507, endPoint y: 405, distance: 9.1
click at [500, 404] on div at bounding box center [495, 408] width 21 height 21
checkbox input "true"
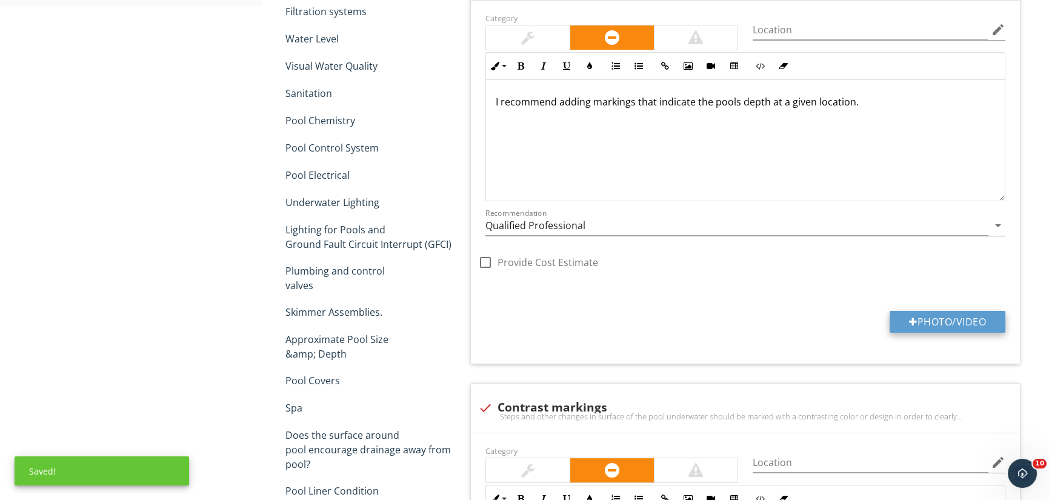
click at [935, 314] on button "Photo/Video" at bounding box center [948, 322] width 116 height 22
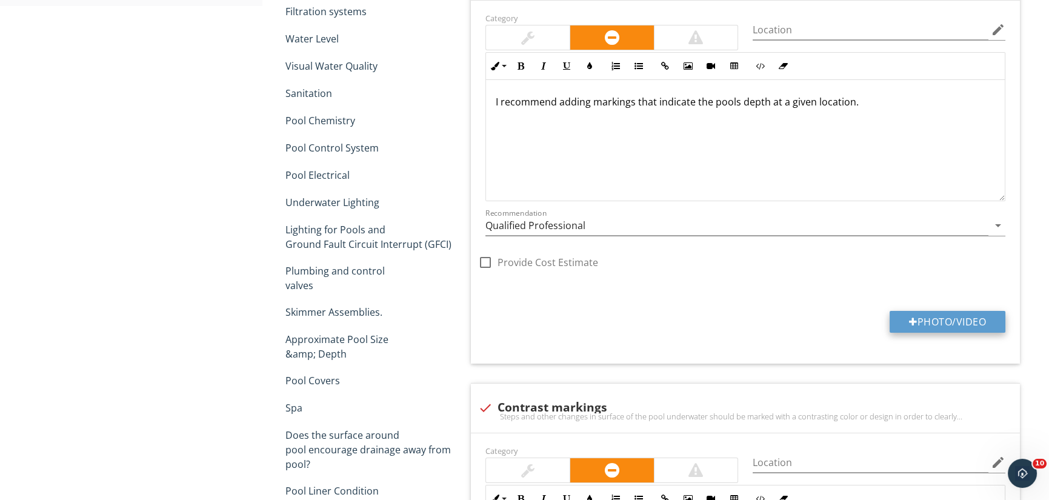
type input "C:\fakepath\20250925_085640.jpg"
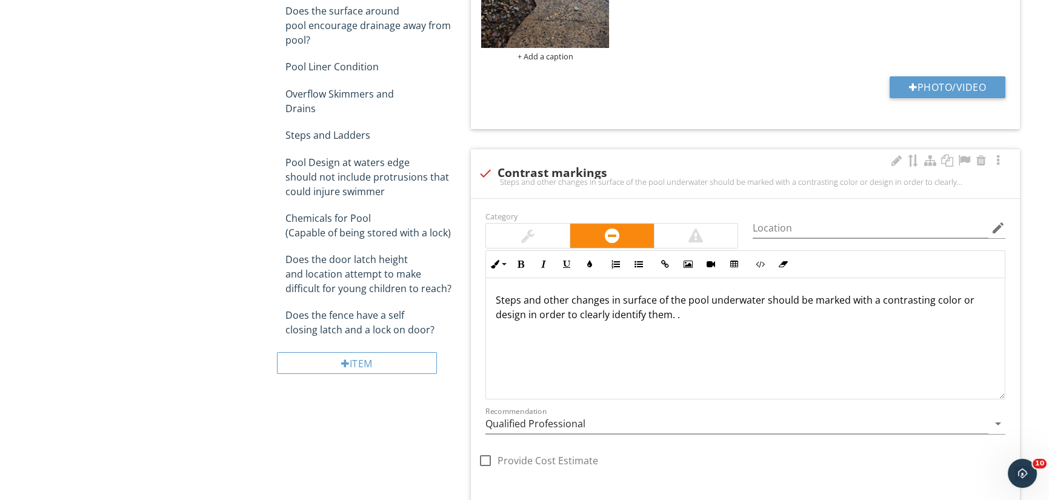
scroll to position [1139, 0]
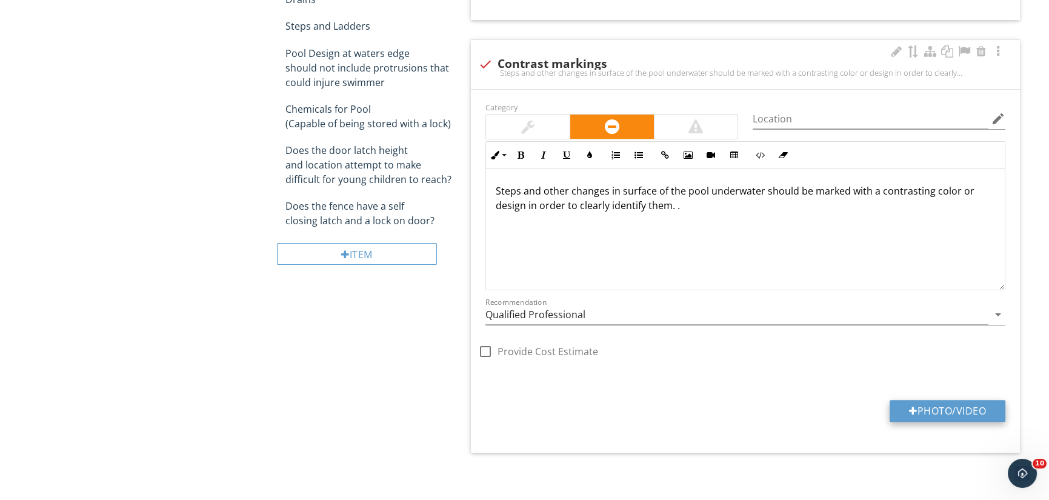
click at [916, 400] on button "Photo/Video" at bounding box center [948, 411] width 116 height 22
type input "C:\fakepath\20250925_085803.jpg"
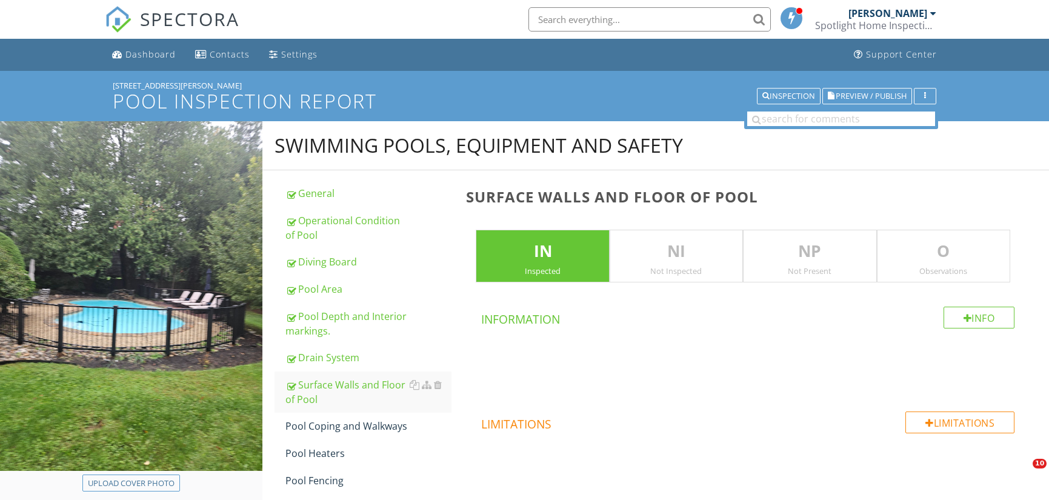
scroll to position [606, 0]
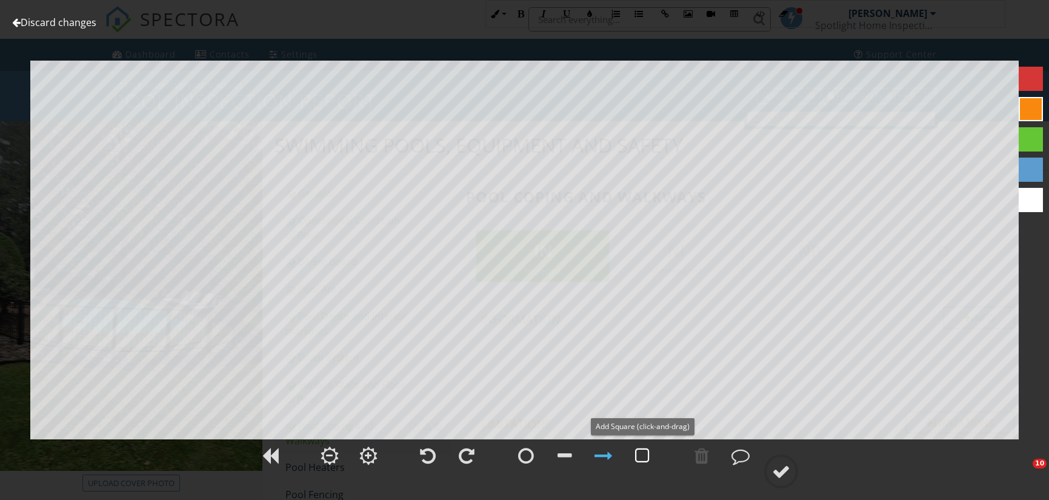
scroll to position [1241, 0]
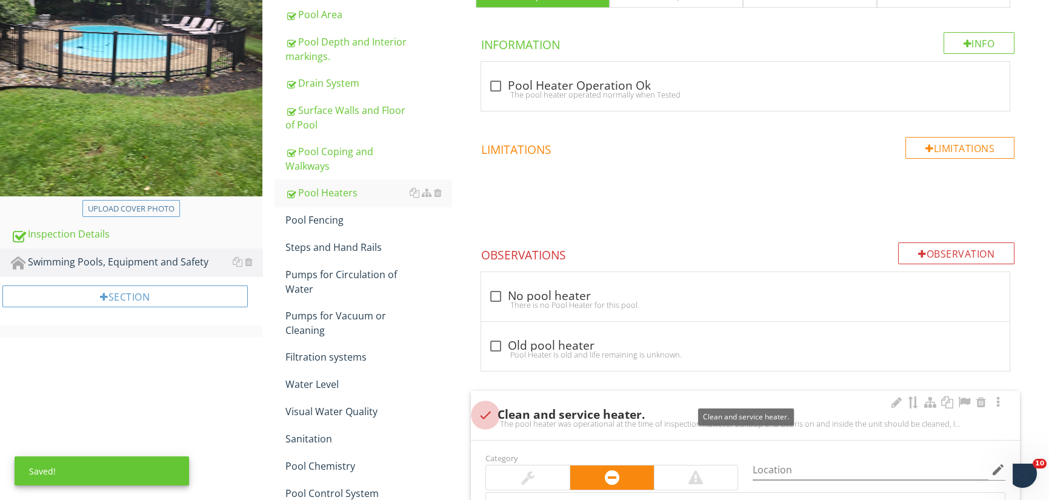
scroll to position [275, 0]
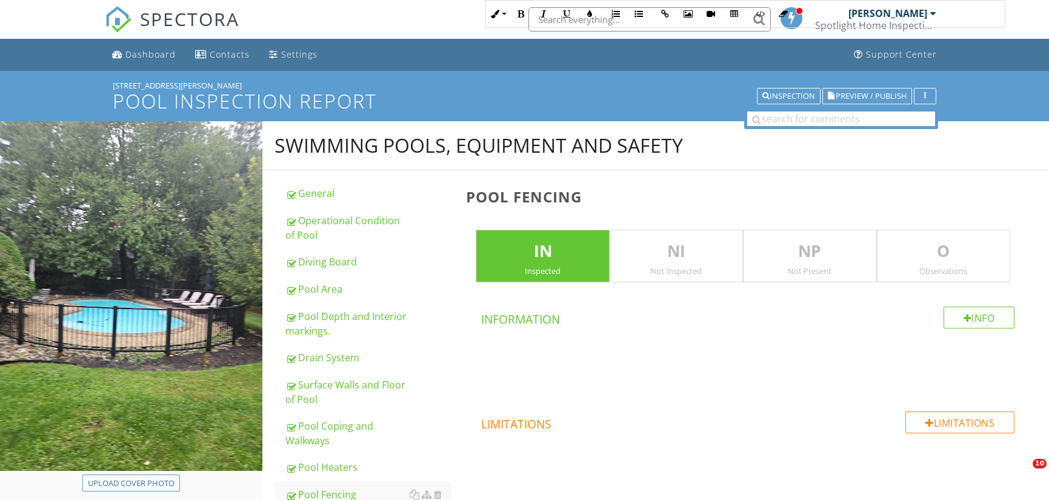
scroll to position [1190, 0]
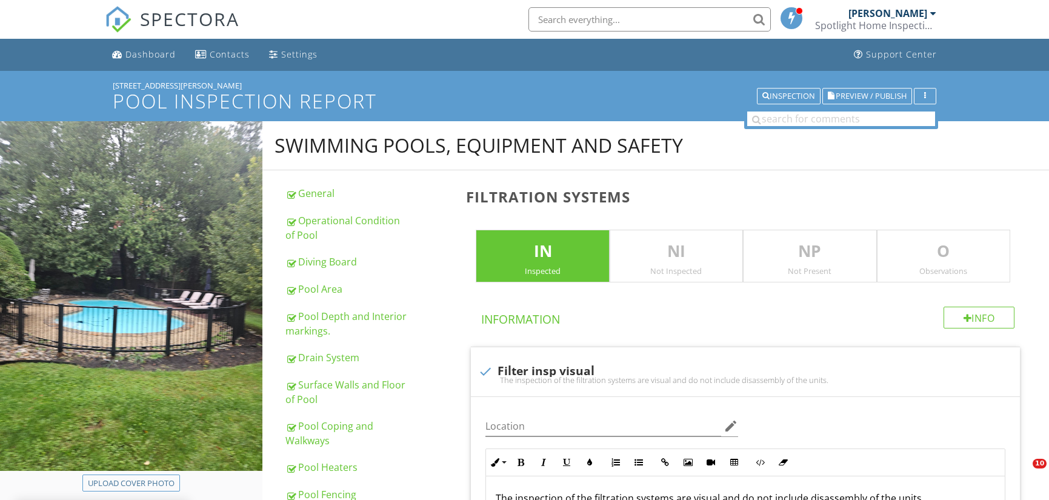
scroll to position [364, 0]
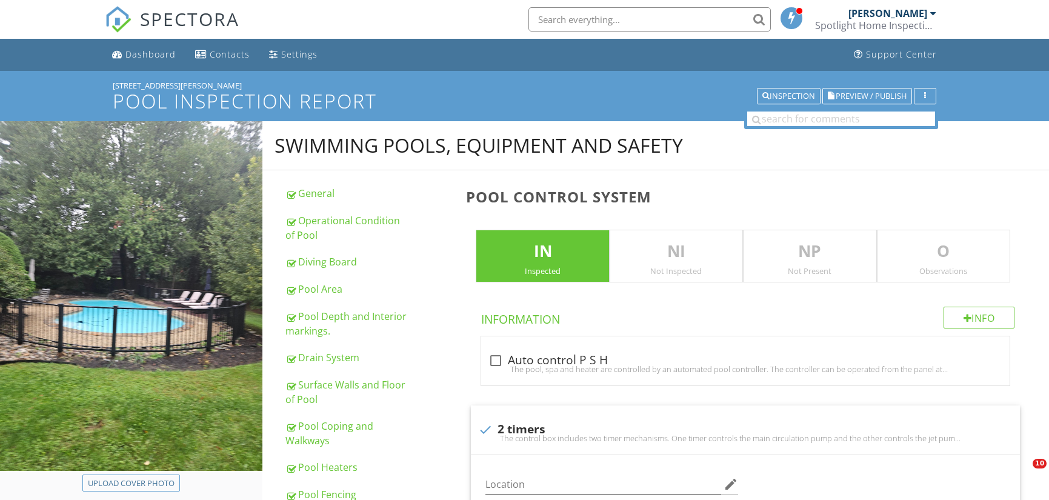
scroll to position [364, 0]
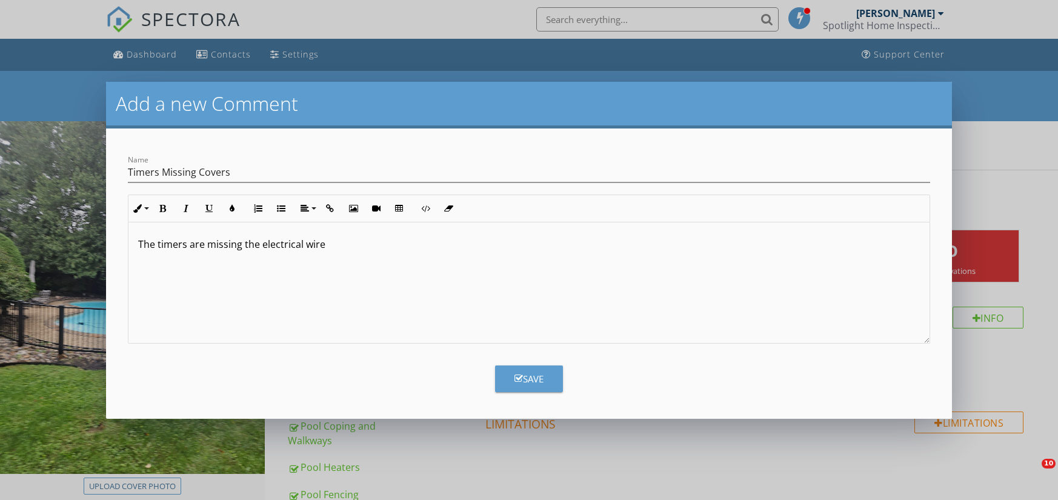
scroll to position [118, 0]
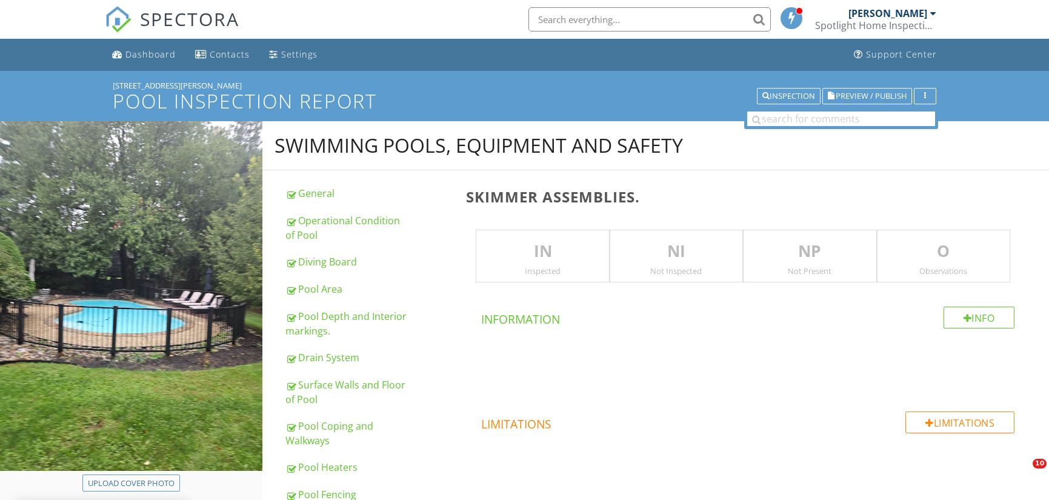
scroll to position [545, 0]
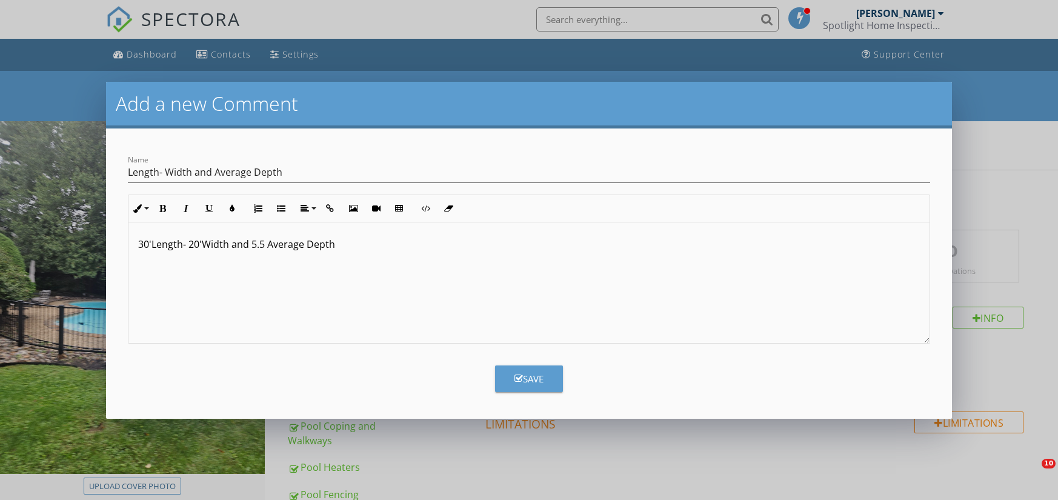
scroll to position [121, 0]
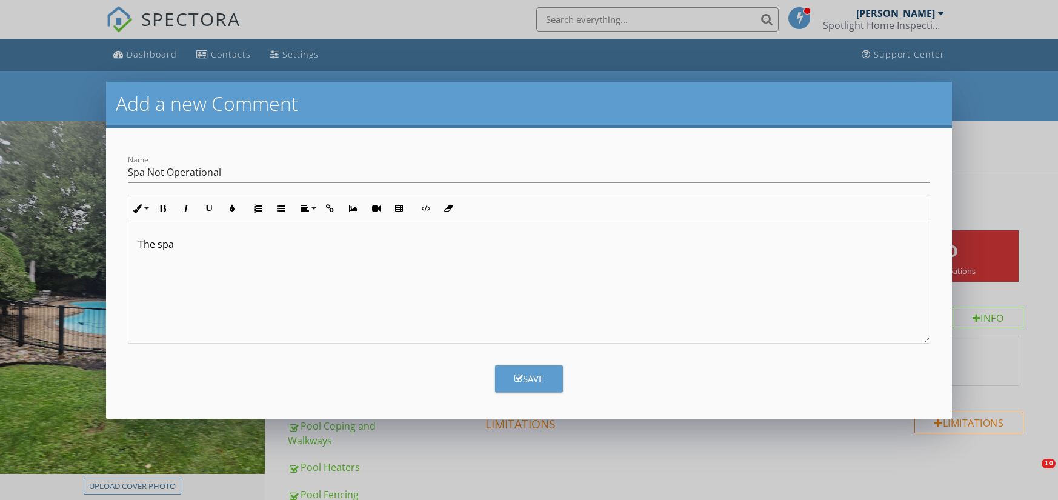
scroll to position [121, 0]
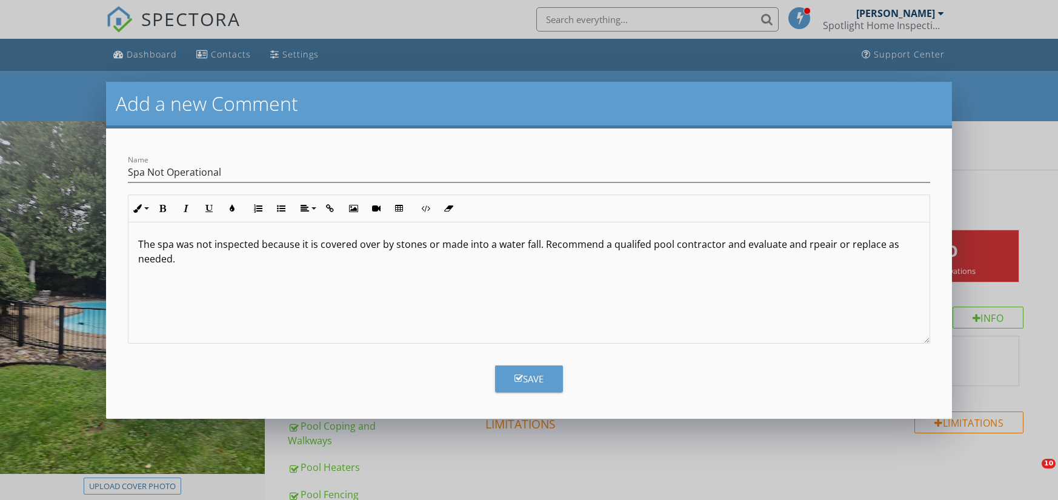
scroll to position [121, 0]
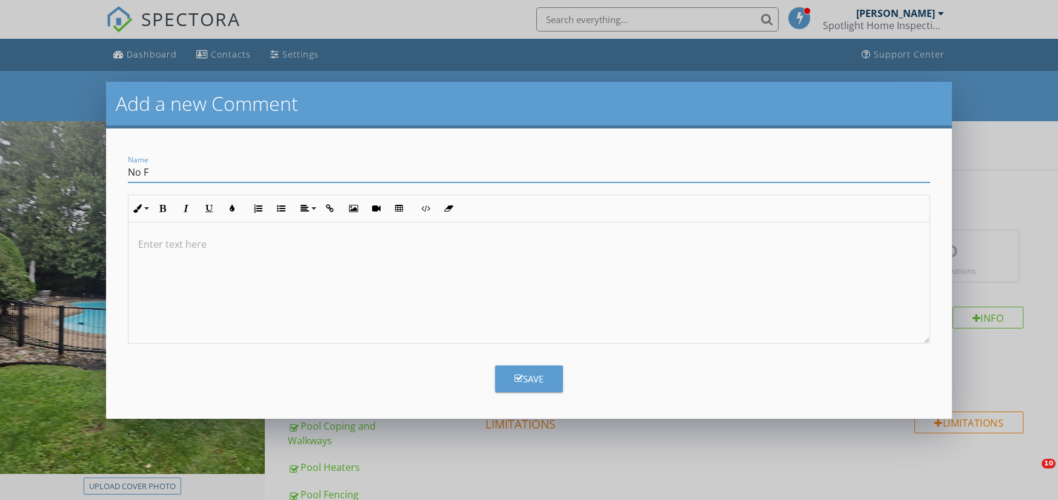
scroll to position [299, 0]
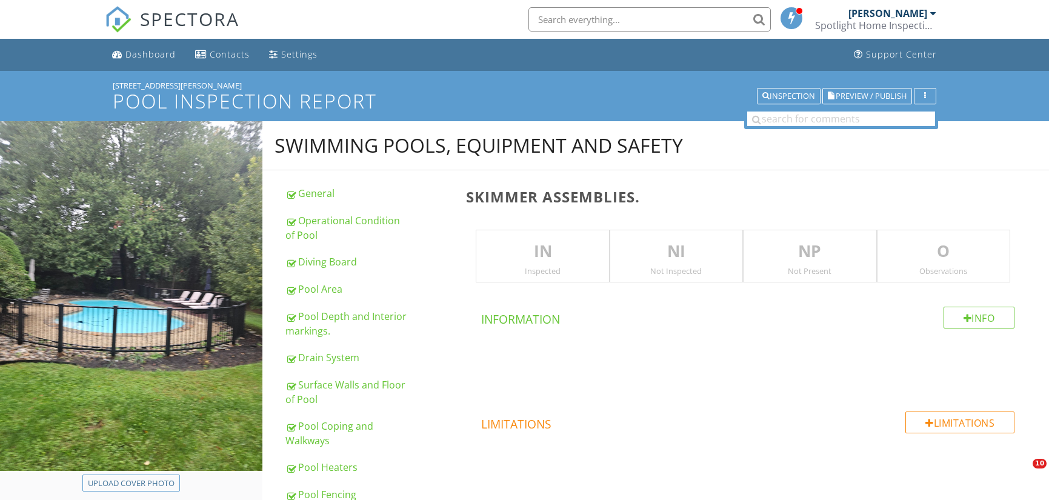
scroll to position [1065, 0]
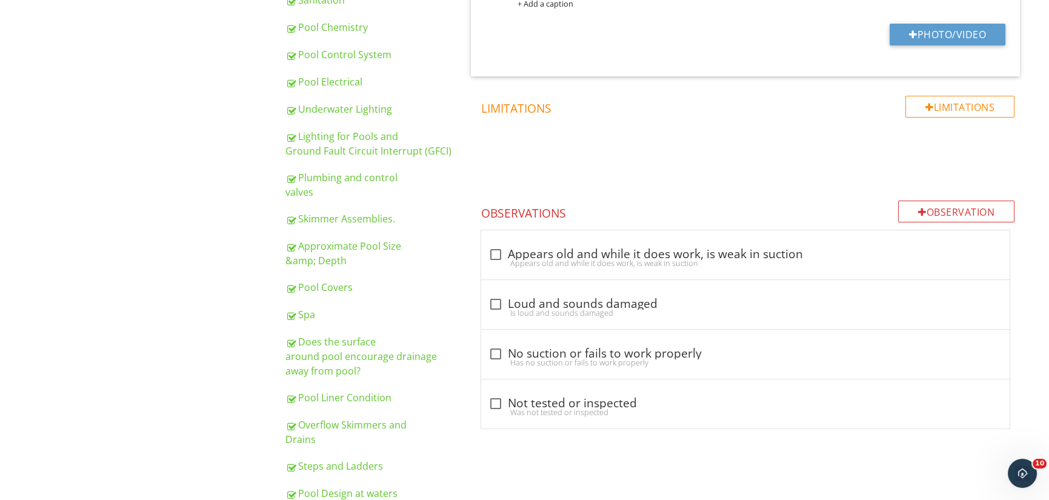
scroll to position [663, 0]
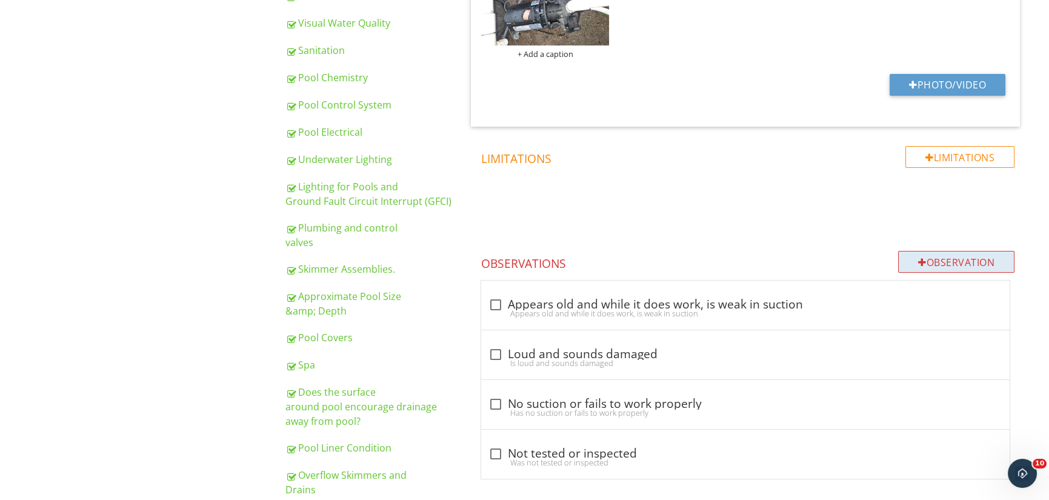
click at [956, 259] on div "Observation" at bounding box center [956, 262] width 116 height 22
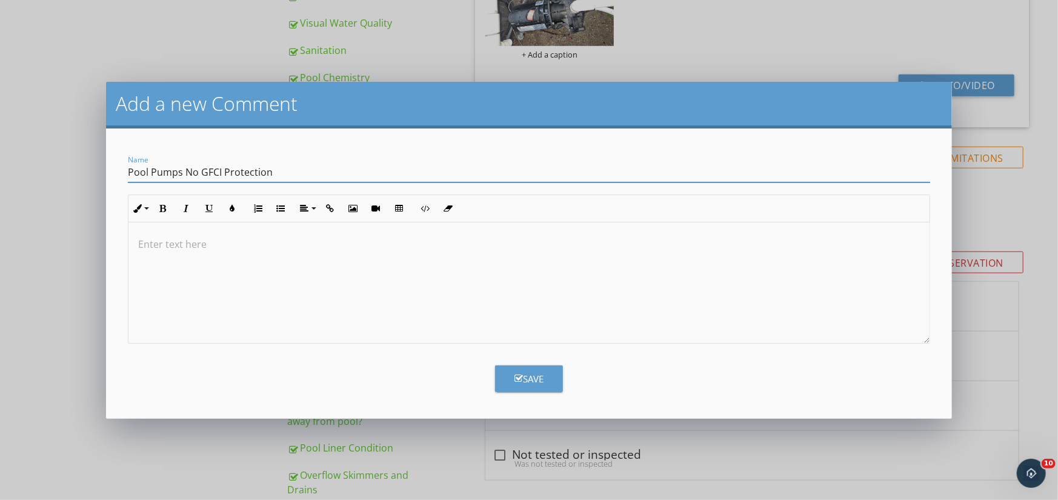
type input "Pool Pumps No GFCI Protection"
click at [152, 240] on p at bounding box center [529, 244] width 782 height 15
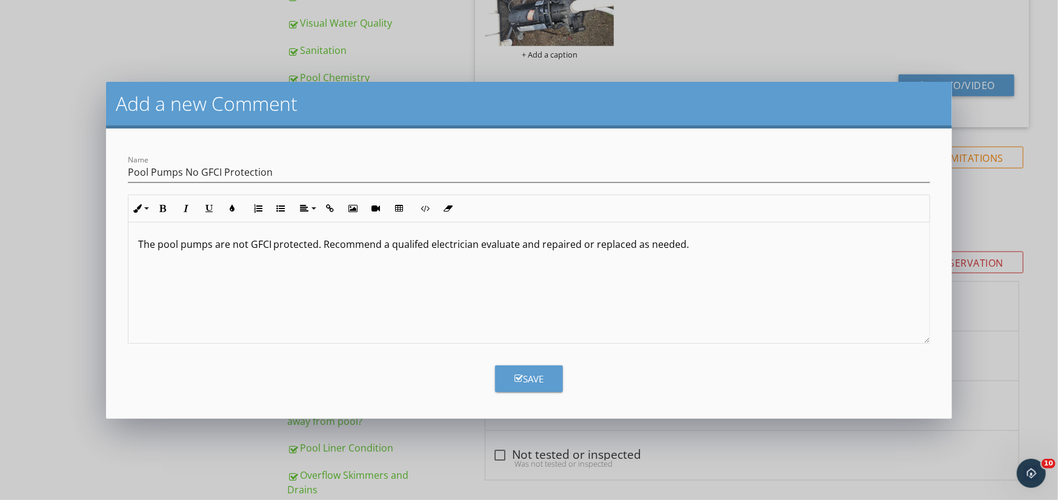
click at [418, 242] on p "The pool pumps are not GFCI protected. Recommend a qualifed electrician evaluat…" at bounding box center [529, 244] width 782 height 15
click at [533, 372] on div "Save" at bounding box center [529, 379] width 29 height 14
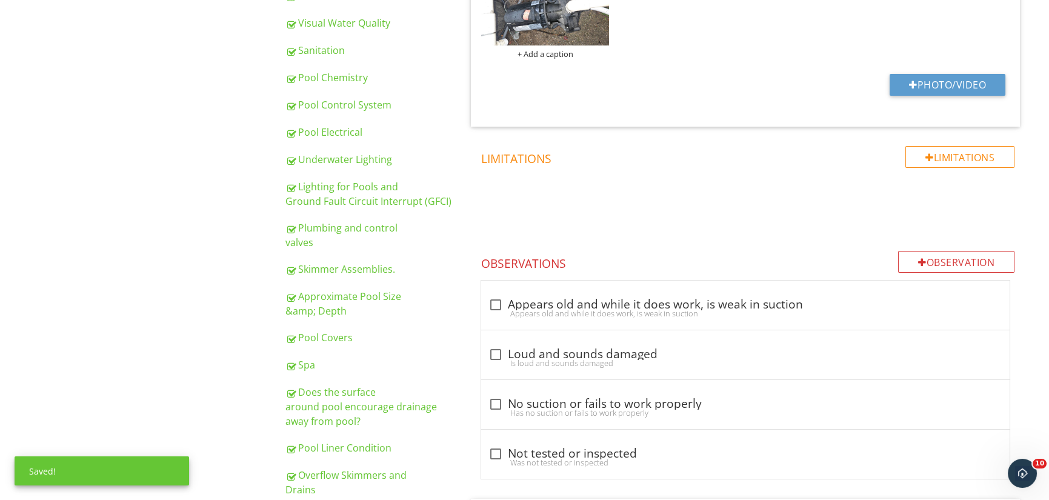
scroll to position [1122, 0]
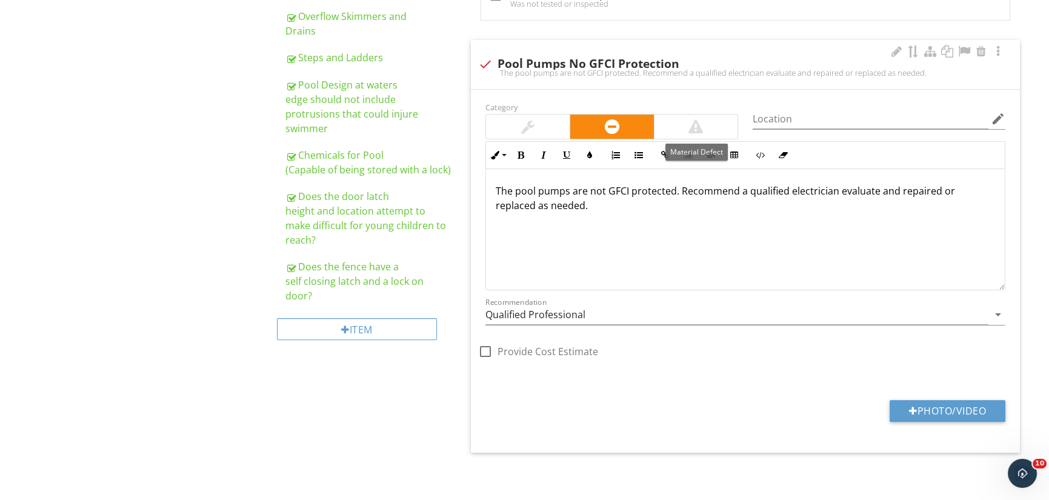
click at [704, 118] on div at bounding box center [697, 127] width 84 height 24
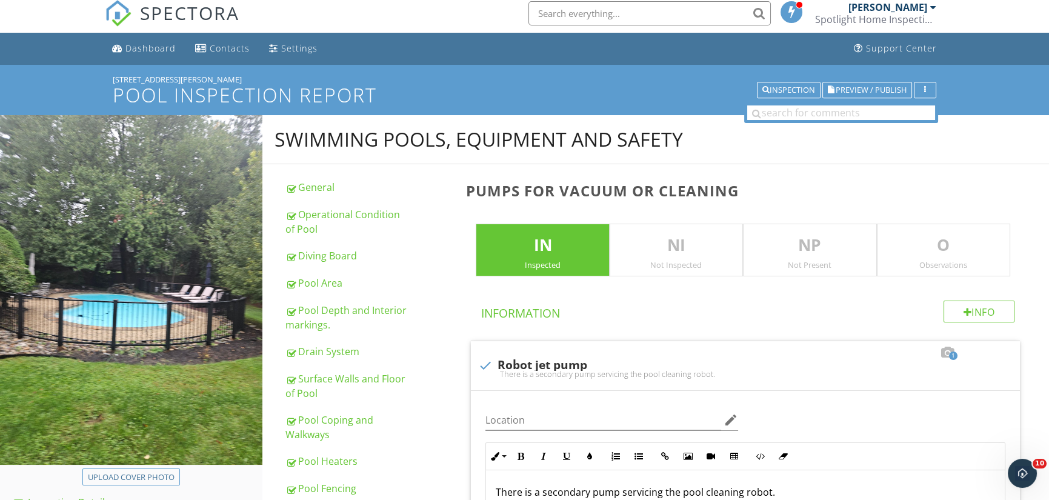
scroll to position [0, 0]
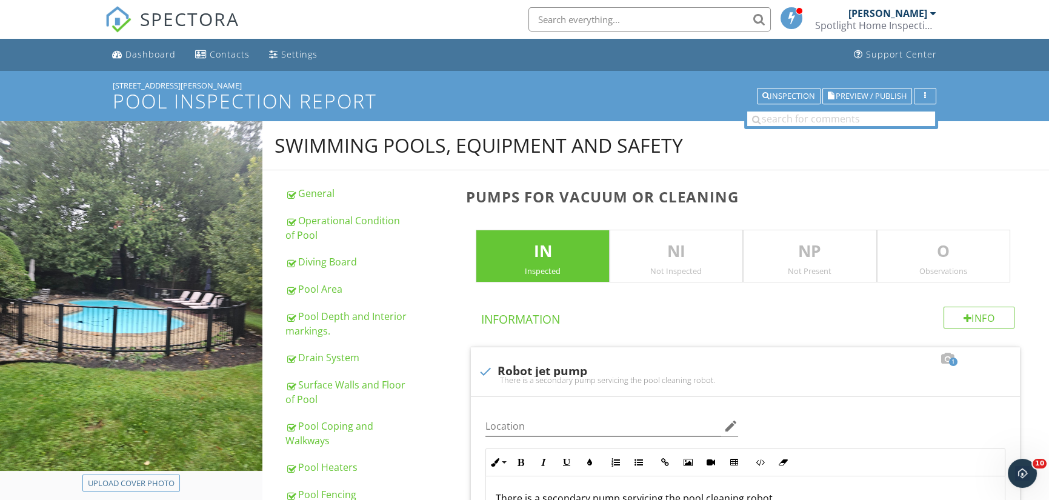
click at [945, 260] on p "O" at bounding box center [944, 251] width 132 height 24
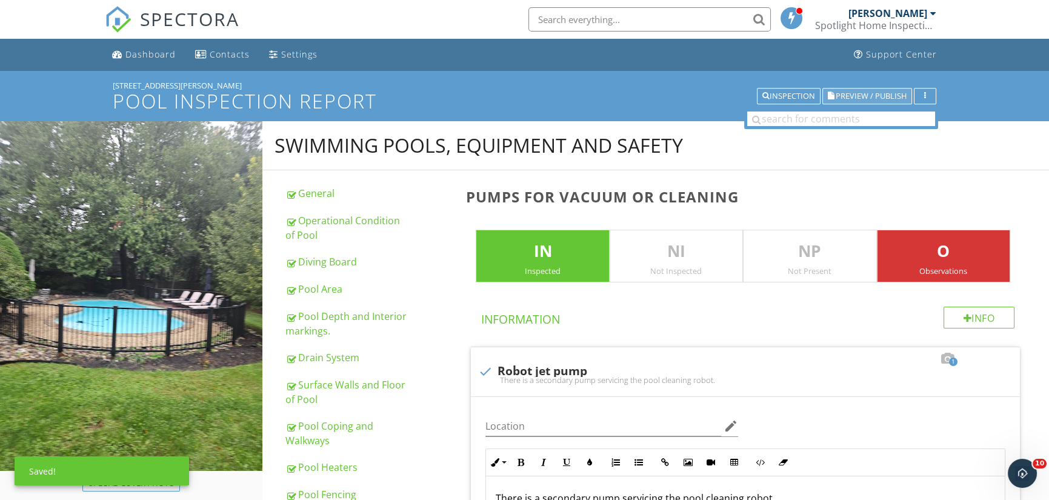
click at [864, 95] on span "Preview / Publish" at bounding box center [871, 96] width 71 height 8
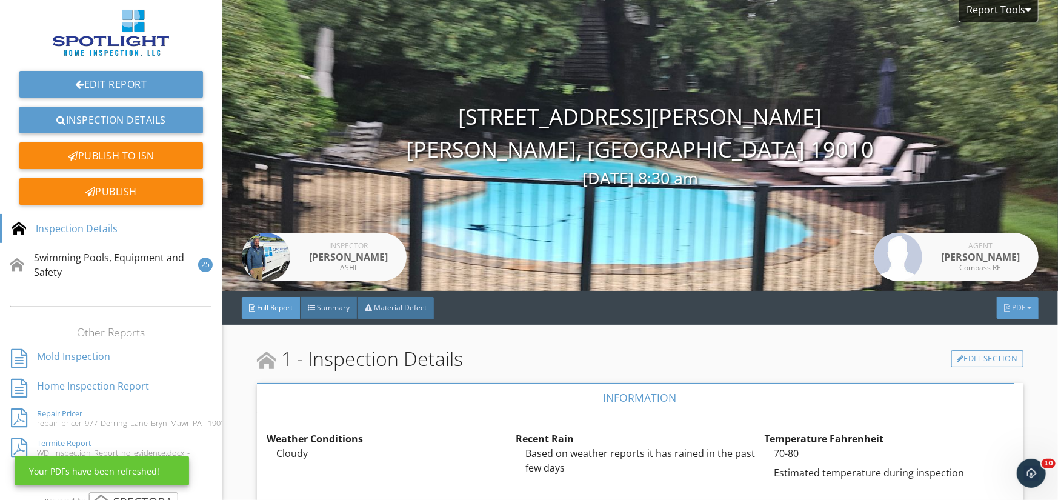
click at [1014, 305] on span "PDF" at bounding box center [1018, 307] width 13 height 10
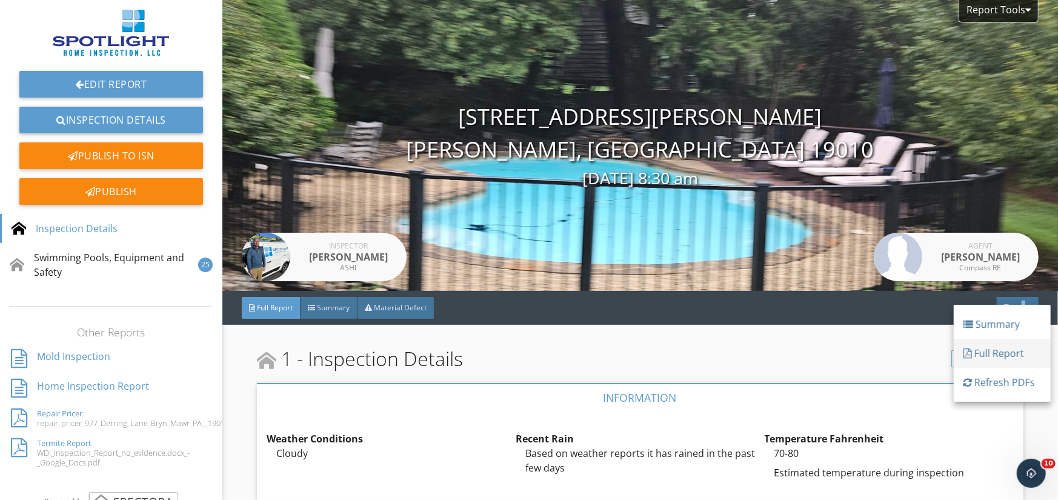
click at [999, 350] on div "Full Report" at bounding box center [1003, 353] width 78 height 15
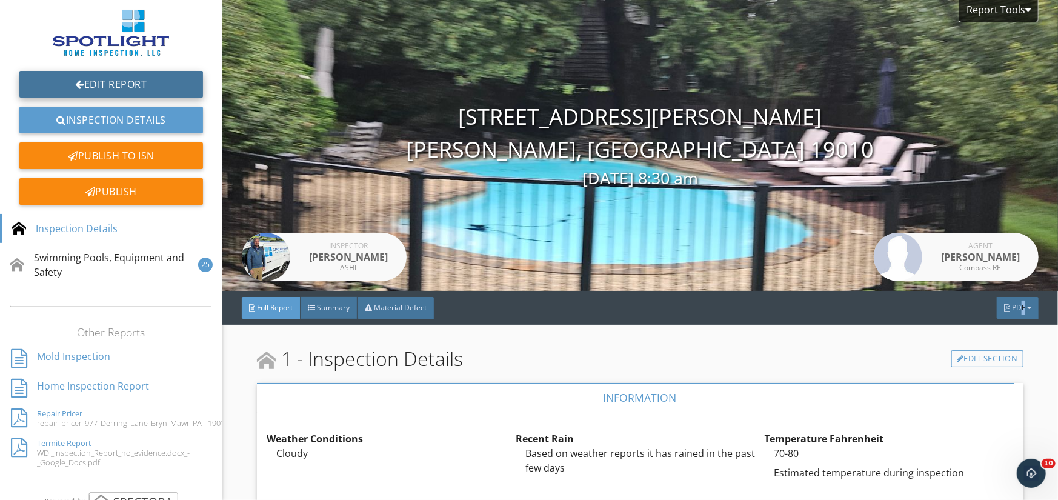
click at [99, 83] on link "Edit Report" at bounding box center [111, 84] width 184 height 27
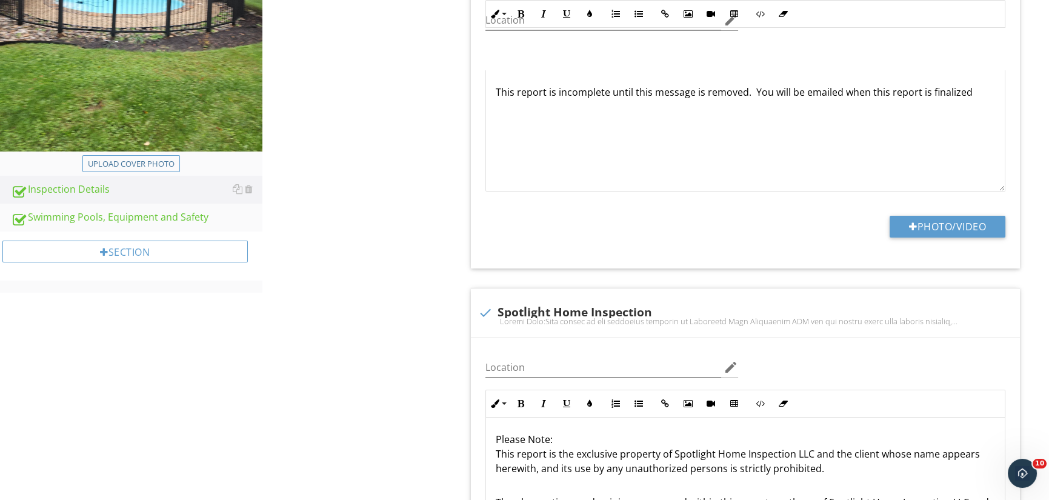
scroll to position [424, 0]
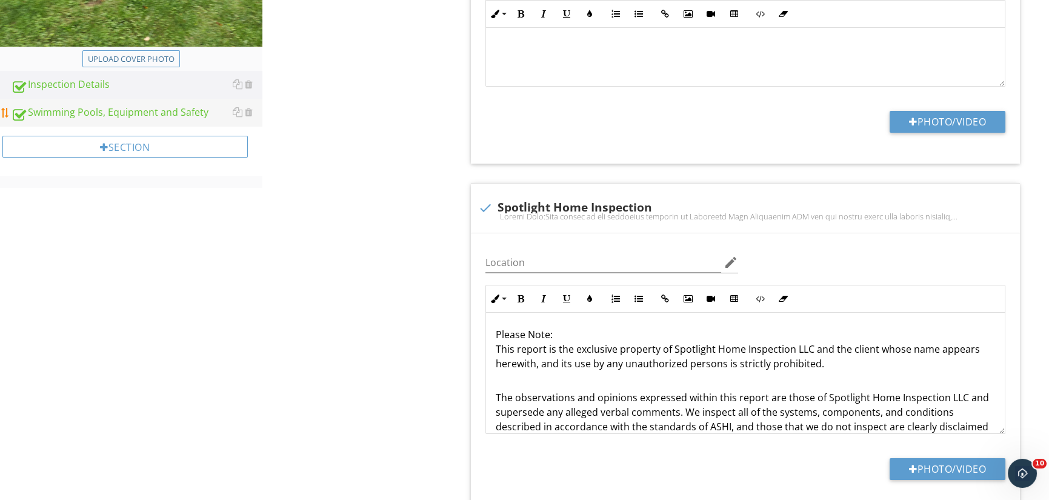
click at [138, 118] on div "Swimming Pools, Equipment and Safety" at bounding box center [137, 113] width 252 height 16
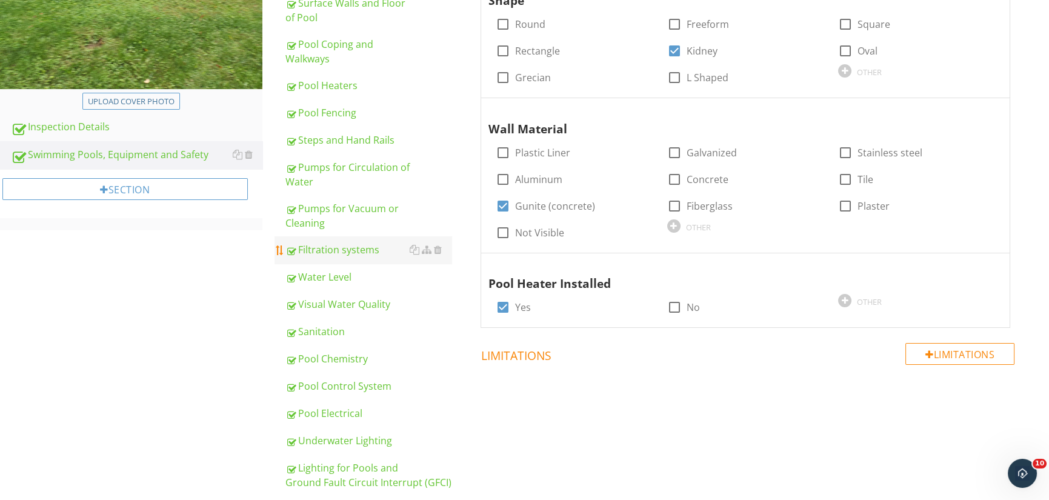
scroll to position [364, 0]
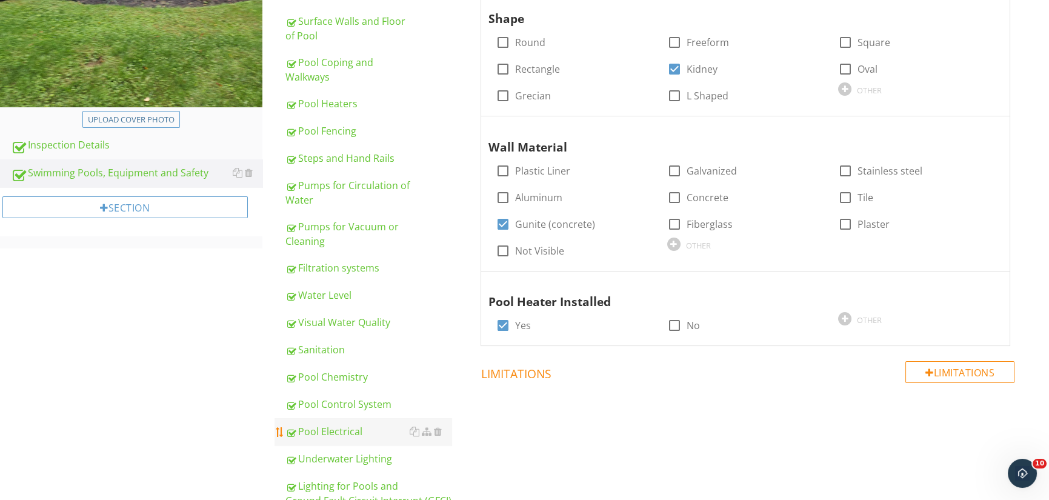
click at [327, 432] on div "Pool Electrical" at bounding box center [368, 431] width 167 height 15
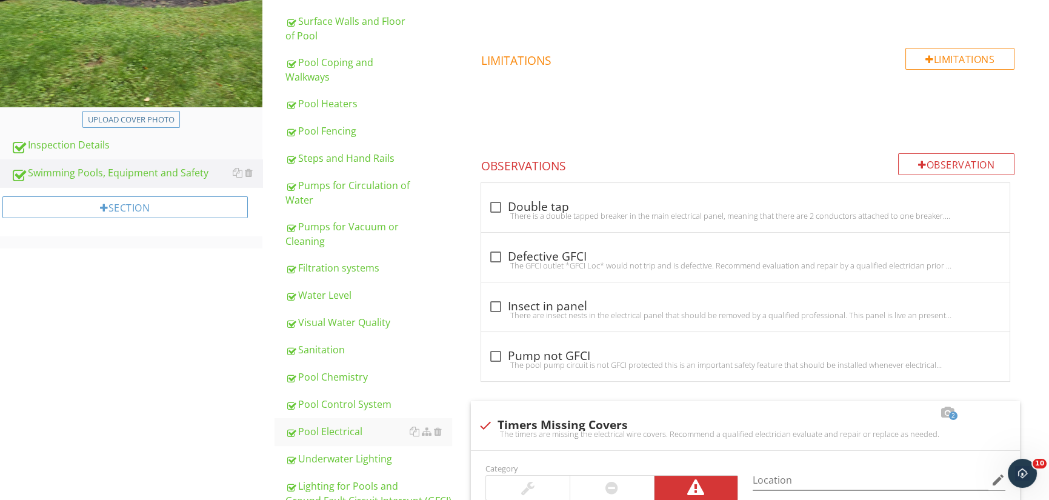
scroll to position [485, 0]
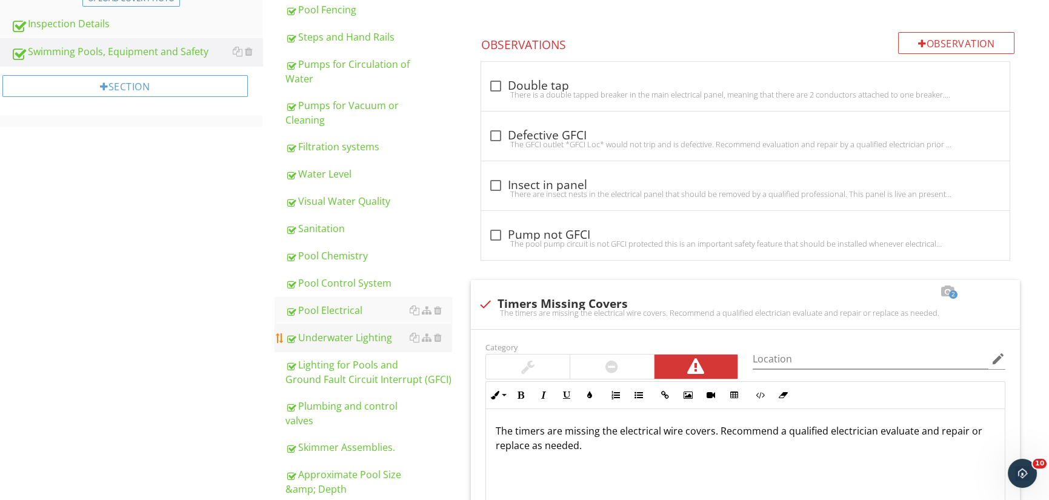
click at [353, 336] on div "Underwater Lighting" at bounding box center [368, 337] width 167 height 15
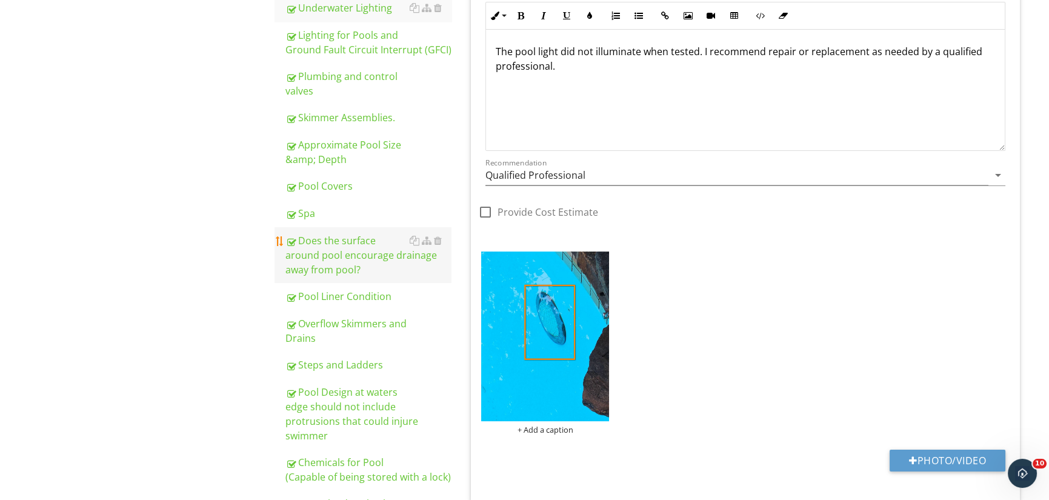
scroll to position [784, 0]
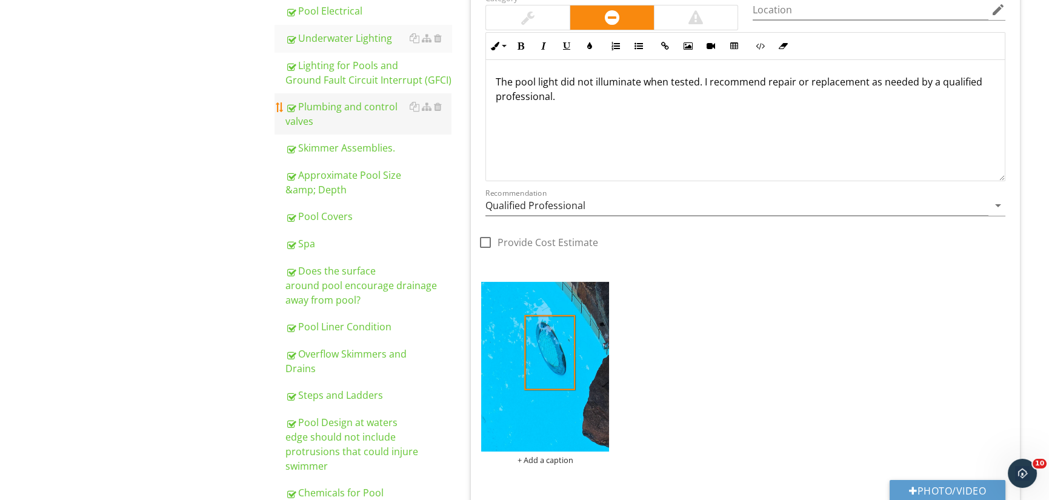
click at [375, 110] on div "Plumbing and control valves" at bounding box center [368, 113] width 167 height 29
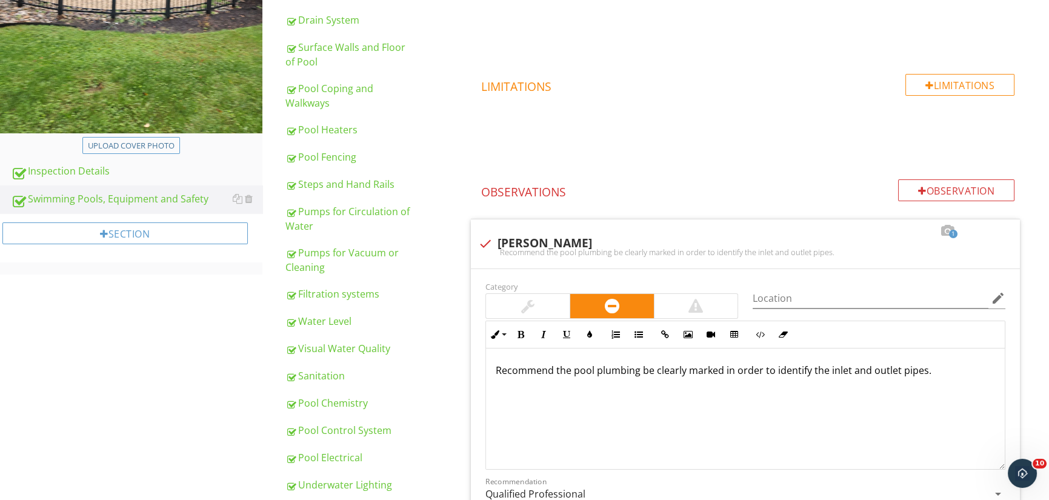
scroll to position [481, 0]
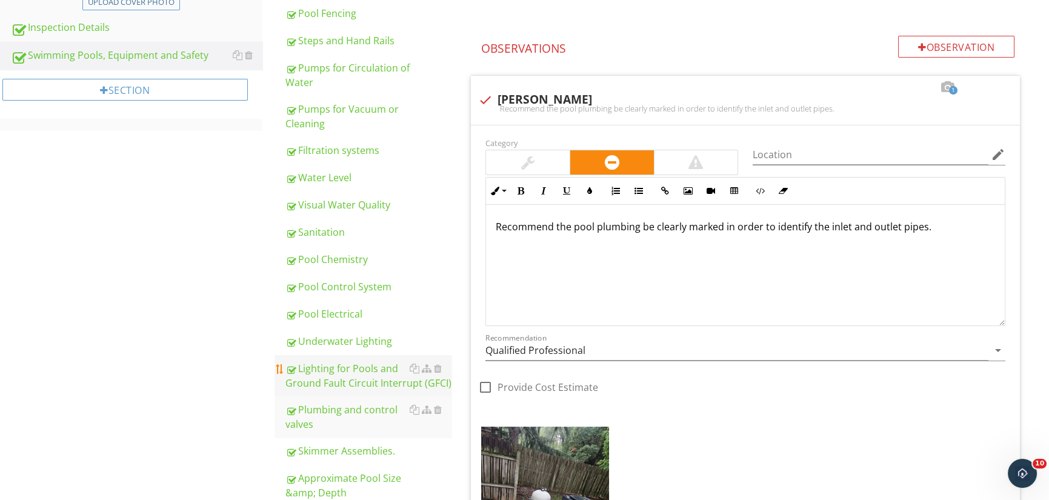
click at [345, 378] on div "Lighting for Pools and Ground Fault Circuit Interrupt (GFCI)" at bounding box center [368, 375] width 167 height 29
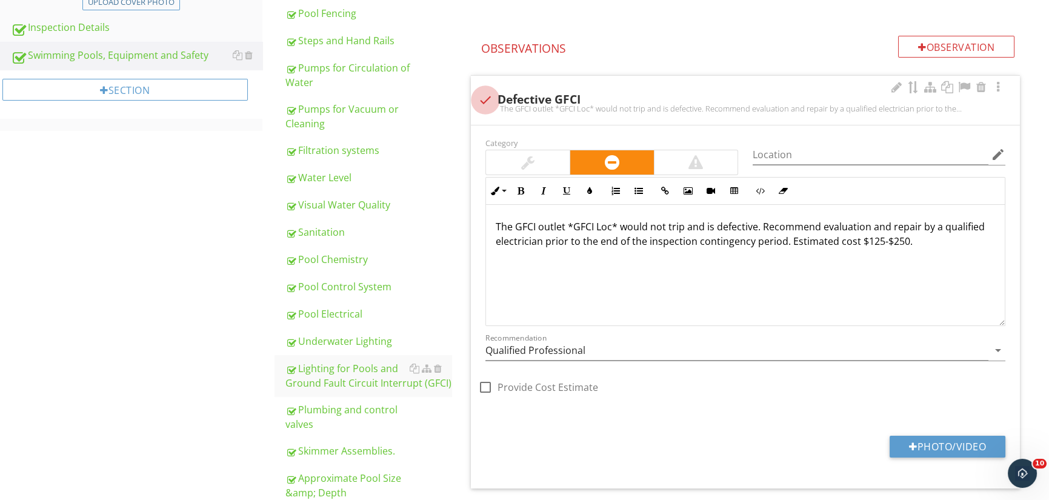
click at [483, 91] on div at bounding box center [485, 100] width 21 height 21
checkbox input "true"
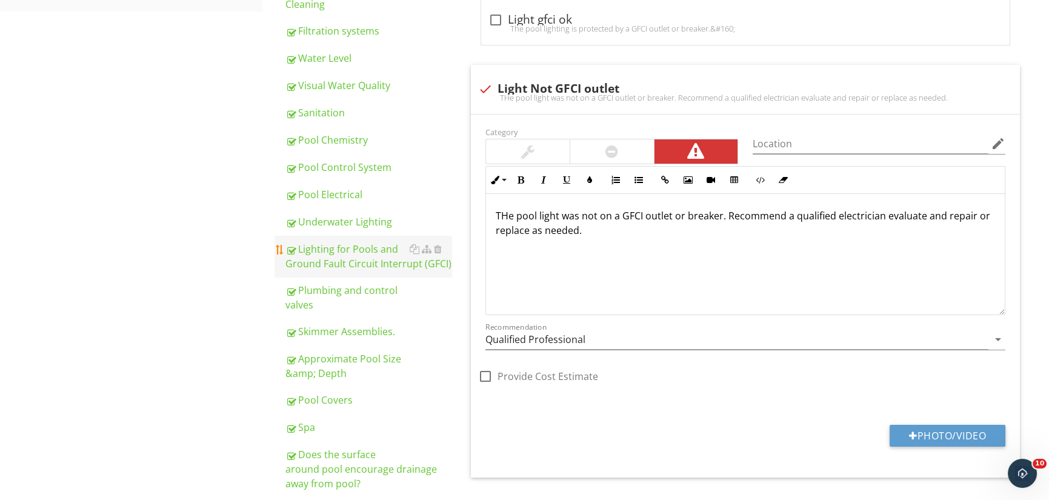
scroll to position [602, 0]
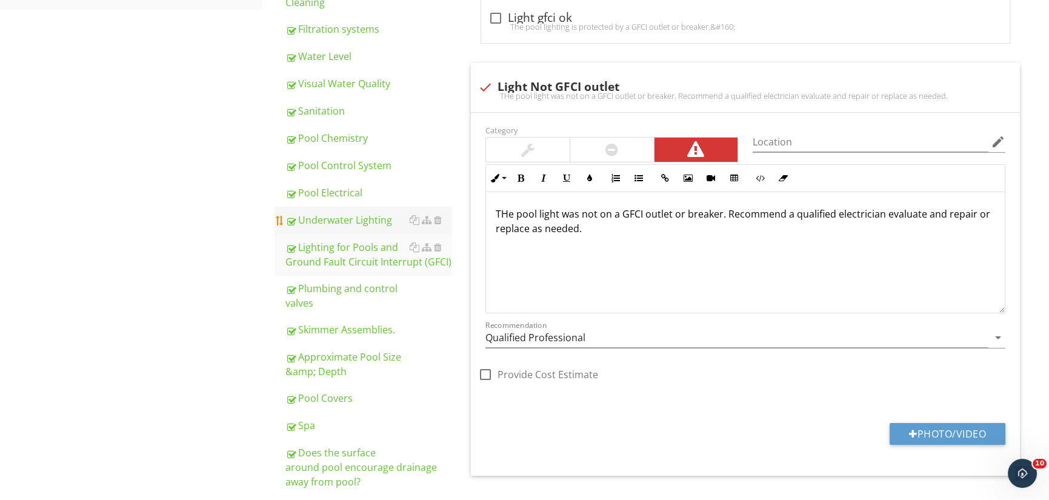
click at [338, 217] on div "Underwater Lighting" at bounding box center [368, 220] width 167 height 15
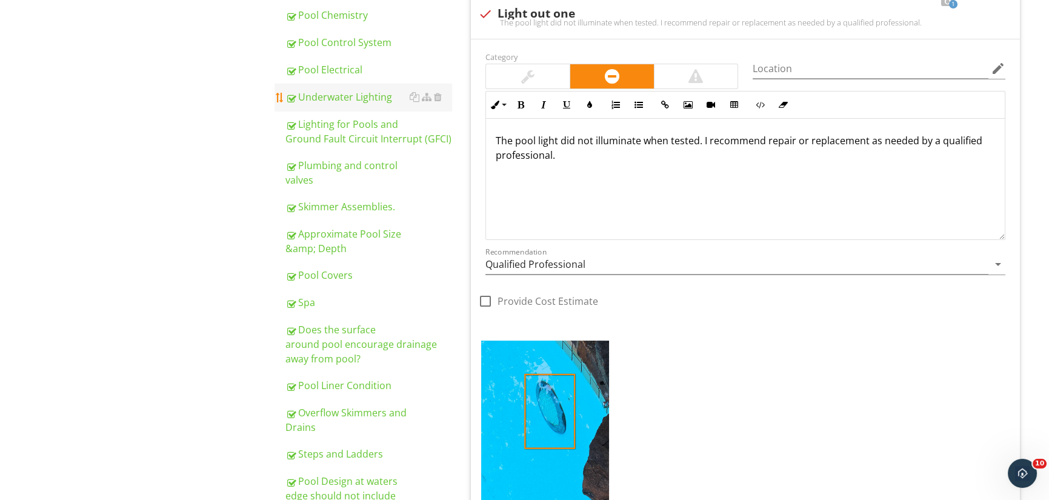
scroll to position [724, 0]
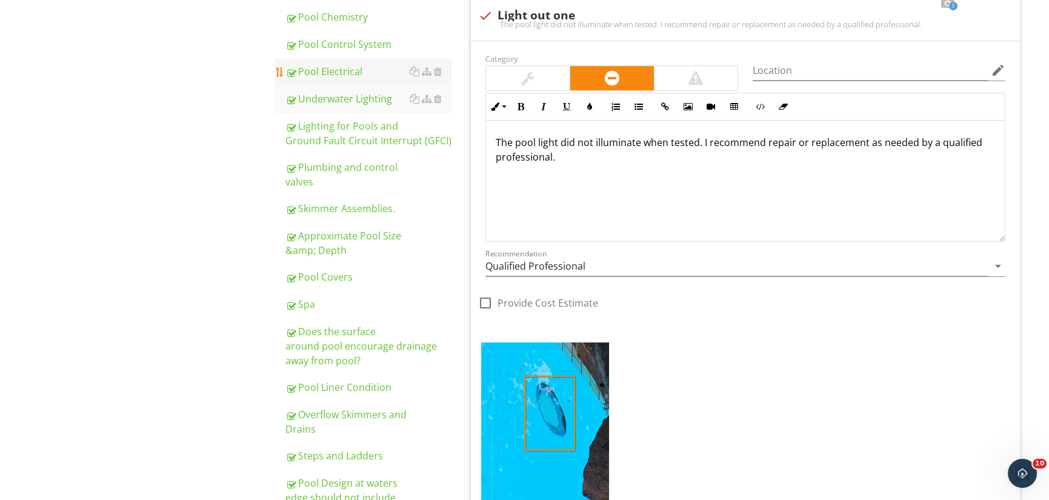
click at [333, 68] on div "Pool Electrical" at bounding box center [368, 71] width 167 height 15
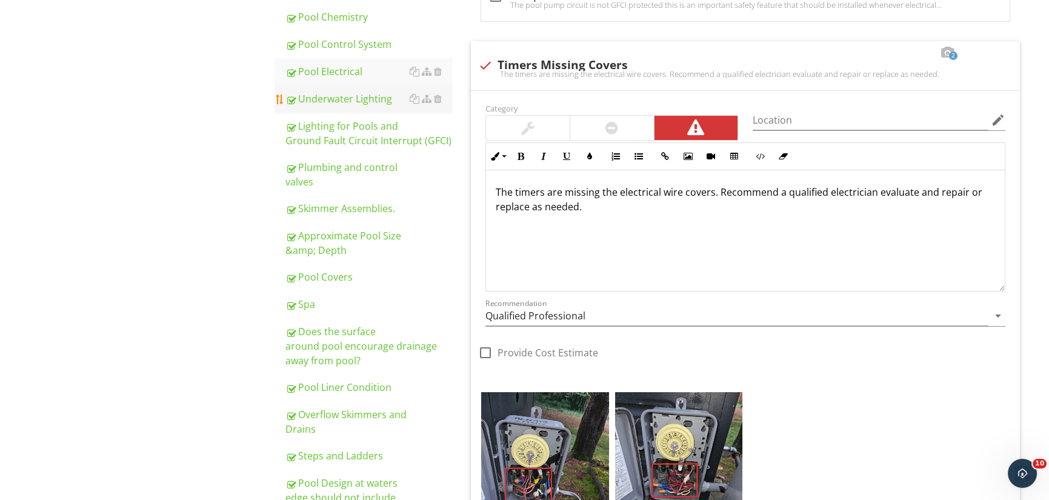
click at [344, 97] on div "Underwater Lighting" at bounding box center [368, 99] width 167 height 15
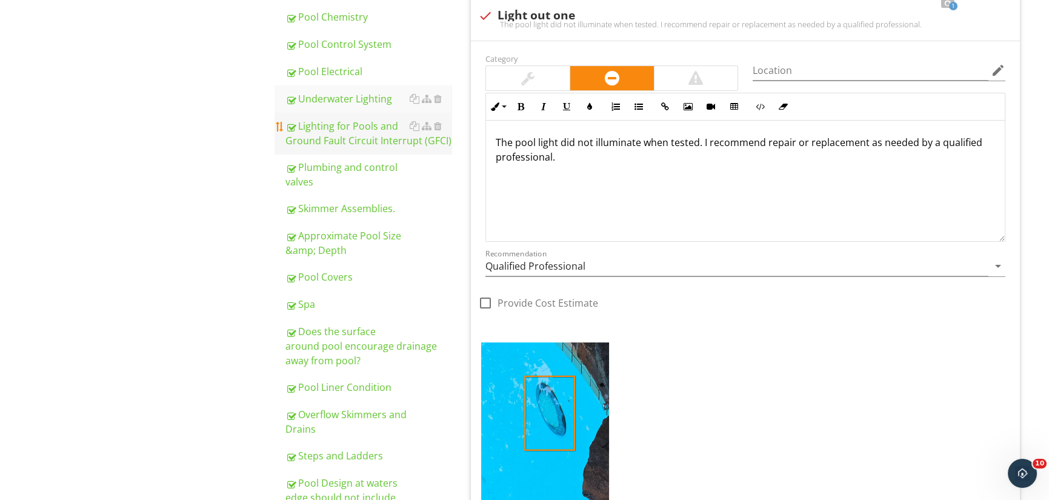
click at [341, 127] on div "Lighting for Pools and Ground Fault Circuit Interrupt (GFCI)" at bounding box center [368, 133] width 167 height 29
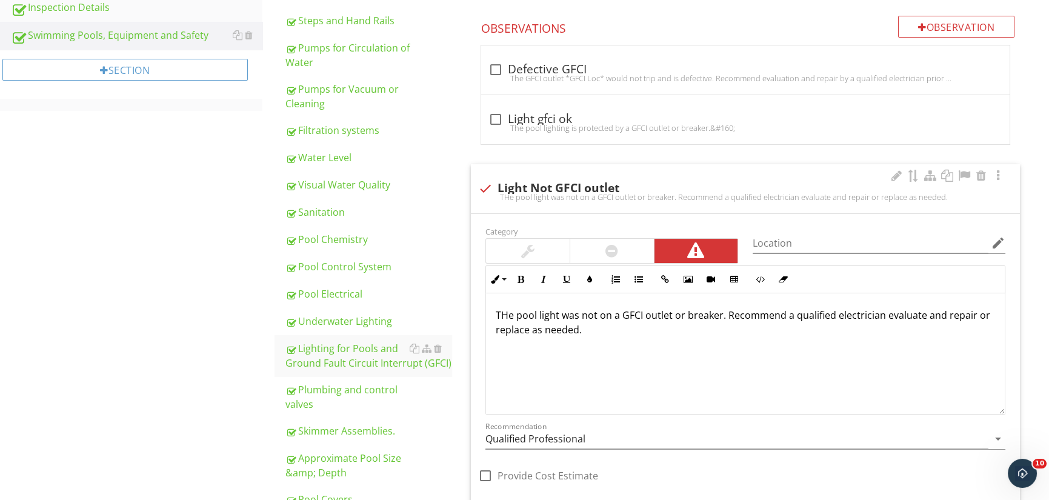
scroll to position [481, 0]
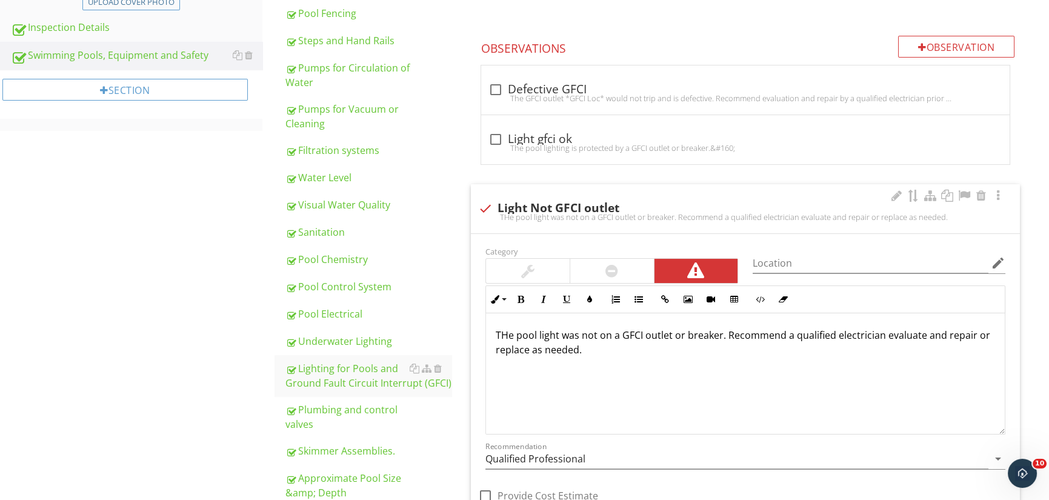
click at [507, 333] on p "THe pool light was not on a GFCI outlet or breaker. Recommend a qualified elect…" at bounding box center [745, 342] width 499 height 29
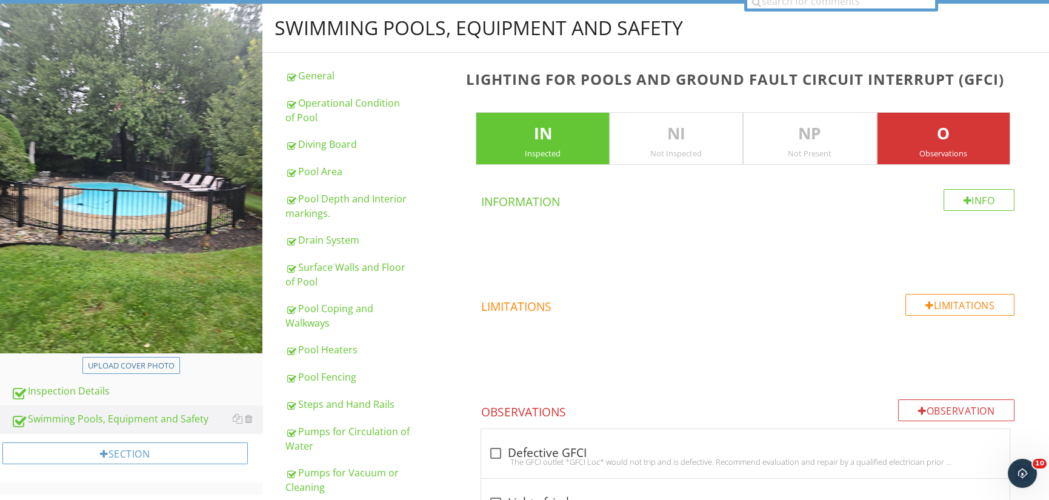
scroll to position [0, 0]
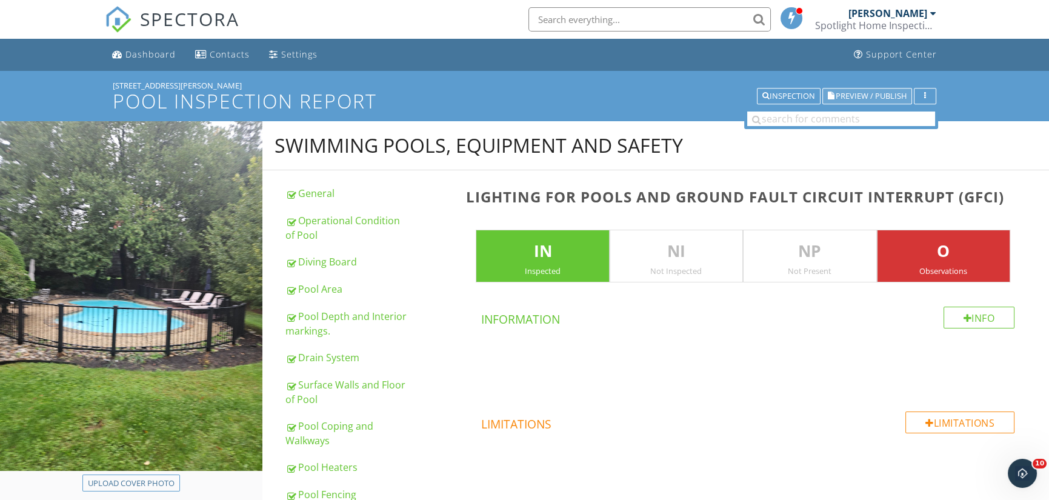
click at [869, 96] on span "Preview / Publish" at bounding box center [871, 96] width 71 height 8
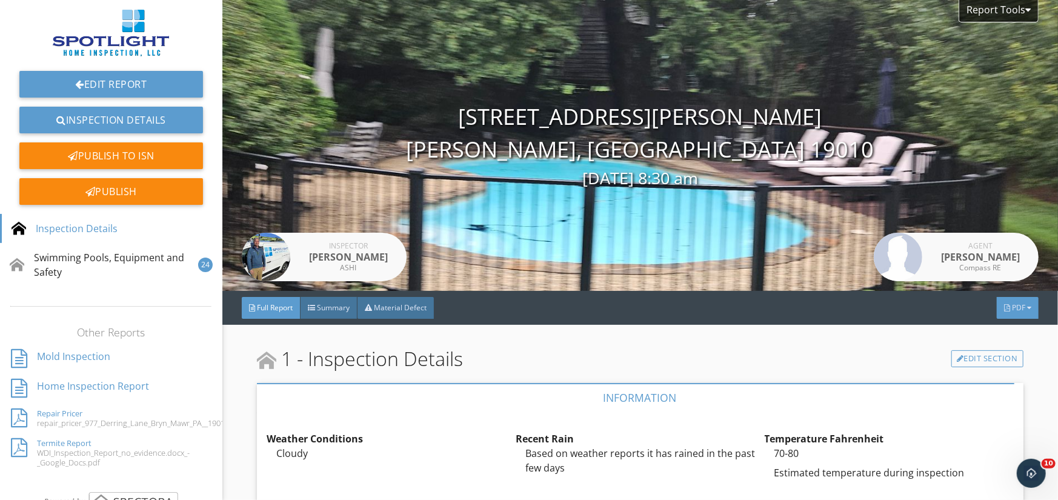
click at [1027, 310] on div at bounding box center [1029, 307] width 4 height 7
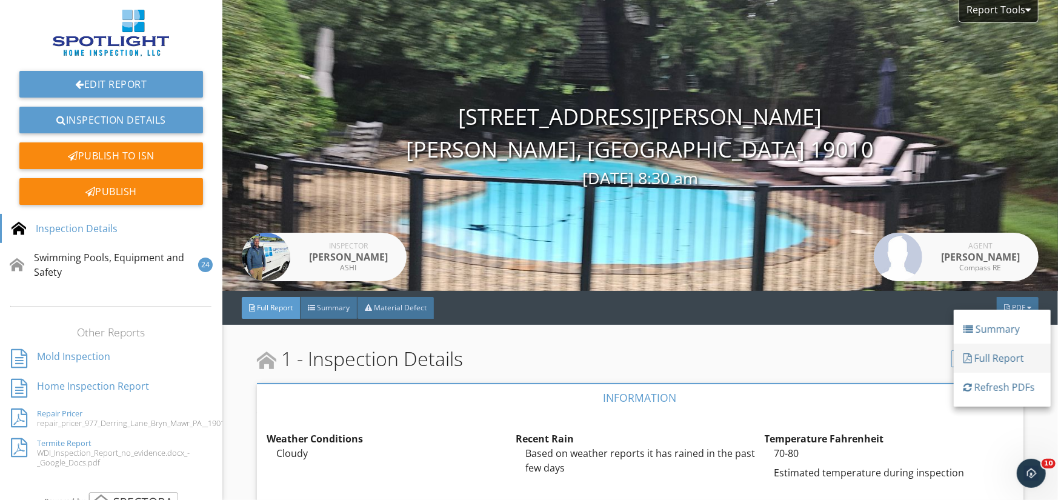
click at [996, 353] on div "Full Report" at bounding box center [1003, 358] width 78 height 15
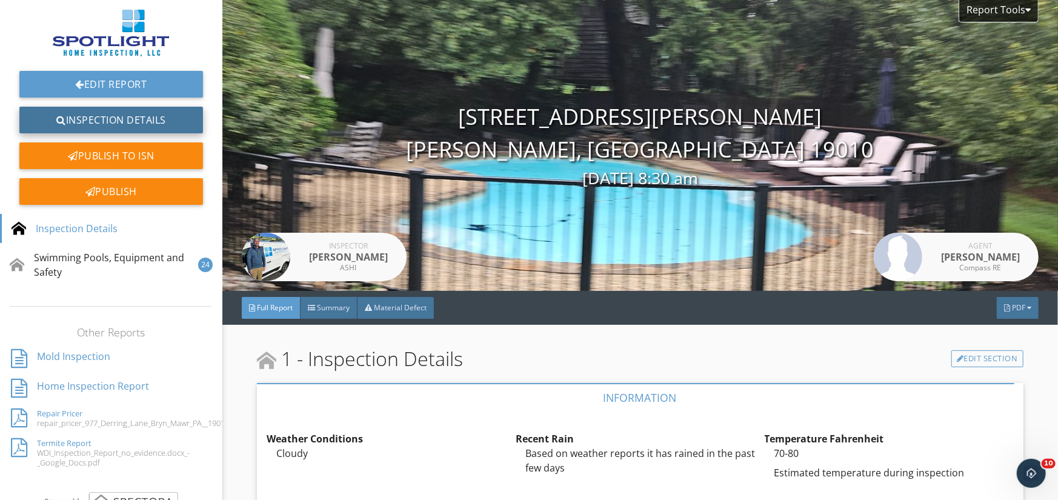
click at [108, 115] on link "Inspection Details" at bounding box center [111, 120] width 184 height 27
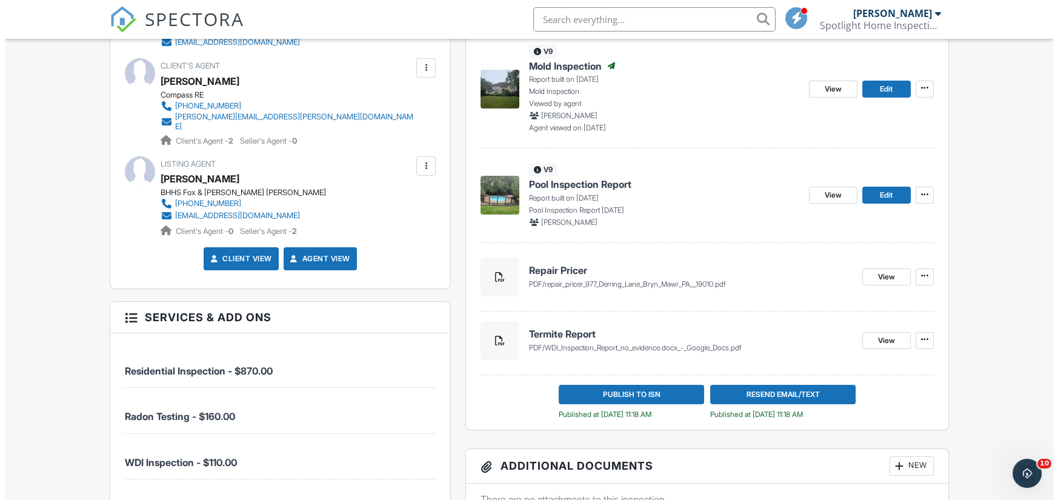
scroll to position [545, 0]
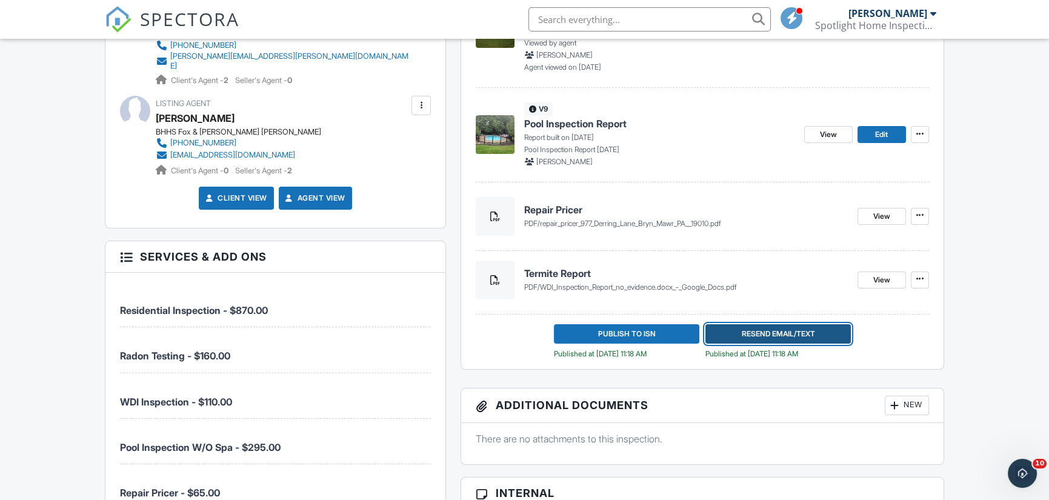
click at [796, 334] on span "Resend Email/Text" at bounding box center [777, 334] width 73 height 12
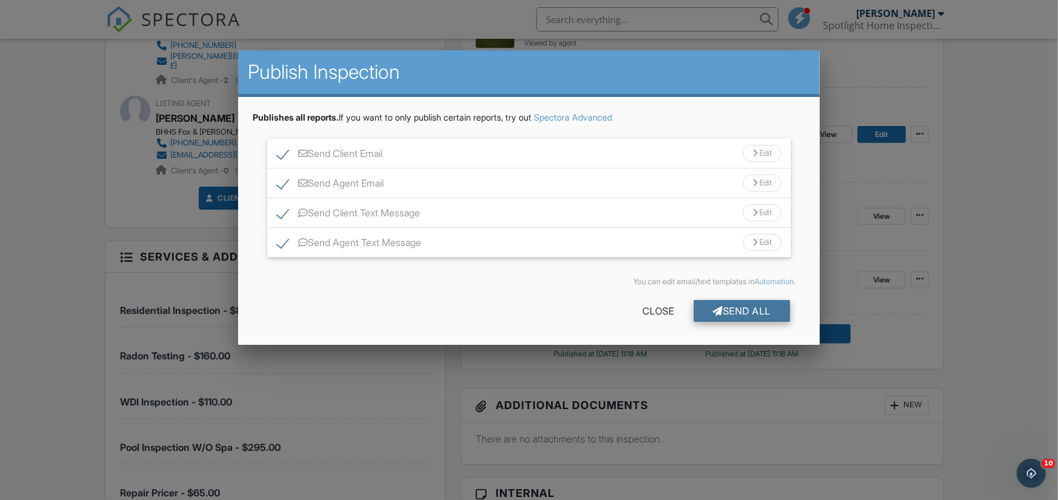
click at [752, 307] on div "Send All" at bounding box center [742, 311] width 97 height 22
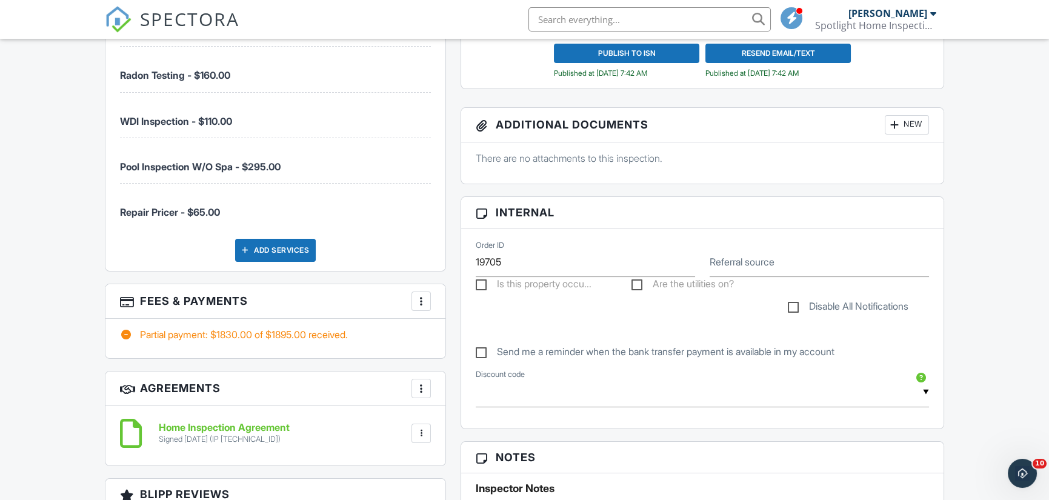
scroll to position [849, 0]
